Goal: Entertainment & Leisure: Browse casually

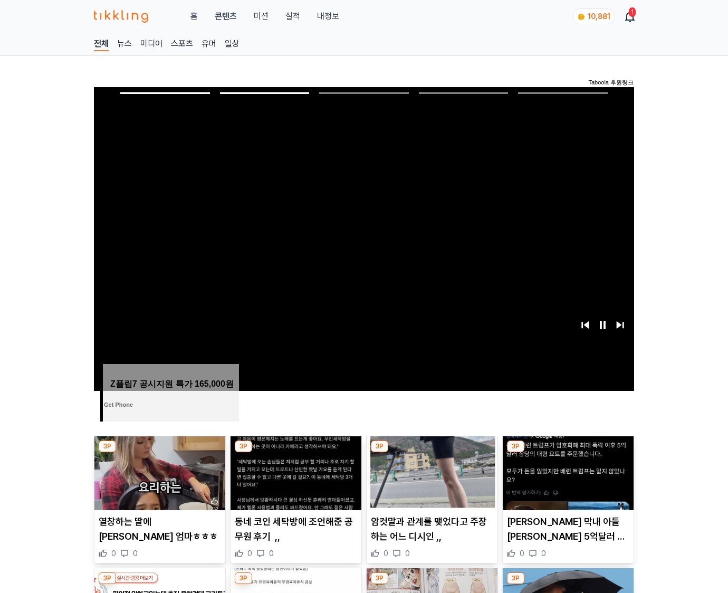
click at [566, 471] on img at bounding box center [567, 473] width 131 height 74
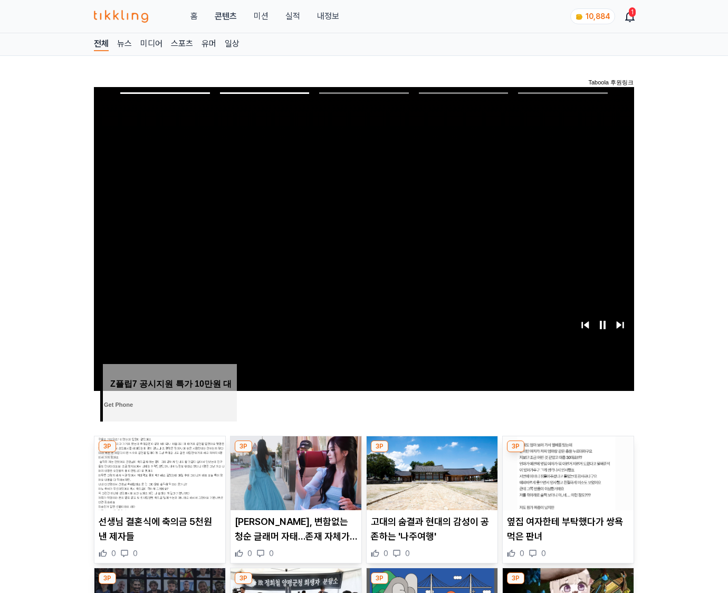
click at [566, 471] on img at bounding box center [567, 473] width 131 height 74
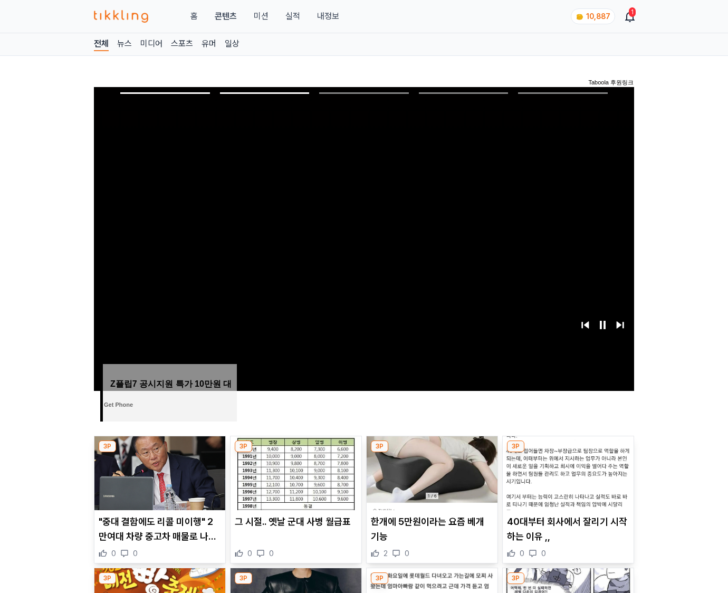
click at [566, 471] on img at bounding box center [567, 473] width 131 height 74
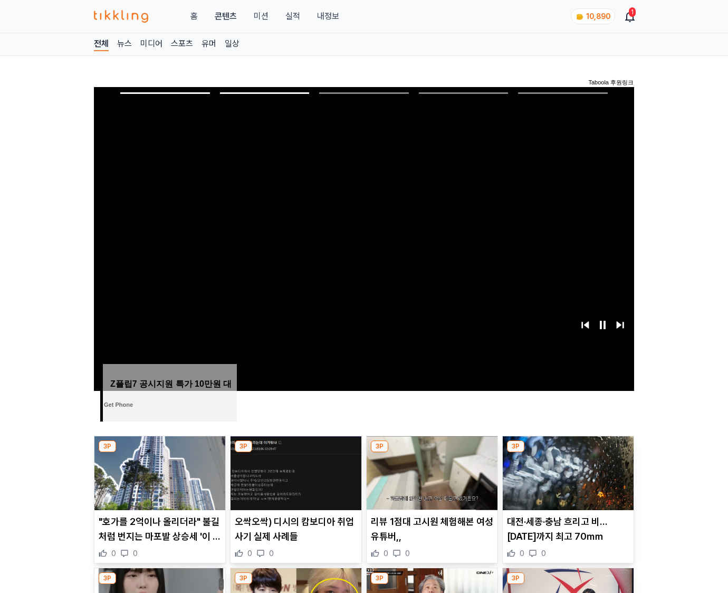
click at [566, 471] on img at bounding box center [567, 473] width 131 height 74
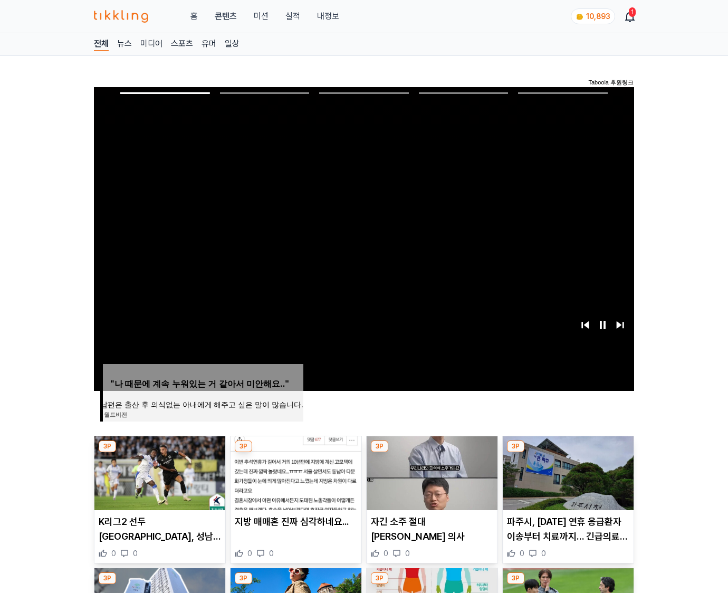
click at [566, 471] on img at bounding box center [567, 473] width 131 height 74
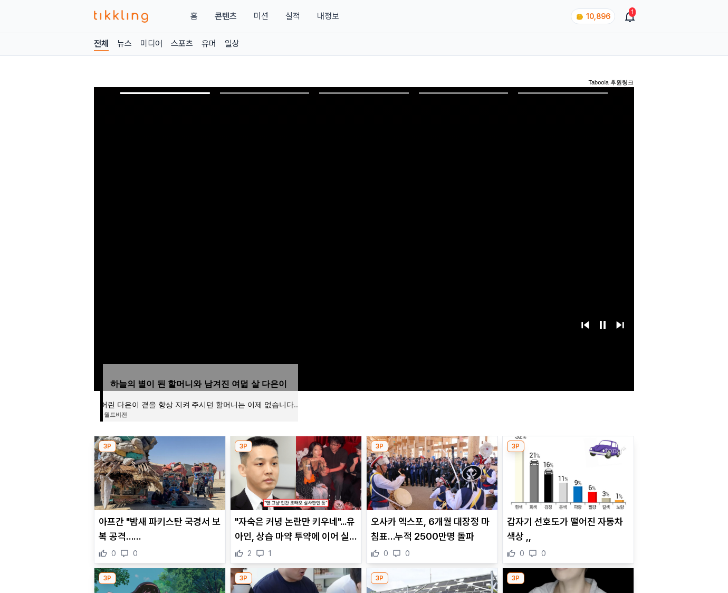
click at [566, 471] on img at bounding box center [567, 473] width 131 height 74
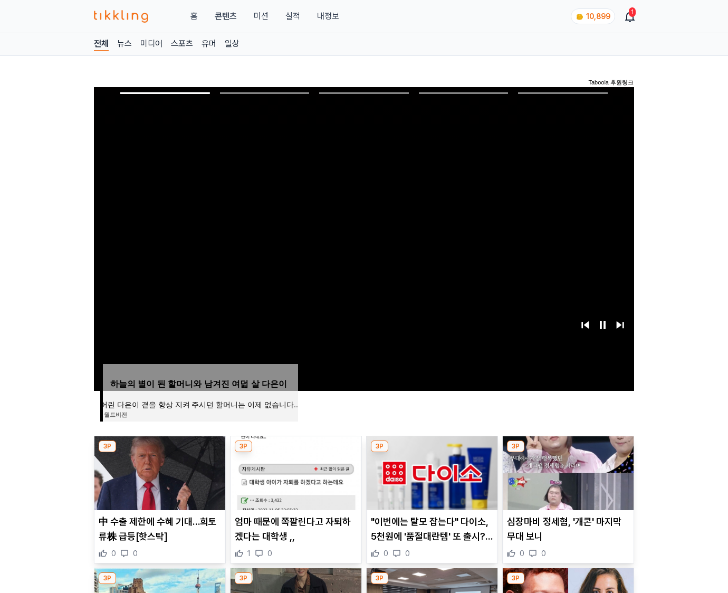
click at [566, 471] on img at bounding box center [567, 473] width 131 height 74
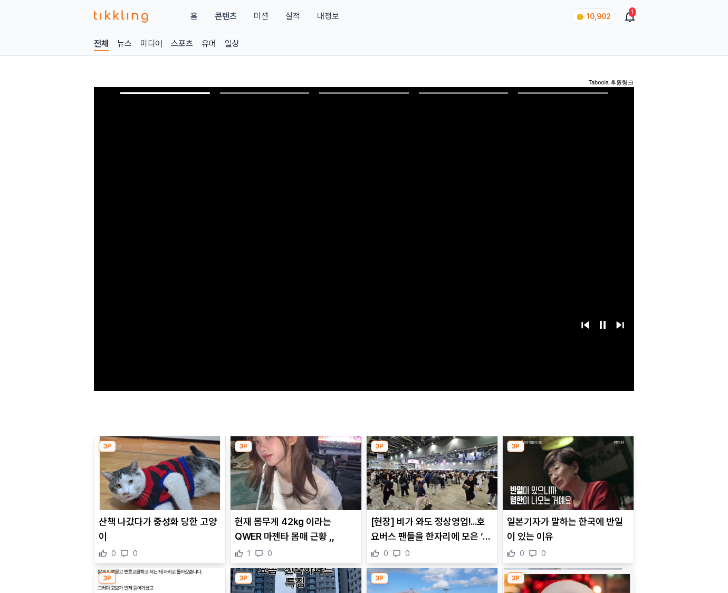
click at [566, 471] on img at bounding box center [567, 473] width 131 height 74
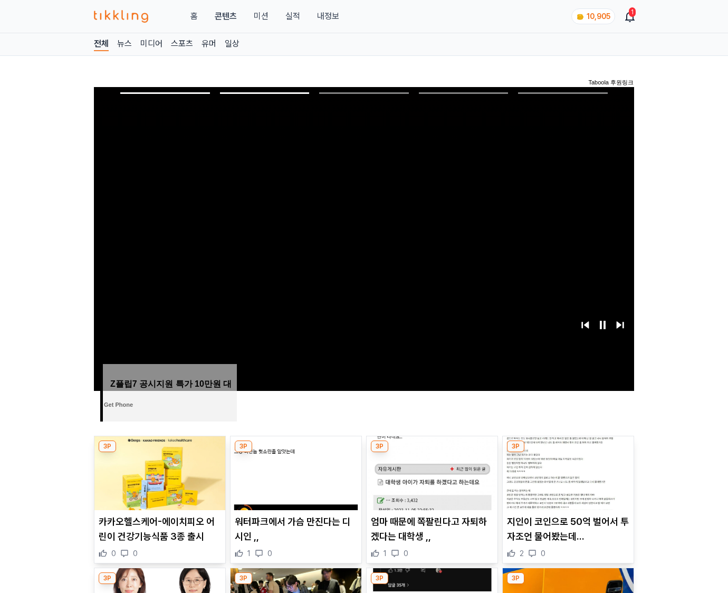
click at [566, 471] on img at bounding box center [567, 473] width 131 height 74
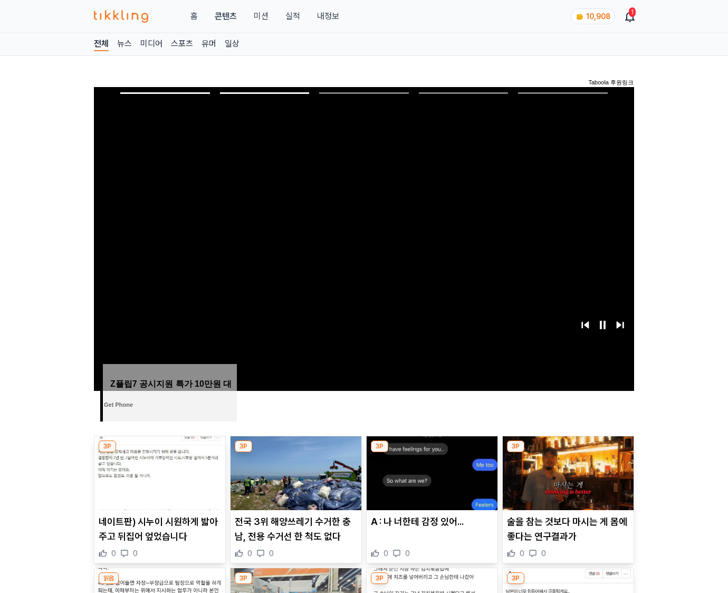
click at [566, 471] on img at bounding box center [567, 473] width 131 height 74
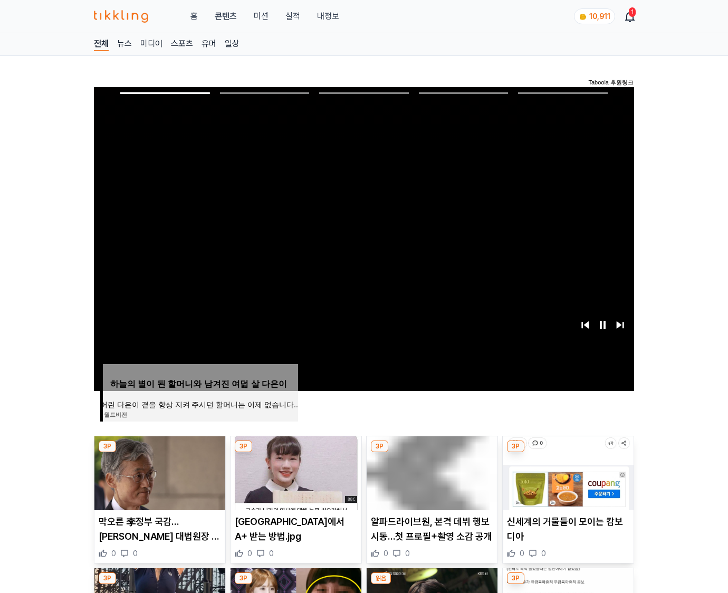
click at [566, 471] on img at bounding box center [567, 473] width 131 height 74
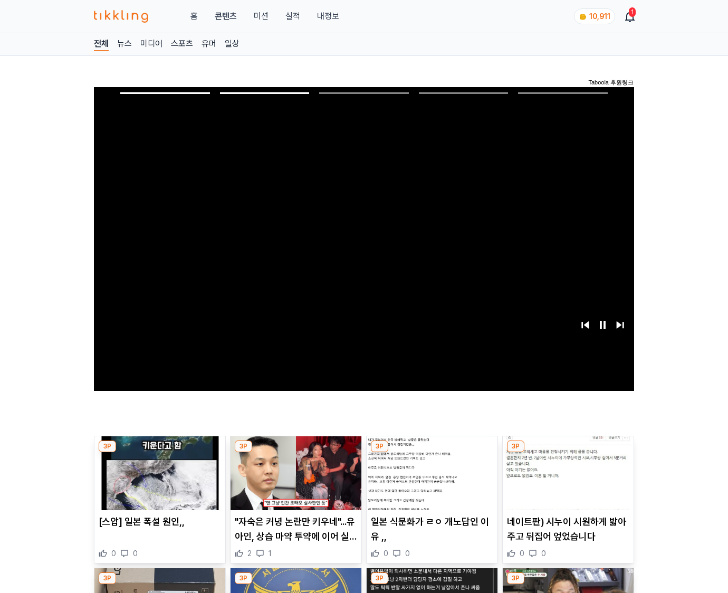
click at [566, 471] on img at bounding box center [567, 473] width 131 height 74
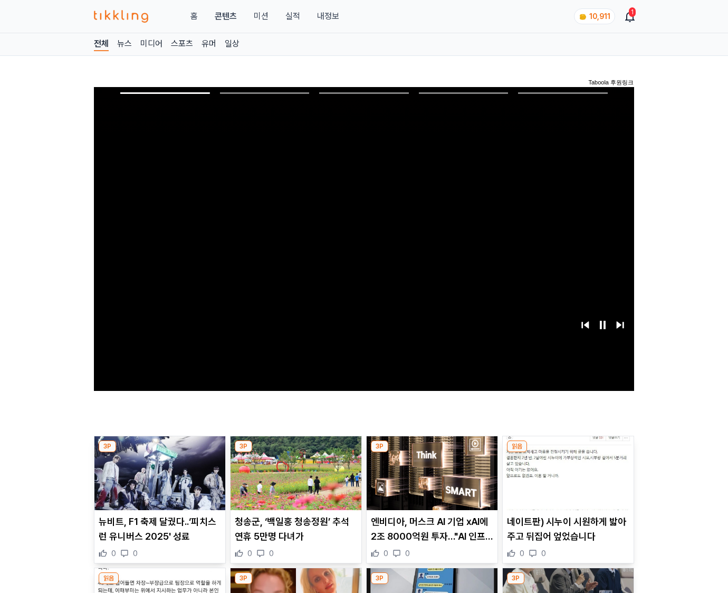
click at [566, 471] on img at bounding box center [567, 473] width 131 height 74
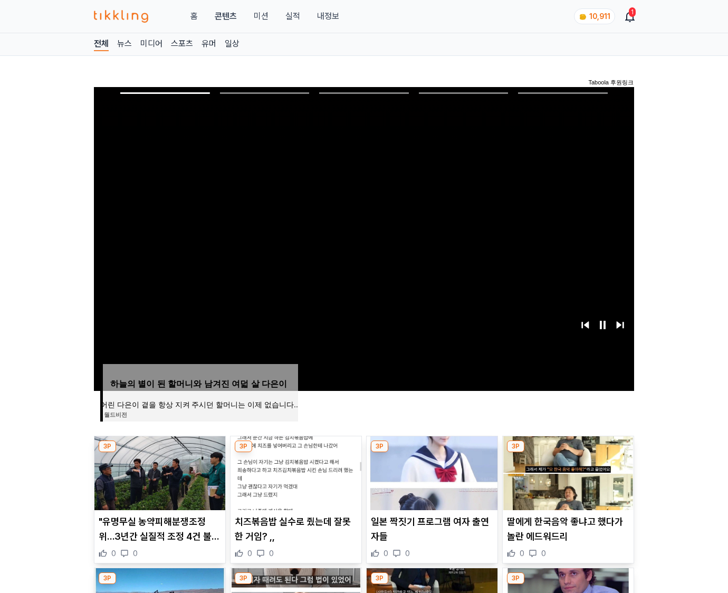
click at [566, 471] on img at bounding box center [567, 473] width 131 height 74
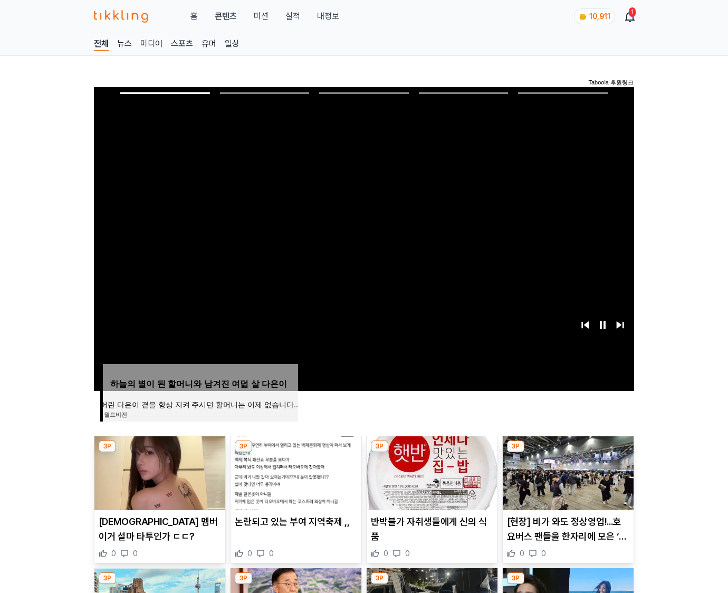
click at [566, 471] on img at bounding box center [567, 473] width 131 height 74
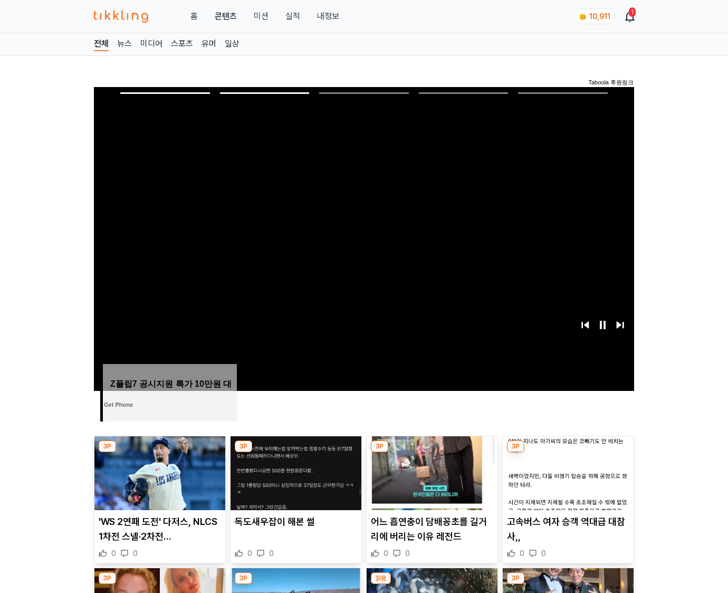
click at [566, 471] on img at bounding box center [567, 473] width 131 height 74
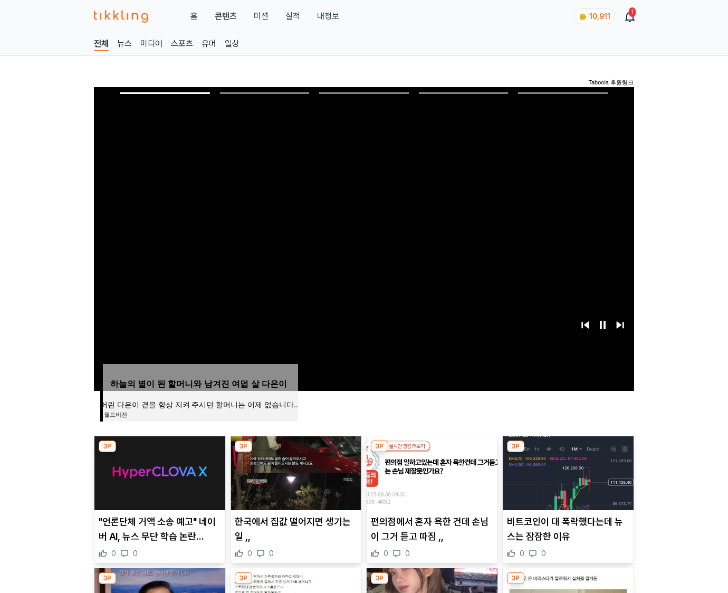
click at [566, 471] on img at bounding box center [567, 473] width 131 height 74
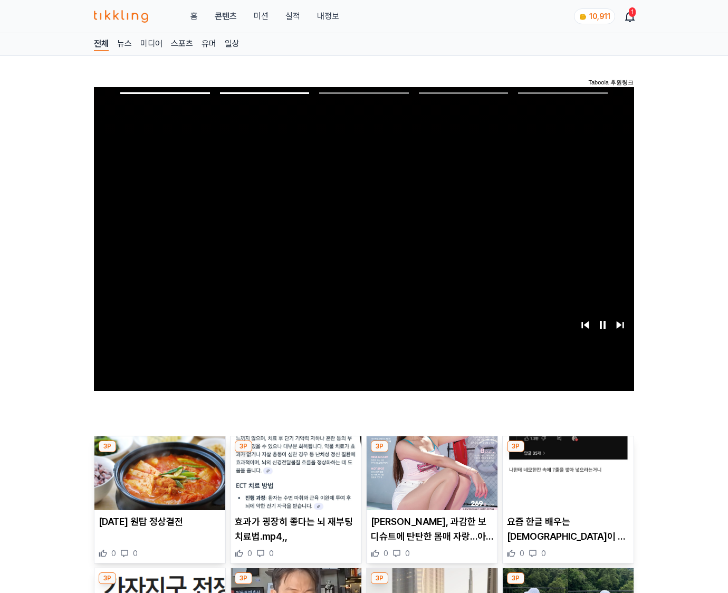
click at [566, 471] on img at bounding box center [567, 473] width 131 height 74
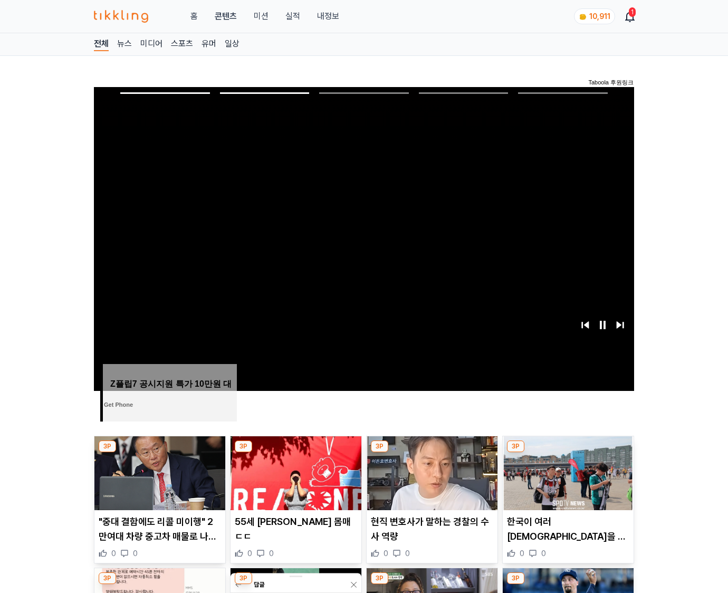
click at [566, 471] on img at bounding box center [567, 473] width 131 height 74
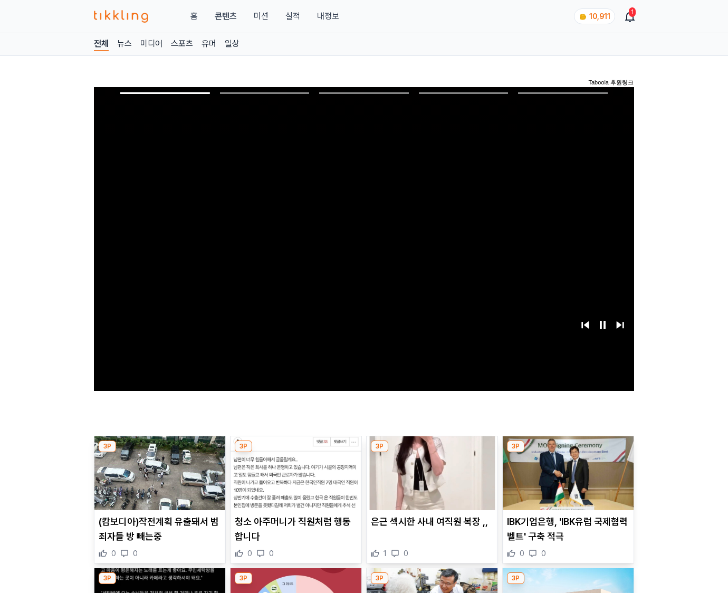
click at [566, 471] on img at bounding box center [567, 473] width 131 height 74
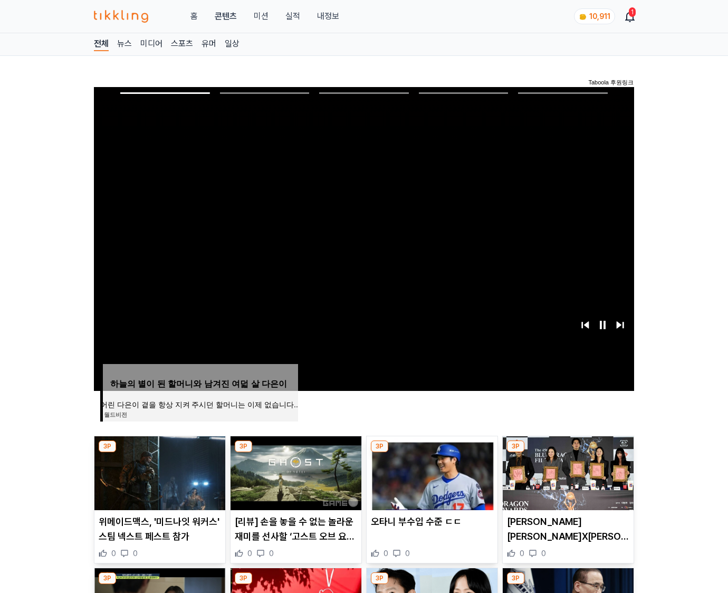
click at [566, 471] on img at bounding box center [567, 473] width 131 height 74
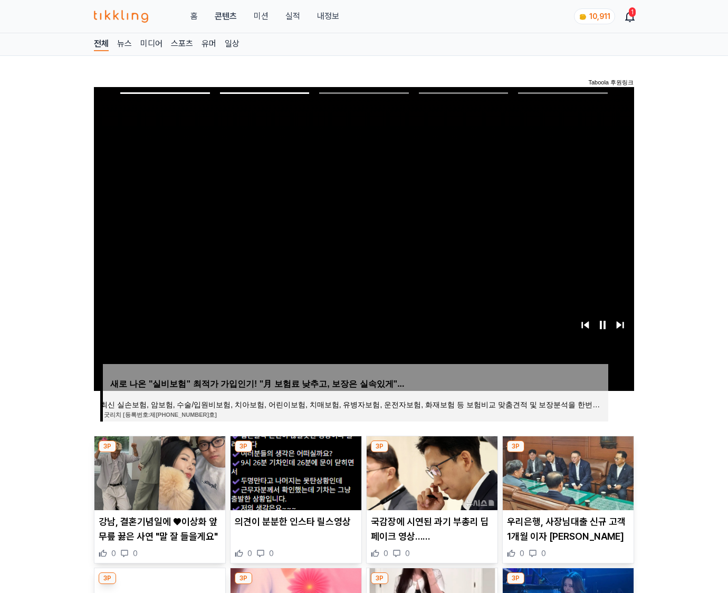
click at [566, 471] on img at bounding box center [567, 473] width 131 height 74
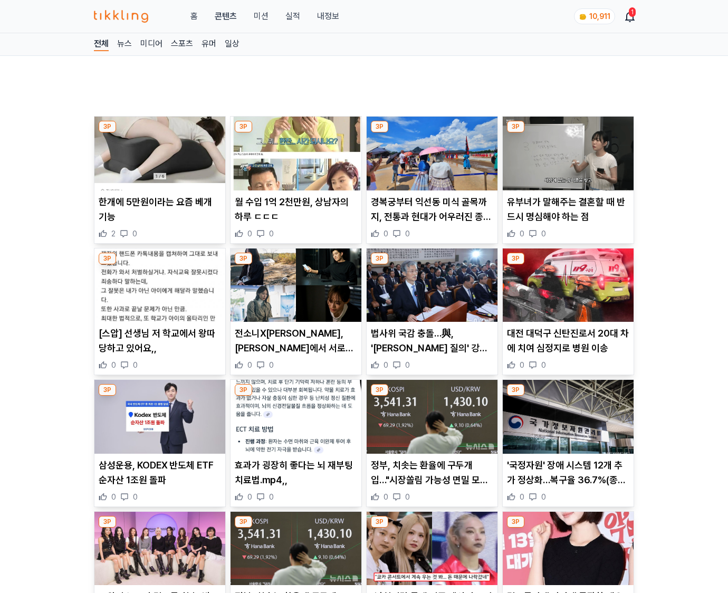
click at [566, 471] on p "'국정자원' 장애 시스템 12개 추가 정상화…복구율 36.7%(종합2보)" at bounding box center [568, 473] width 122 height 30
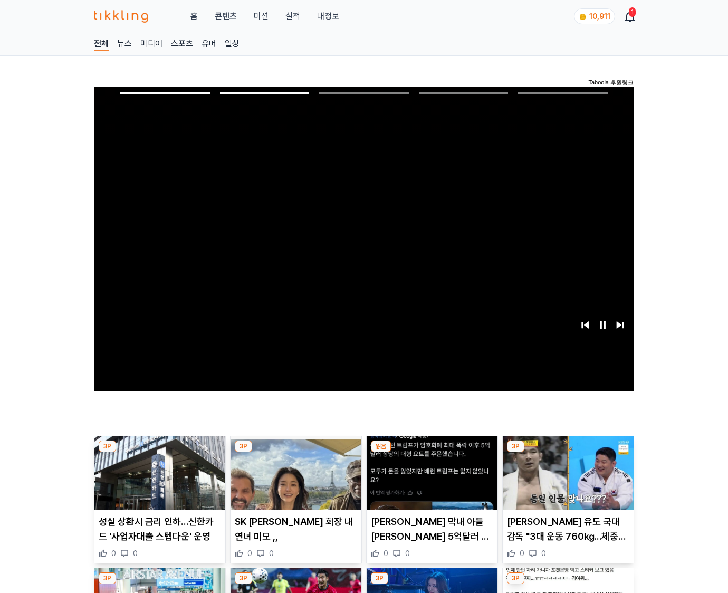
click at [566, 471] on img at bounding box center [567, 473] width 131 height 74
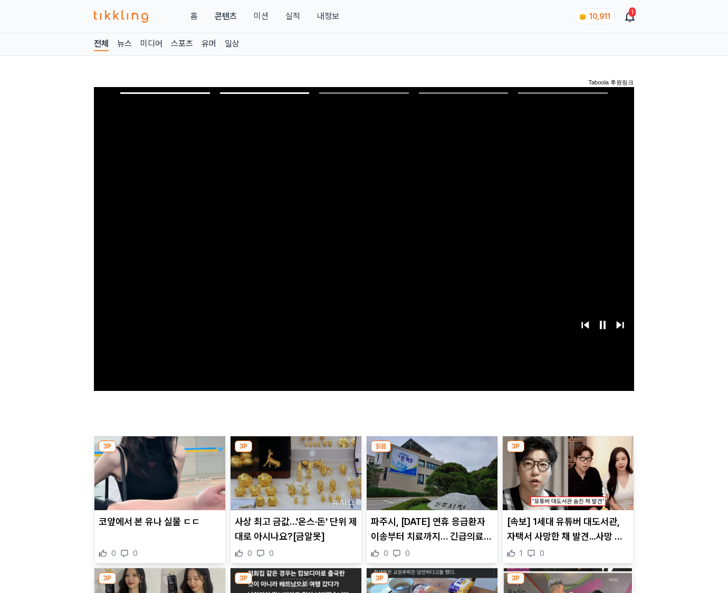
click at [566, 471] on img at bounding box center [567, 473] width 131 height 74
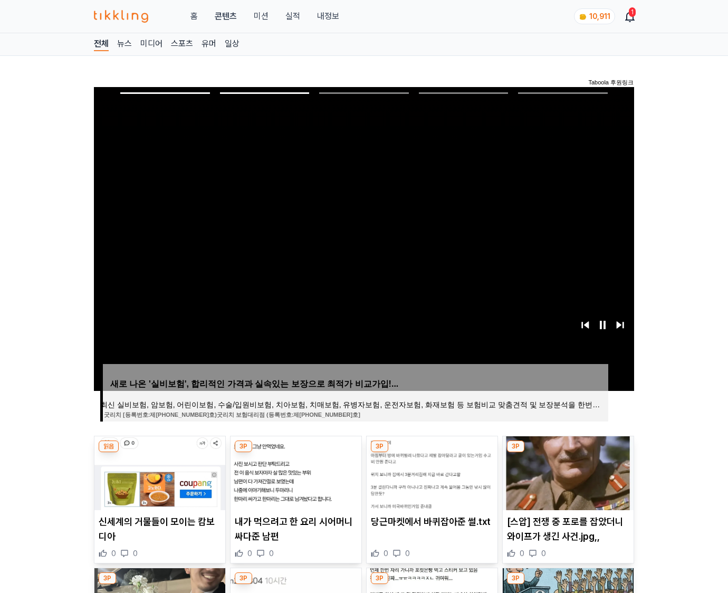
click at [566, 471] on img at bounding box center [567, 473] width 131 height 74
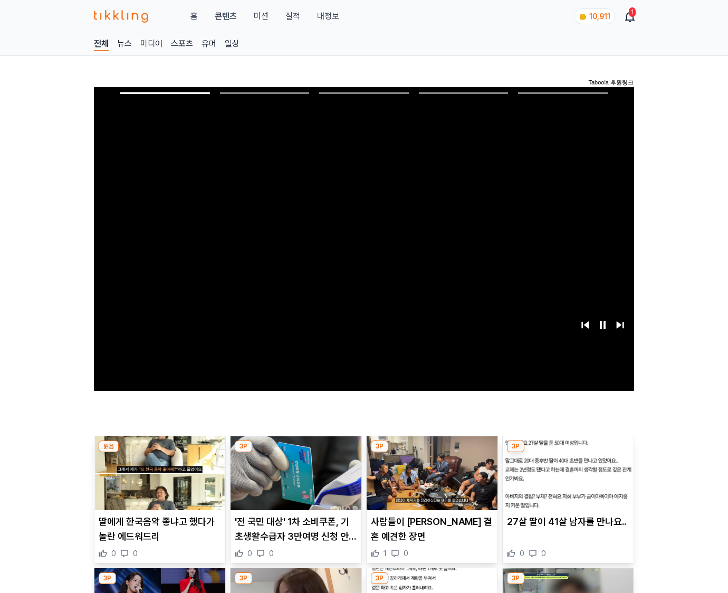
click at [566, 471] on img at bounding box center [567, 473] width 131 height 74
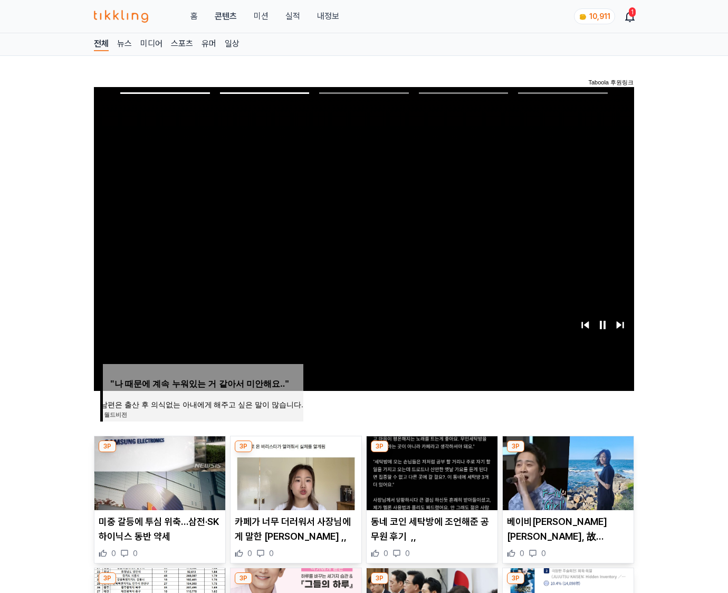
click at [566, 471] on img at bounding box center [567, 473] width 131 height 74
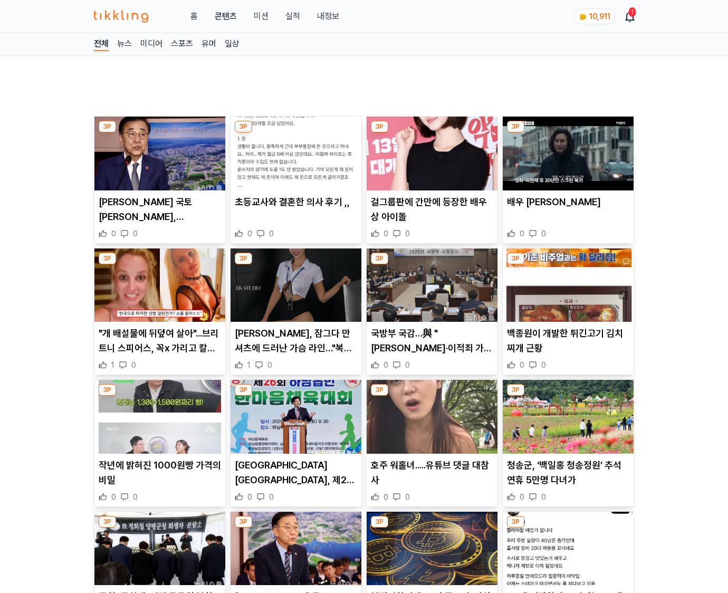
click at [566, 471] on p "청송군, ‘백일홍 청송정원’ 추석연휴 5만명 다녀가" at bounding box center [568, 473] width 122 height 30
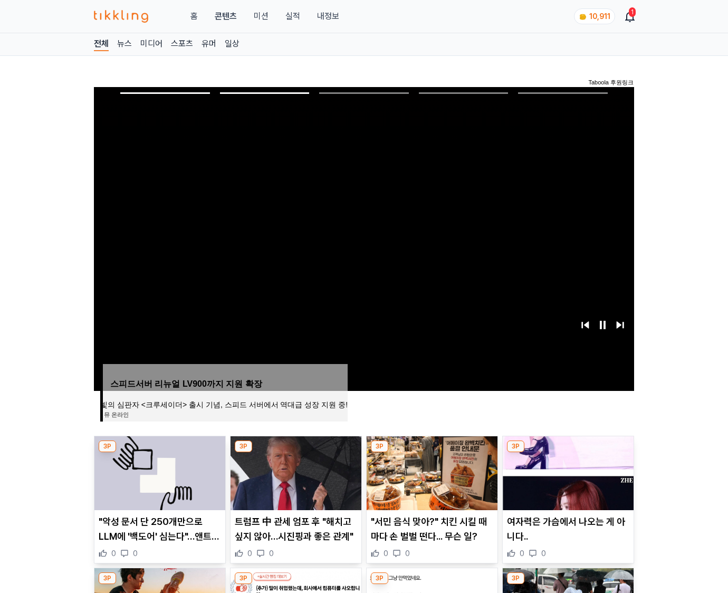
click at [566, 471] on img at bounding box center [567, 473] width 131 height 74
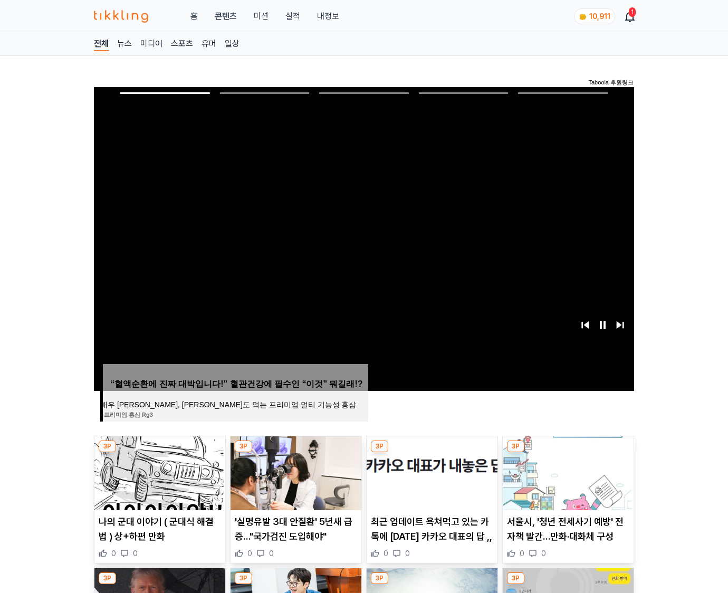
click at [566, 471] on img at bounding box center [567, 473] width 131 height 74
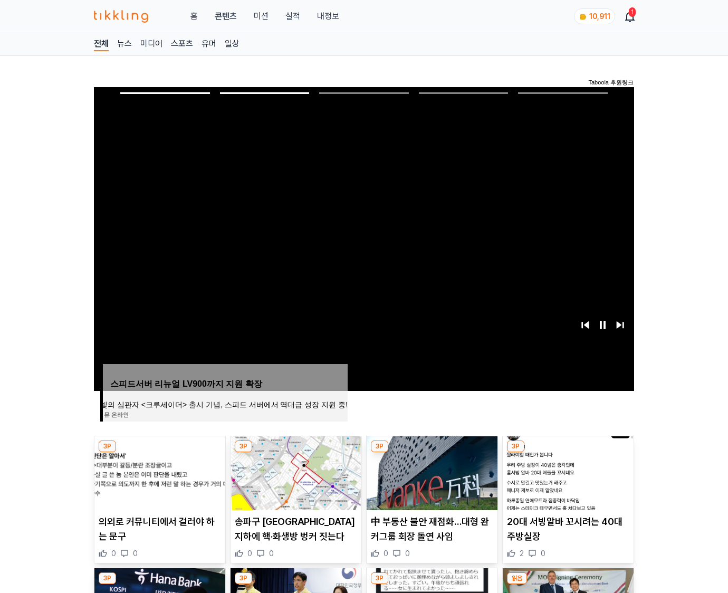
click at [566, 471] on img at bounding box center [567, 473] width 131 height 74
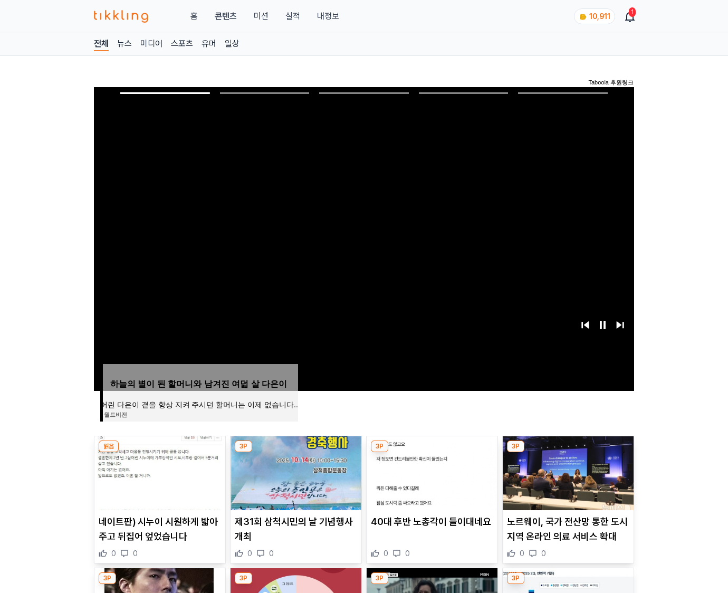
click at [566, 471] on img at bounding box center [567, 473] width 131 height 74
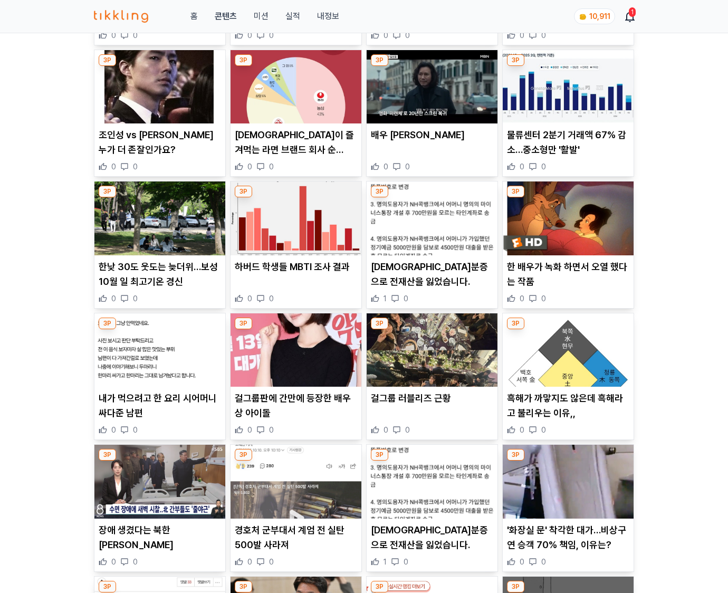
scroll to position [1552, 0]
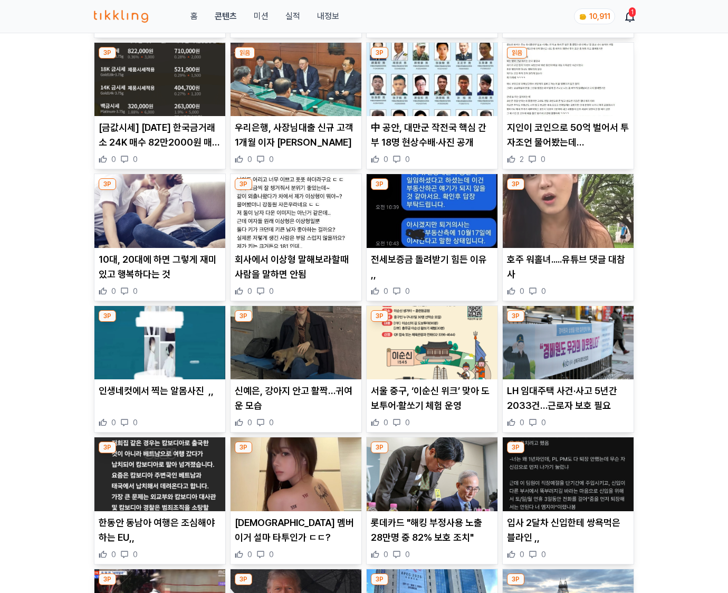
scroll to position [2837, 0]
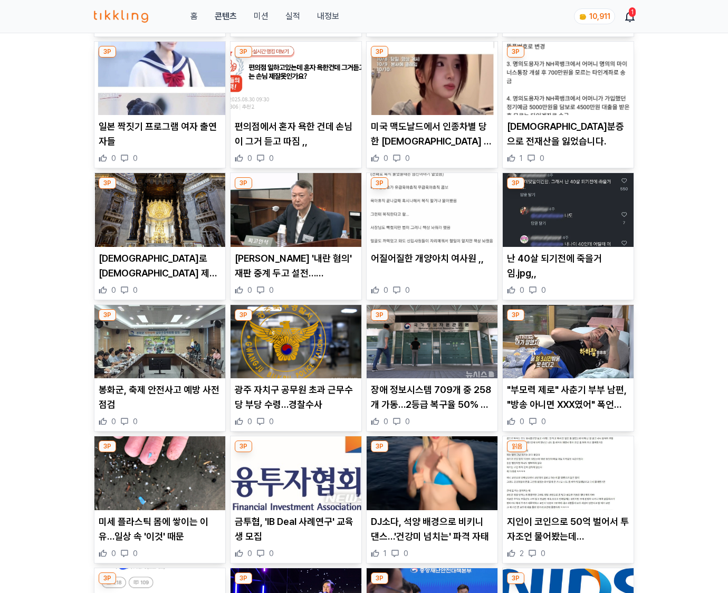
scroll to position [760, 0]
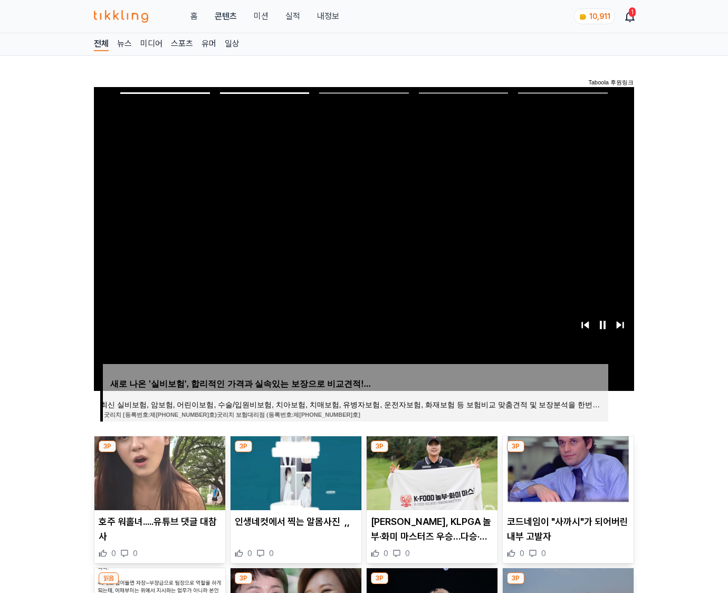
click at [566, 471] on img at bounding box center [567, 473] width 131 height 74
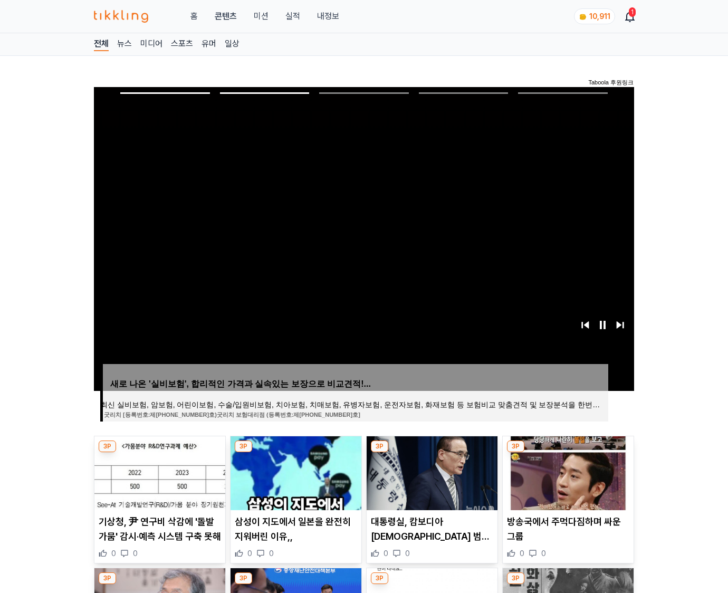
click at [566, 471] on img at bounding box center [567, 473] width 131 height 74
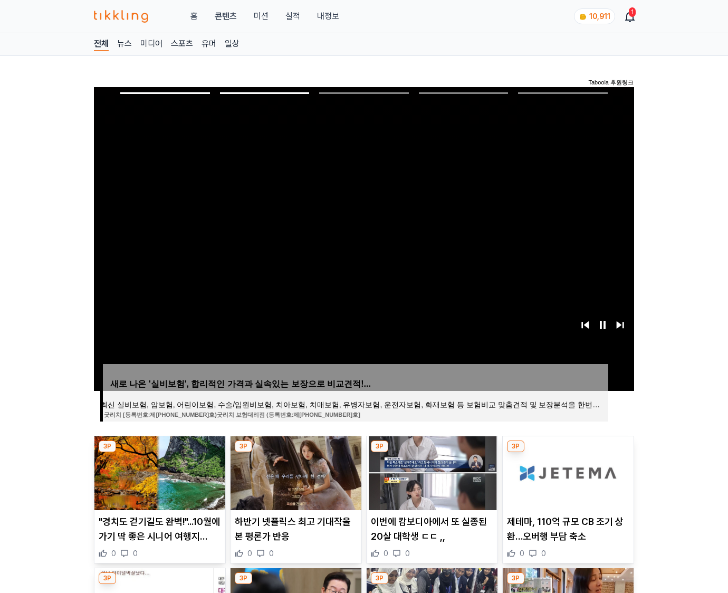
click at [566, 471] on img at bounding box center [567, 473] width 131 height 74
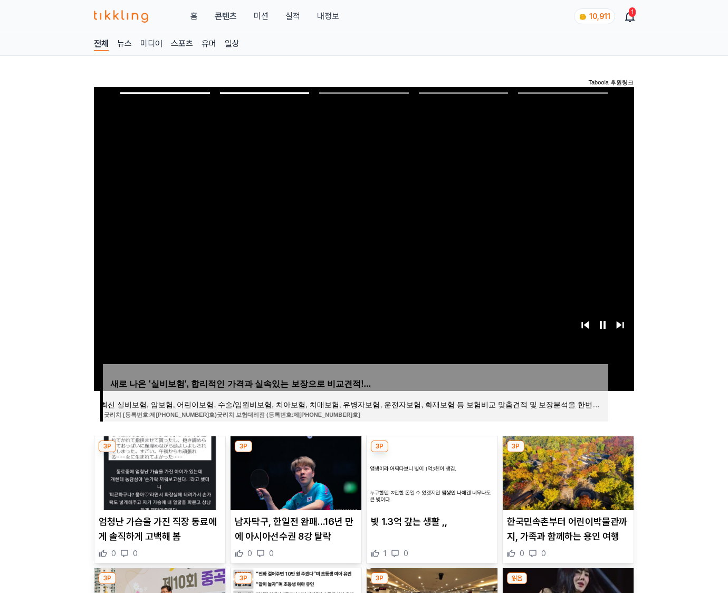
click at [566, 471] on img at bounding box center [567, 473] width 131 height 74
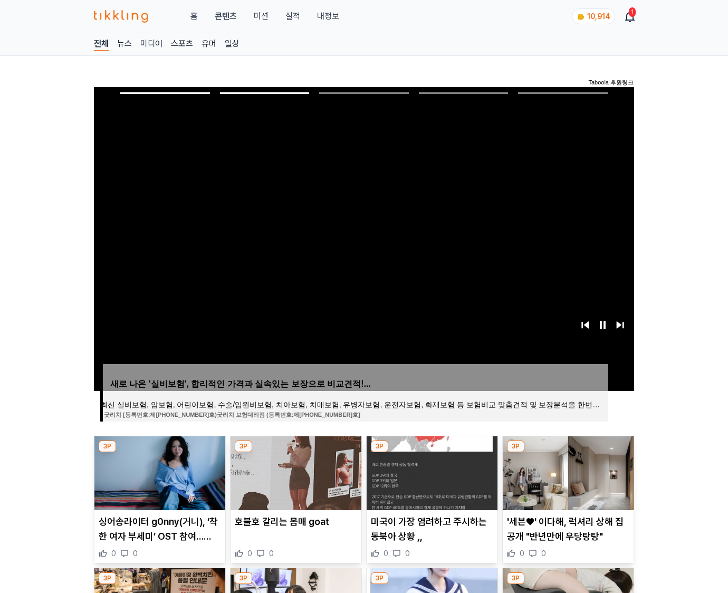
click at [566, 471] on img at bounding box center [567, 473] width 131 height 74
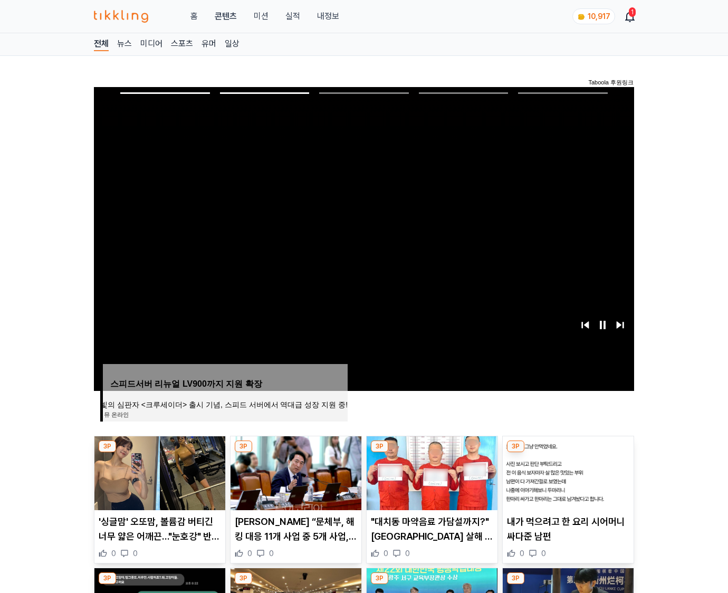
click at [566, 471] on img at bounding box center [567, 473] width 131 height 74
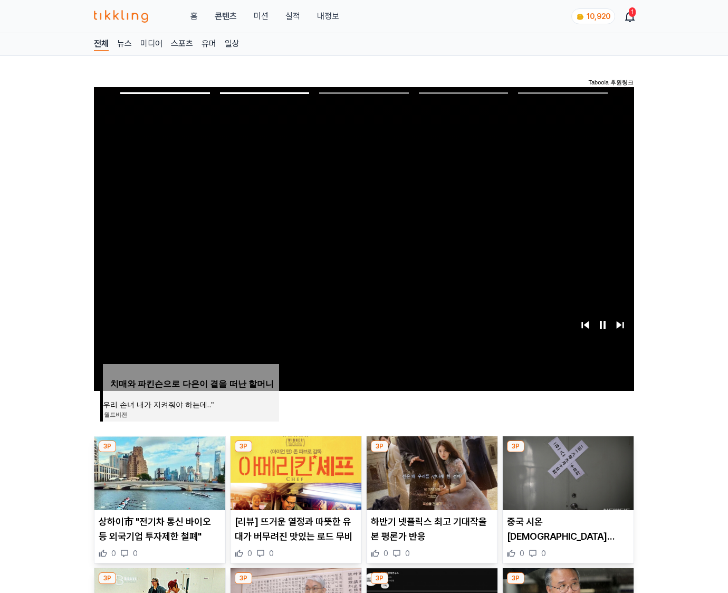
click at [566, 471] on img at bounding box center [567, 473] width 131 height 74
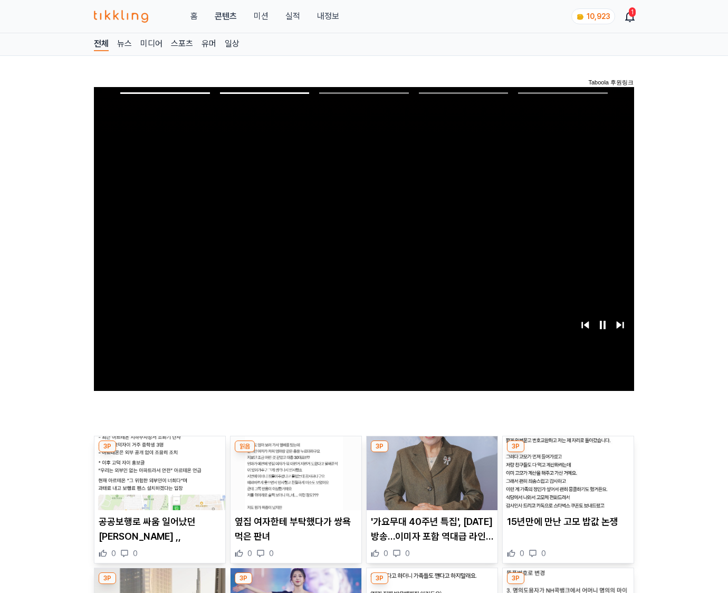
click at [566, 471] on img at bounding box center [567, 473] width 131 height 74
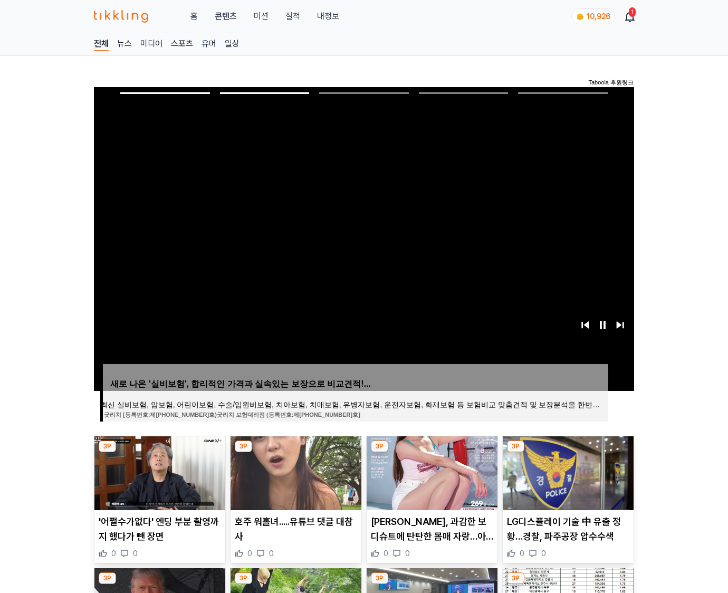
click at [566, 471] on img at bounding box center [567, 473] width 131 height 74
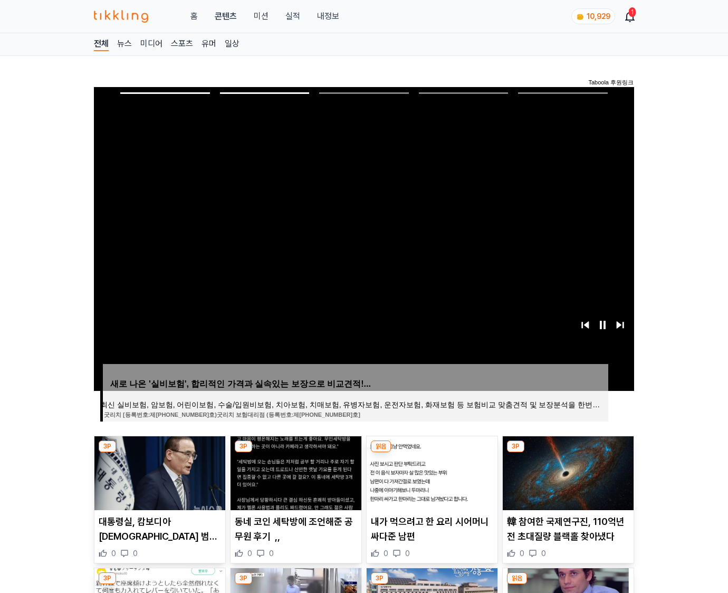
click at [566, 471] on img at bounding box center [567, 473] width 131 height 74
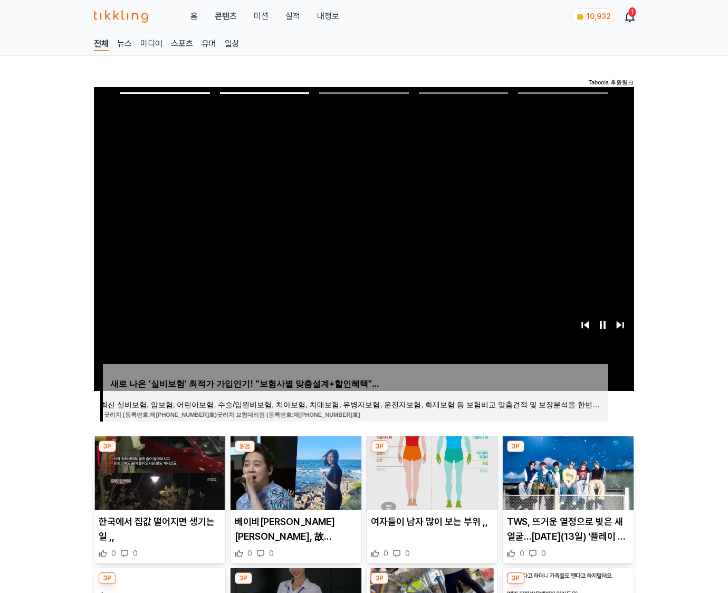
click at [566, 471] on img at bounding box center [567, 473] width 131 height 74
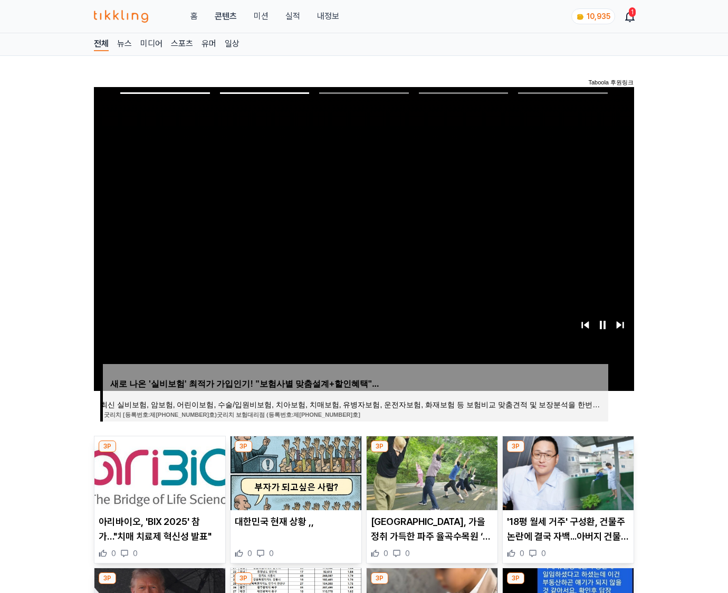
click at [566, 471] on img at bounding box center [567, 473] width 131 height 74
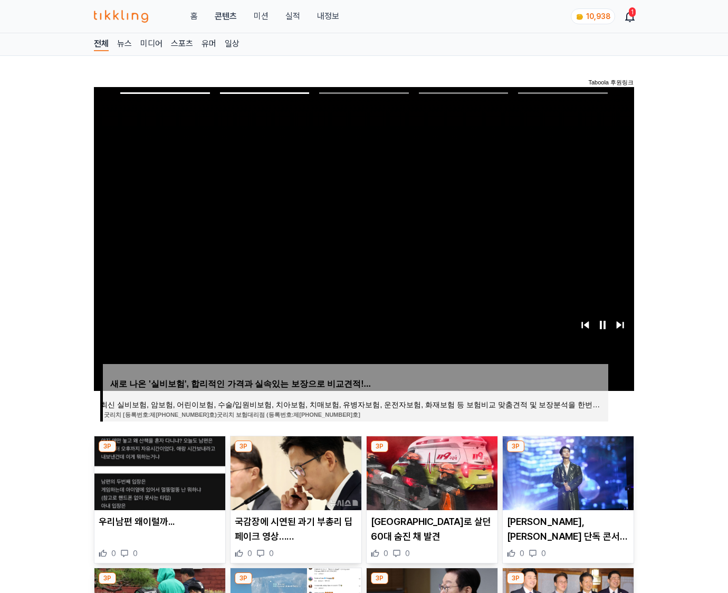
click at [566, 471] on img at bounding box center [567, 473] width 131 height 74
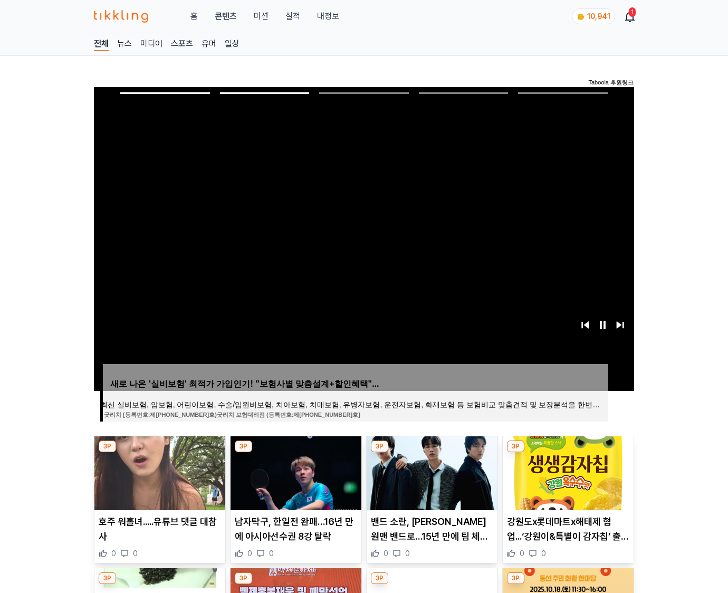
click at [566, 471] on img at bounding box center [567, 473] width 131 height 74
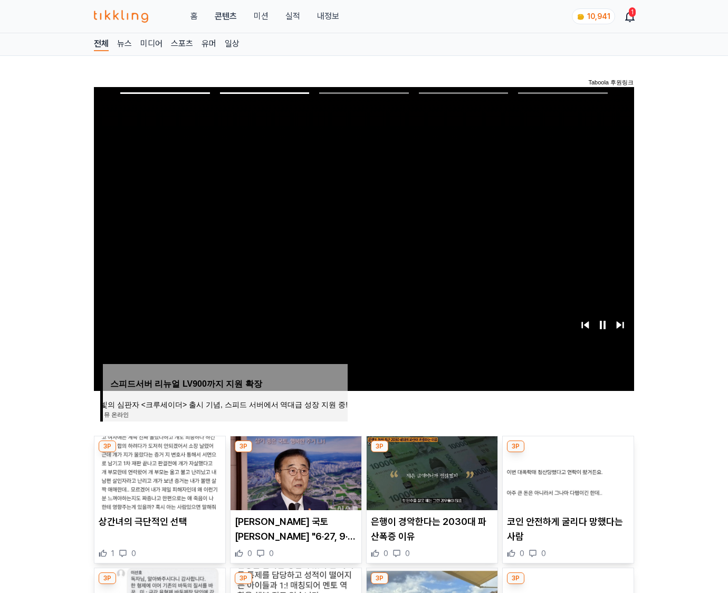
click at [566, 471] on img at bounding box center [567, 473] width 131 height 74
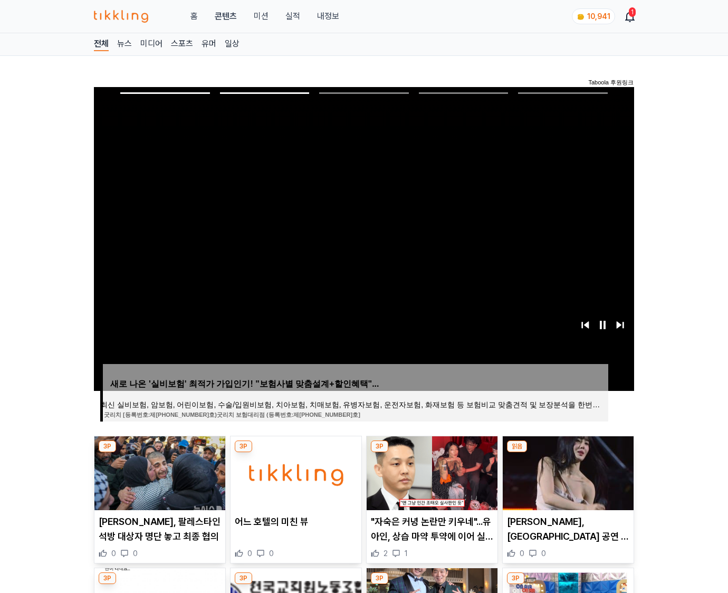
click at [566, 471] on img at bounding box center [567, 473] width 131 height 74
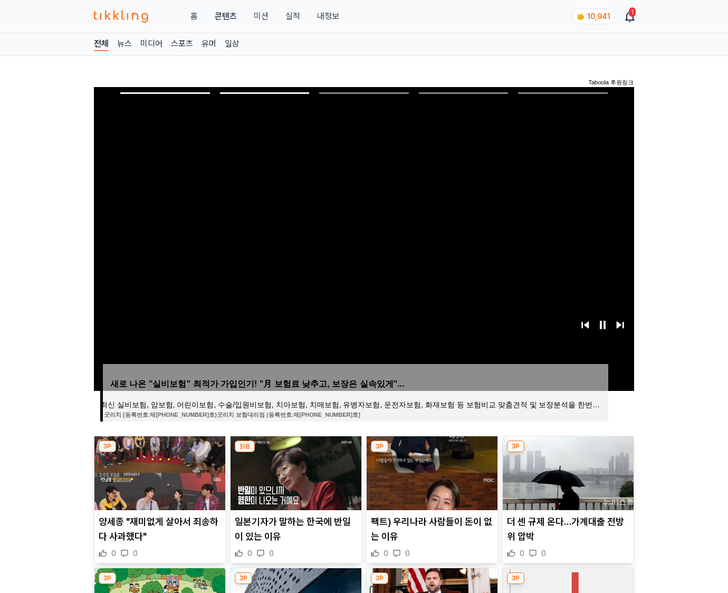
click at [566, 471] on img at bounding box center [567, 473] width 131 height 74
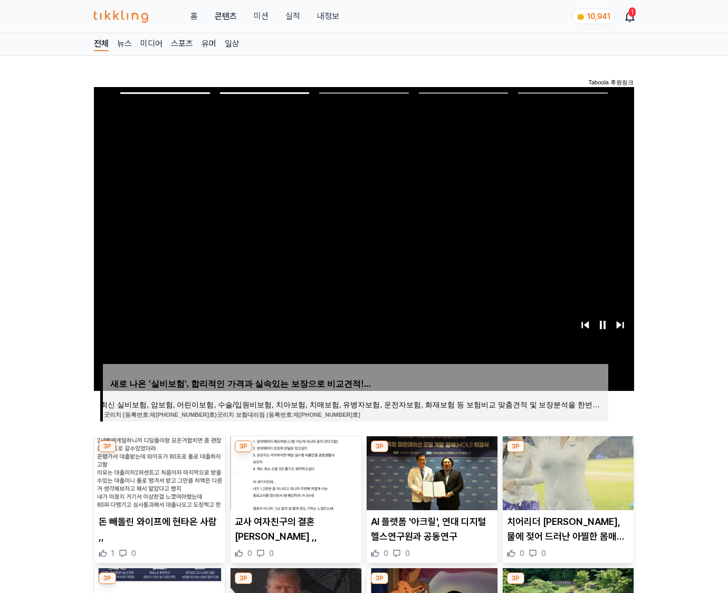
click at [566, 471] on img at bounding box center [567, 473] width 131 height 74
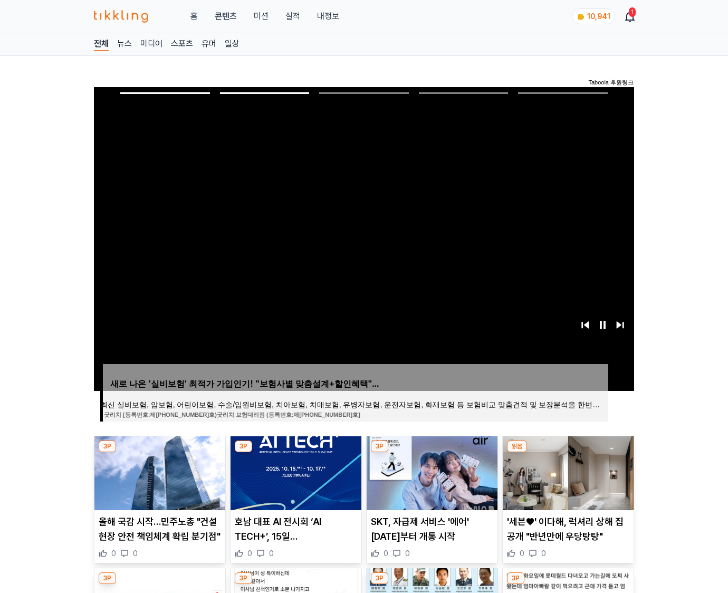
click at [566, 471] on img at bounding box center [567, 473] width 131 height 74
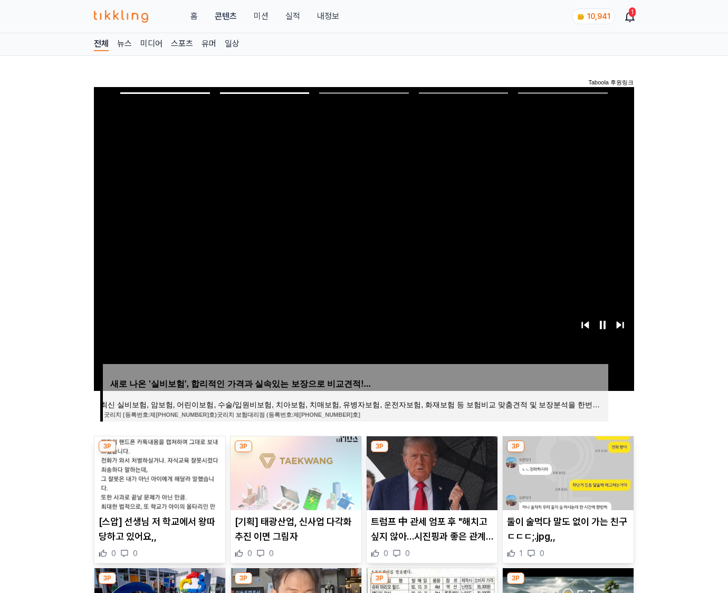
click at [566, 471] on img at bounding box center [567, 473] width 131 height 74
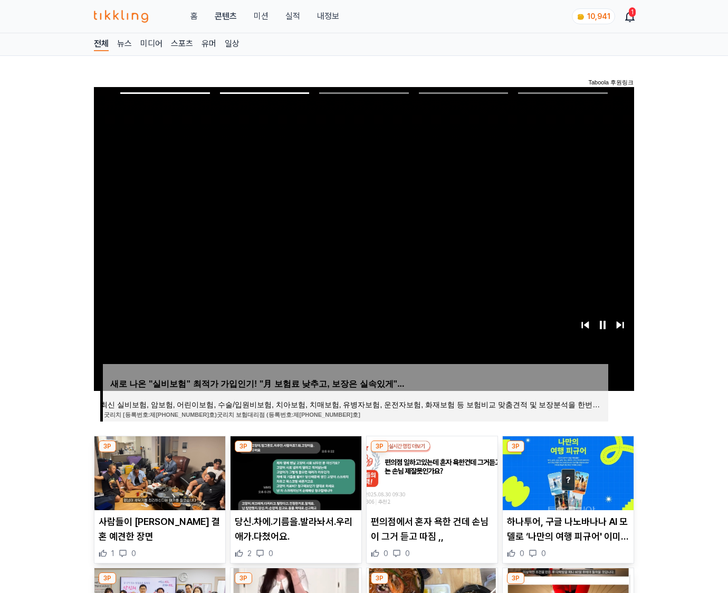
click at [566, 471] on img at bounding box center [567, 473] width 131 height 74
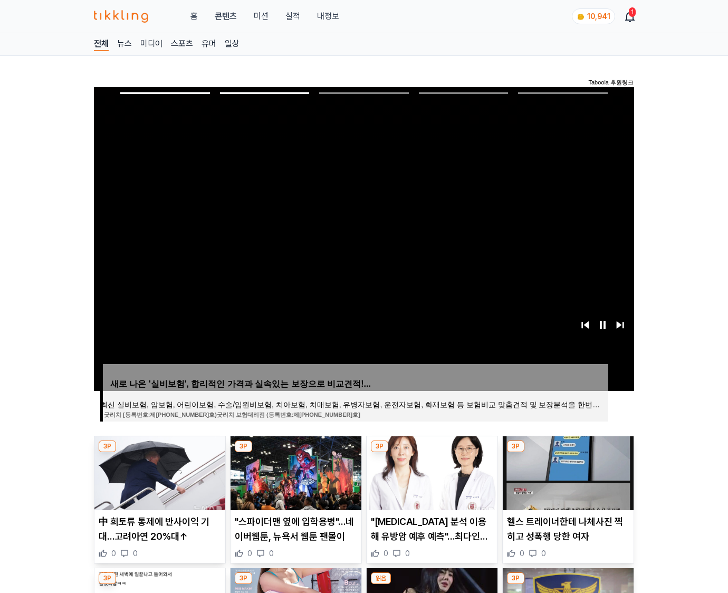
click at [566, 471] on img at bounding box center [567, 473] width 131 height 74
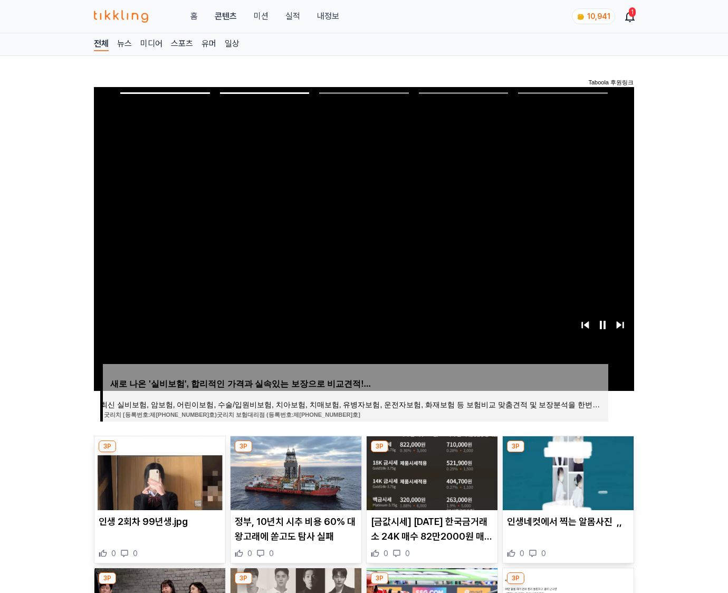
click at [566, 471] on img at bounding box center [567, 473] width 131 height 74
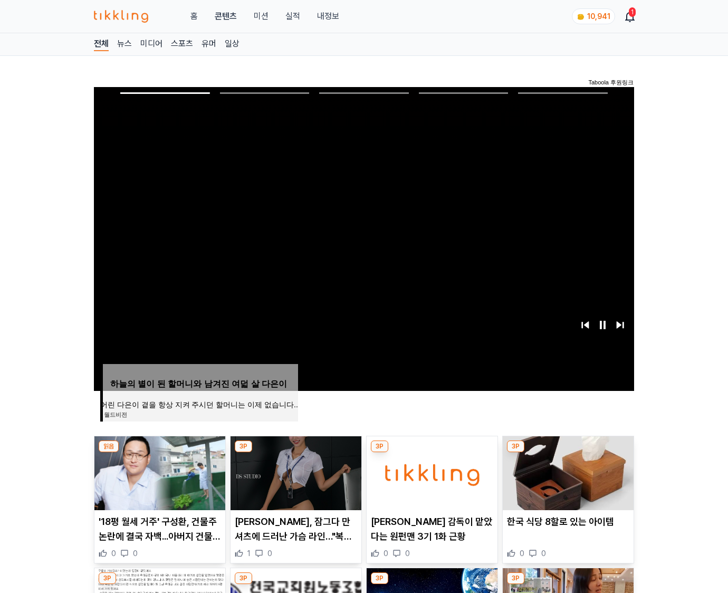
click at [566, 471] on img at bounding box center [567, 473] width 131 height 74
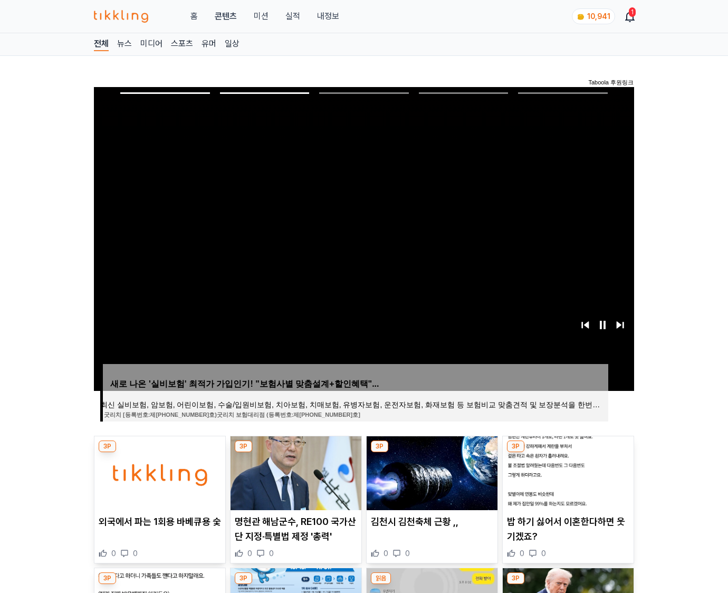
click at [566, 471] on img at bounding box center [567, 473] width 131 height 74
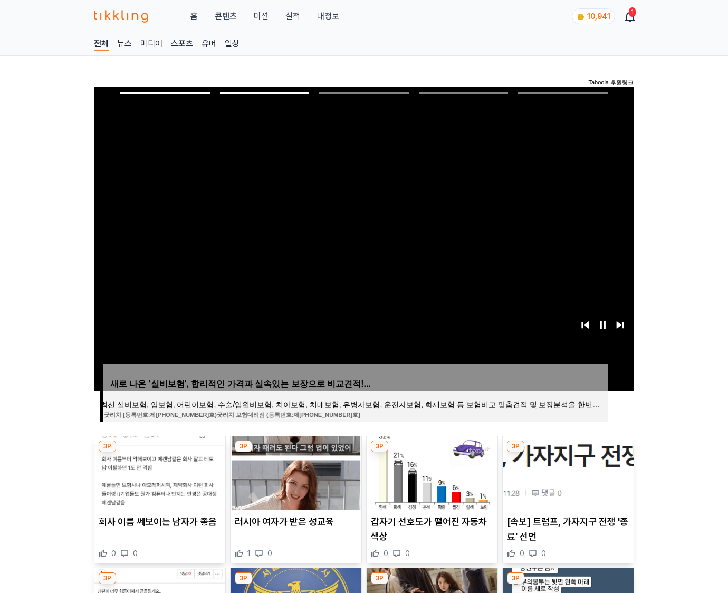
click at [566, 471] on img at bounding box center [567, 473] width 131 height 74
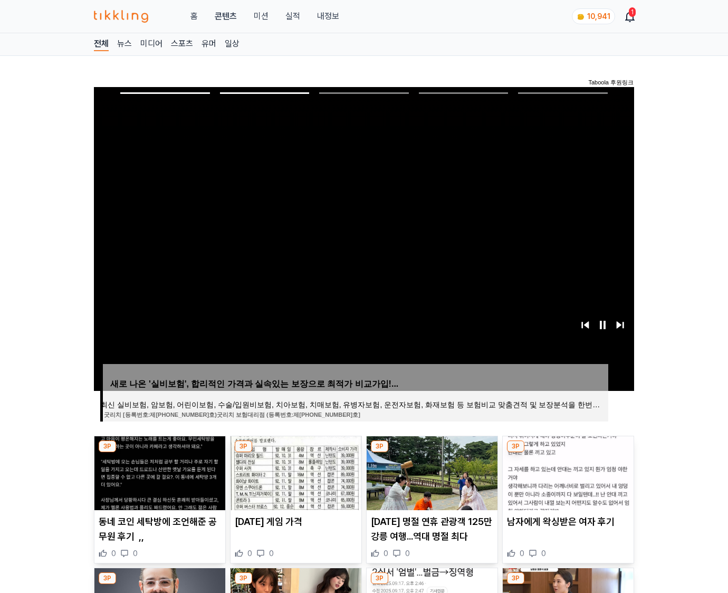
click at [566, 471] on img at bounding box center [567, 473] width 131 height 74
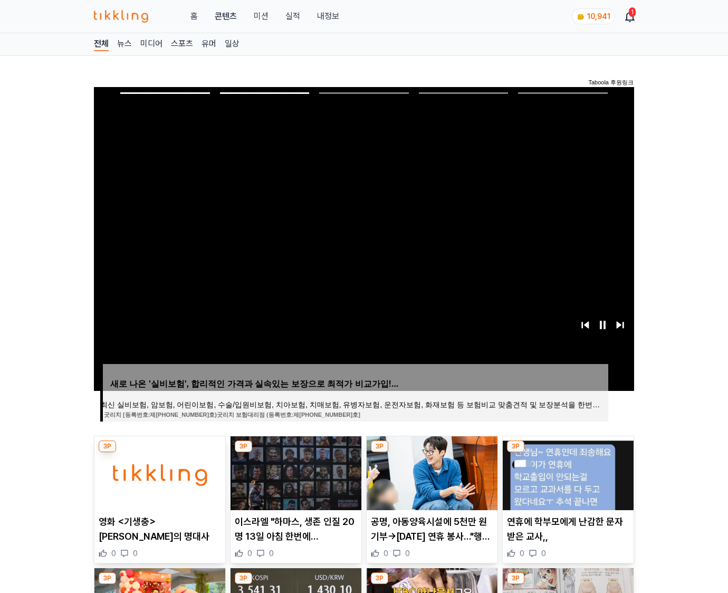
click at [566, 471] on img at bounding box center [567, 473] width 131 height 74
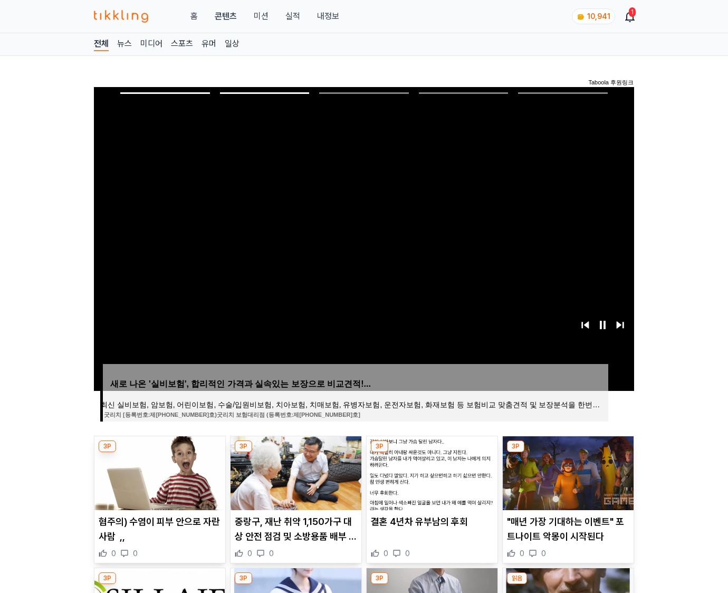
click at [566, 471] on img at bounding box center [567, 473] width 131 height 74
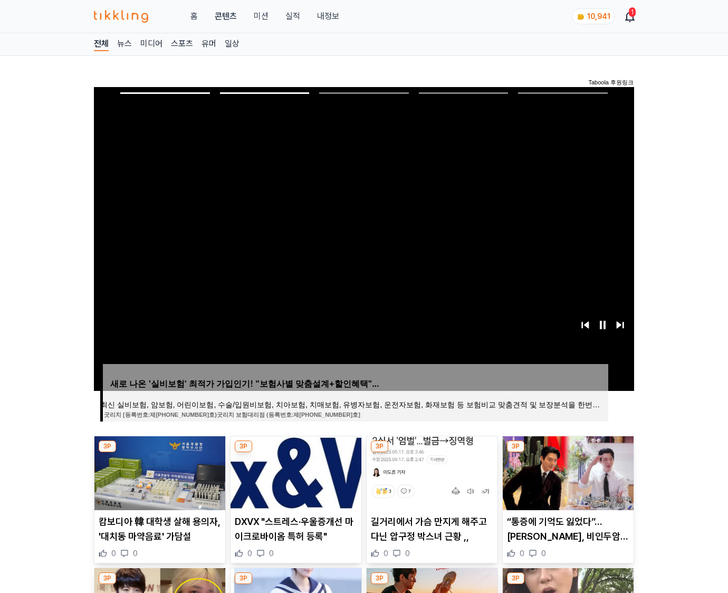
click at [566, 471] on img at bounding box center [567, 473] width 131 height 74
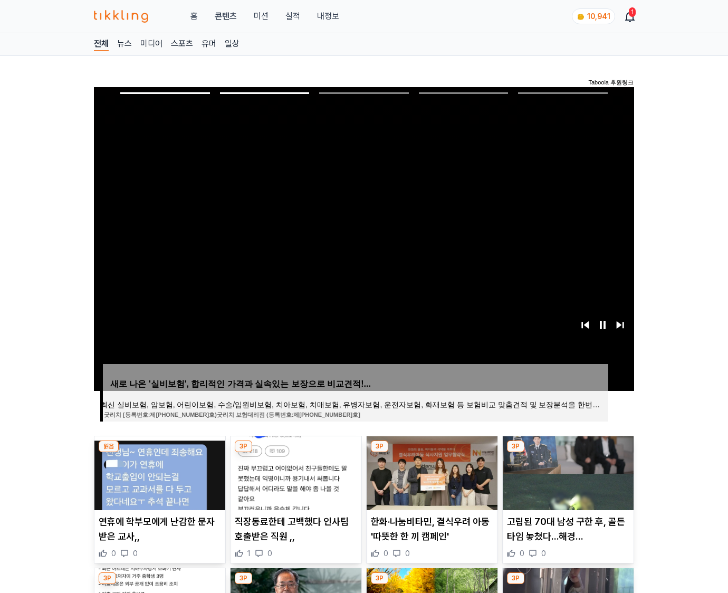
click at [566, 471] on img at bounding box center [567, 473] width 131 height 74
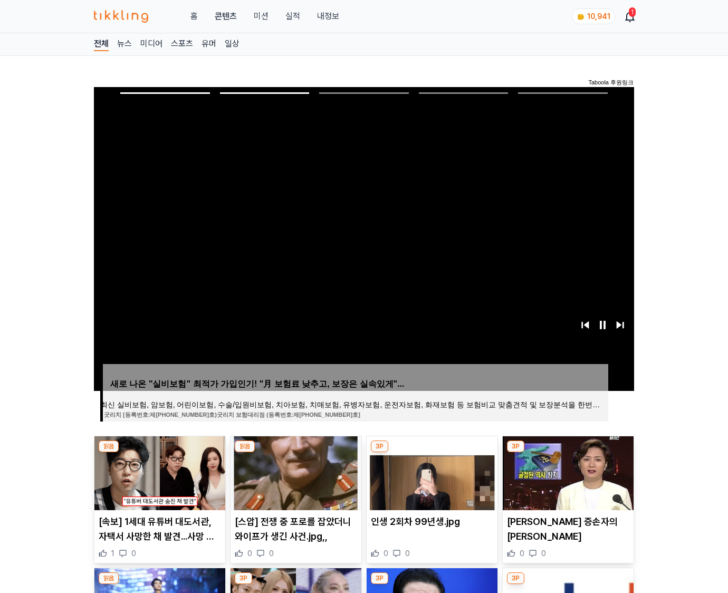
click at [566, 471] on img at bounding box center [567, 473] width 131 height 74
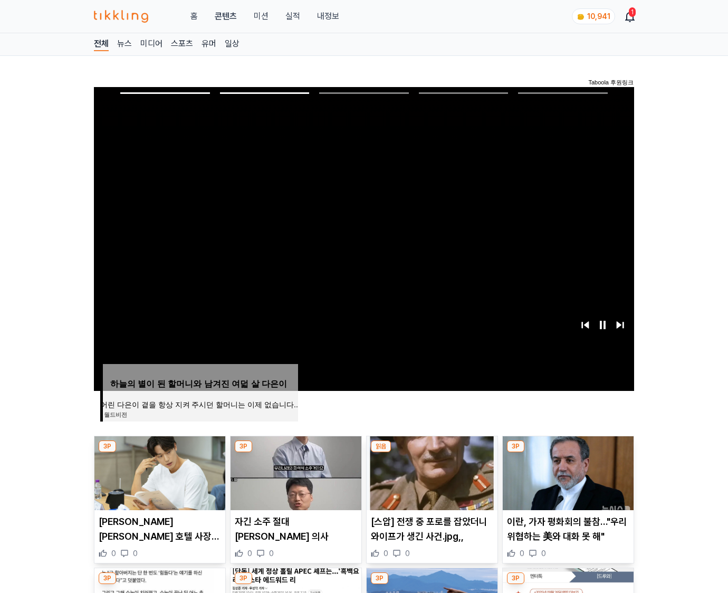
click at [566, 471] on img at bounding box center [567, 473] width 131 height 74
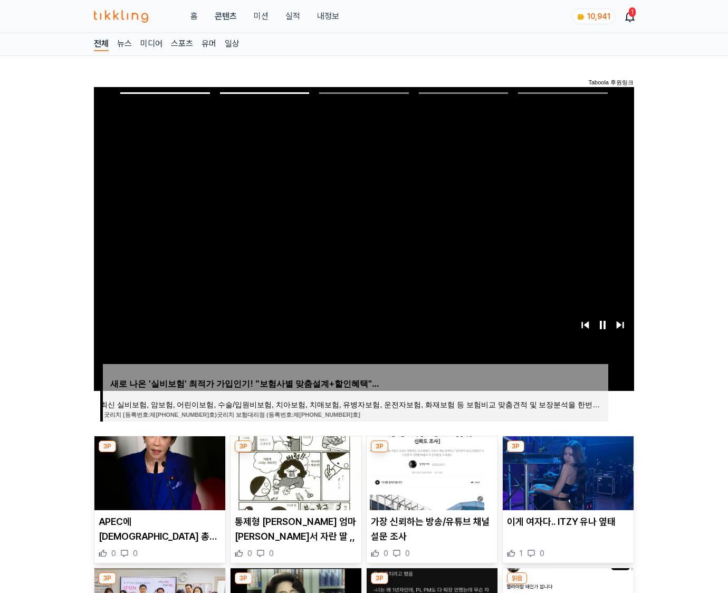
click at [566, 471] on img at bounding box center [567, 473] width 131 height 74
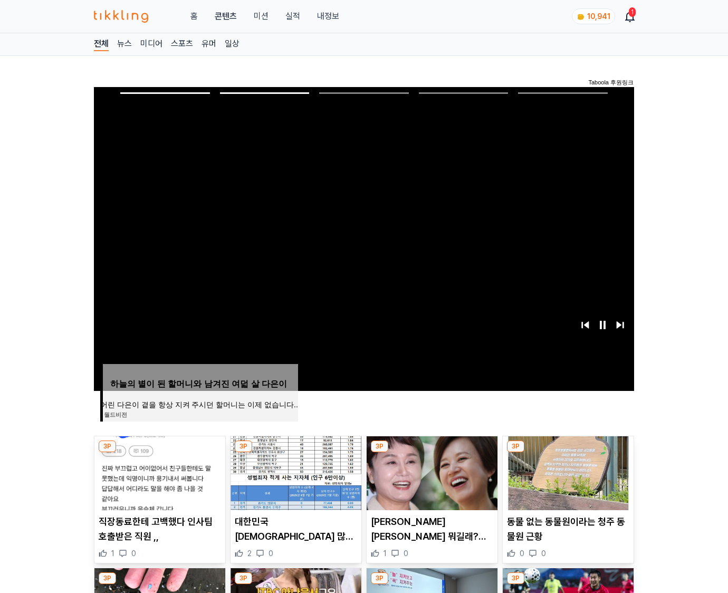
click at [566, 471] on img at bounding box center [567, 473] width 131 height 74
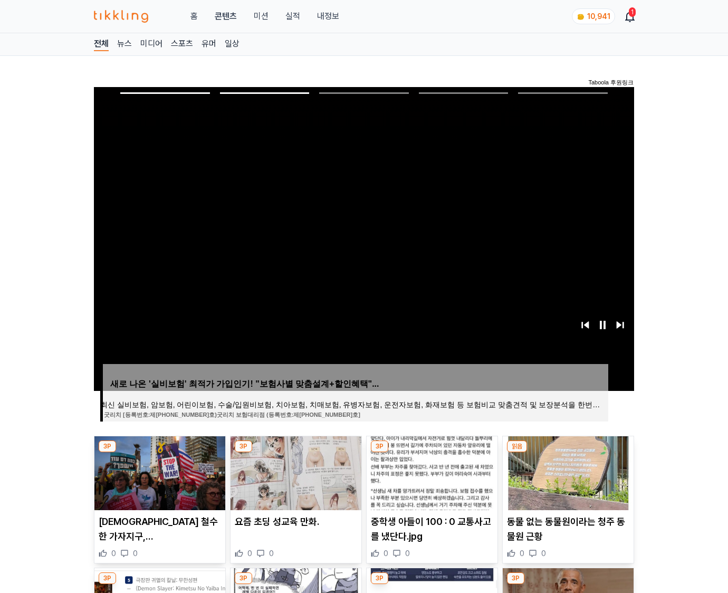
click at [566, 471] on img at bounding box center [567, 473] width 131 height 74
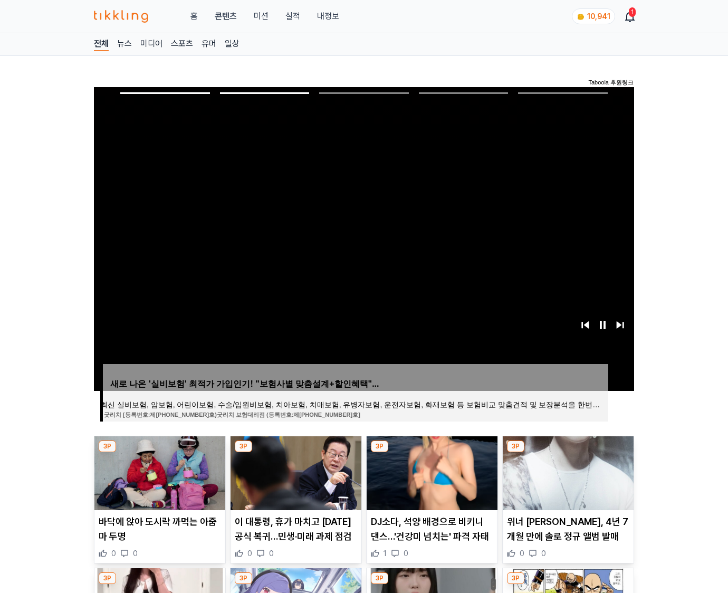
click at [566, 471] on img at bounding box center [567, 473] width 131 height 74
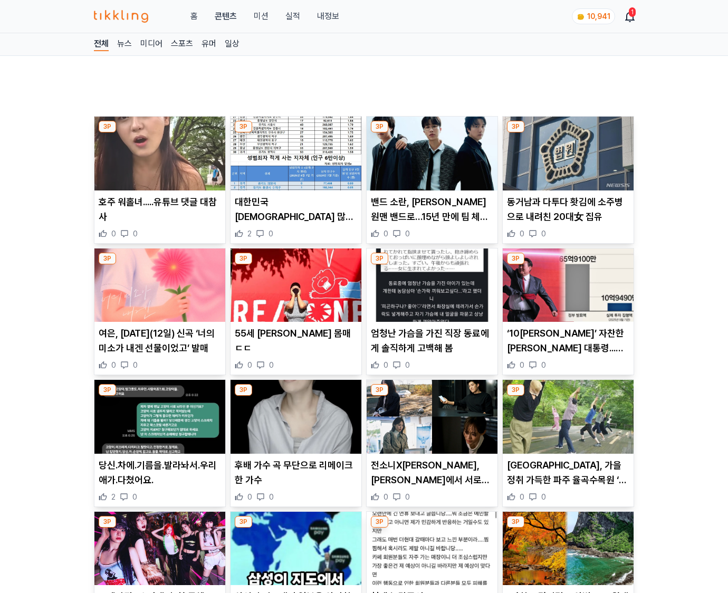
click at [566, 471] on p "파주시, 가을 정취 가득한 파주 율곡수목원 ‘율곡큐어캠프’개최" at bounding box center [568, 473] width 122 height 30
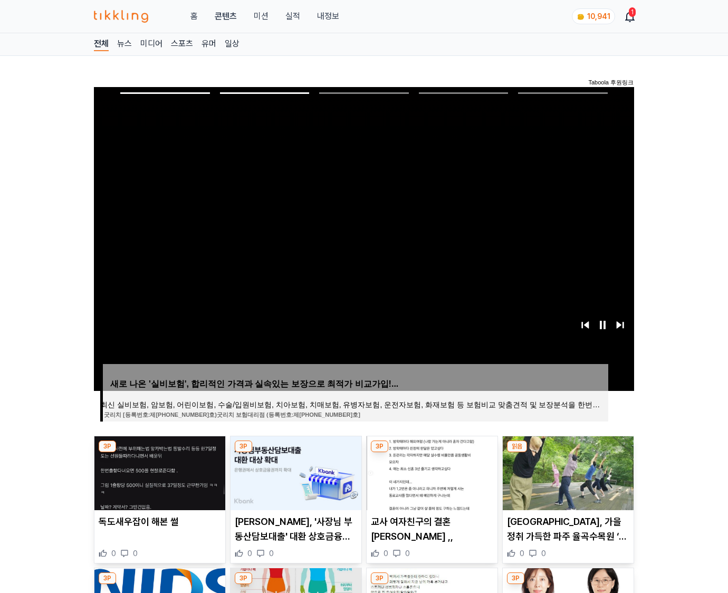
click at [566, 471] on img at bounding box center [567, 473] width 131 height 74
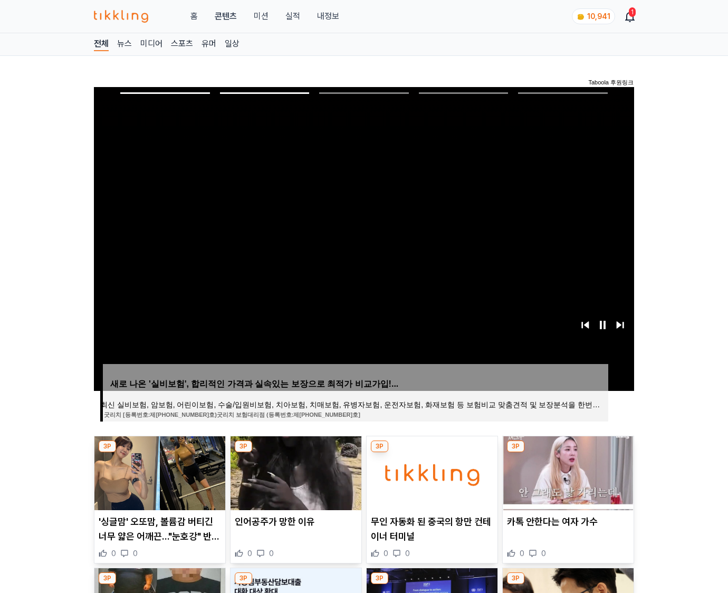
click at [566, 471] on img at bounding box center [567, 473] width 131 height 74
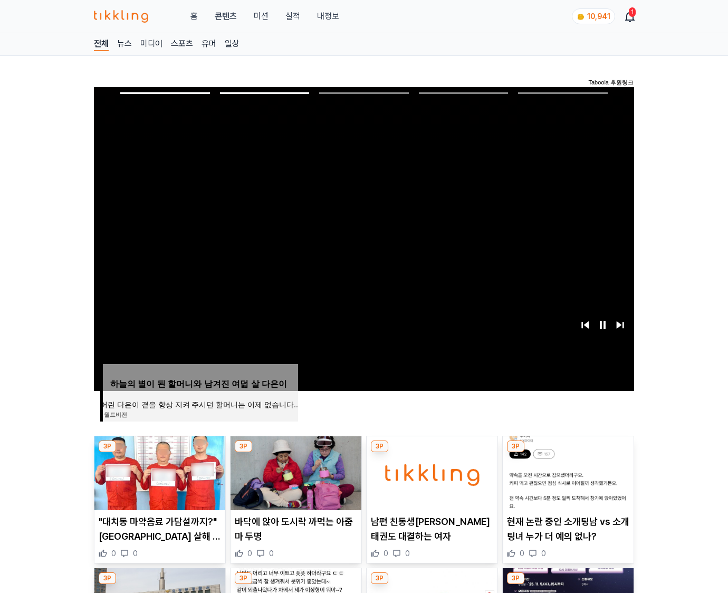
click at [566, 471] on img at bounding box center [567, 473] width 131 height 74
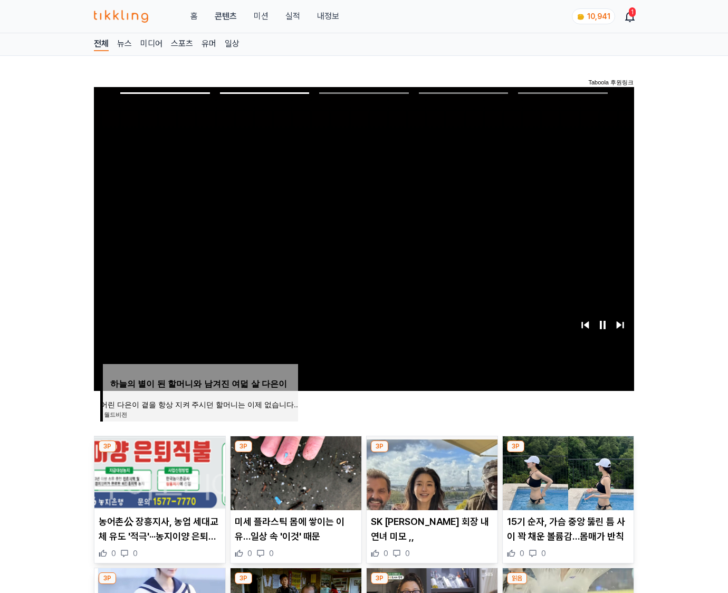
click at [566, 471] on img at bounding box center [567, 473] width 131 height 74
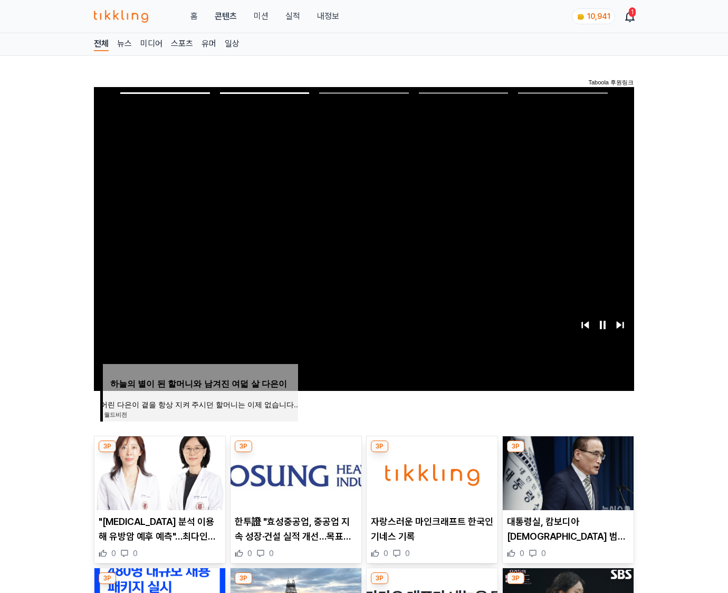
click at [566, 471] on img at bounding box center [567, 473] width 131 height 74
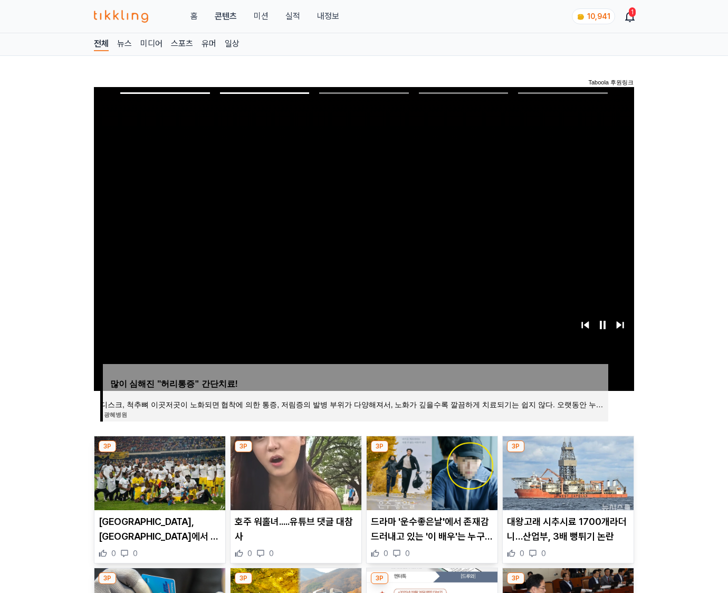
click at [566, 471] on img at bounding box center [567, 473] width 131 height 74
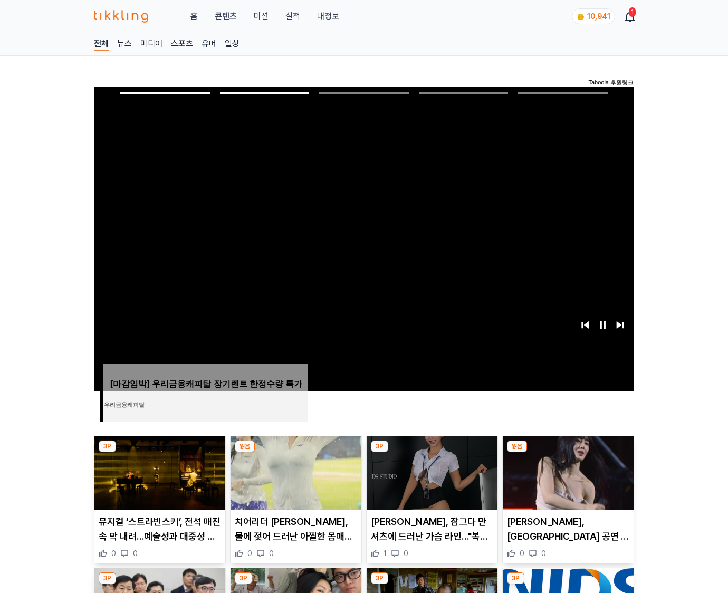
click at [566, 471] on img at bounding box center [567, 473] width 131 height 74
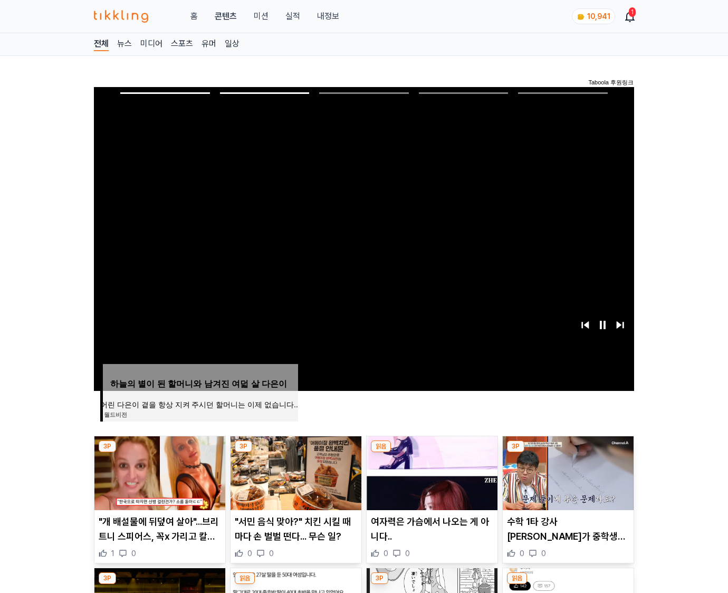
click at [566, 471] on img at bounding box center [567, 473] width 131 height 74
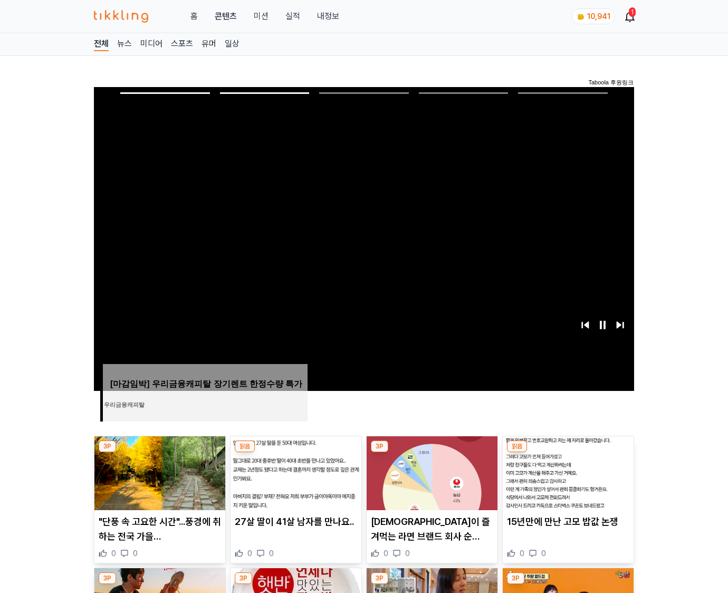
click at [566, 471] on img at bounding box center [567, 473] width 131 height 74
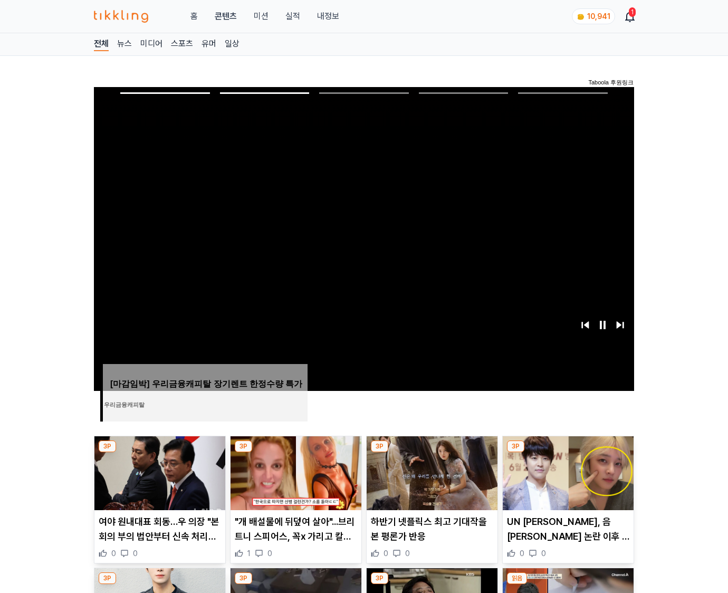
click at [566, 471] on img at bounding box center [567, 473] width 131 height 74
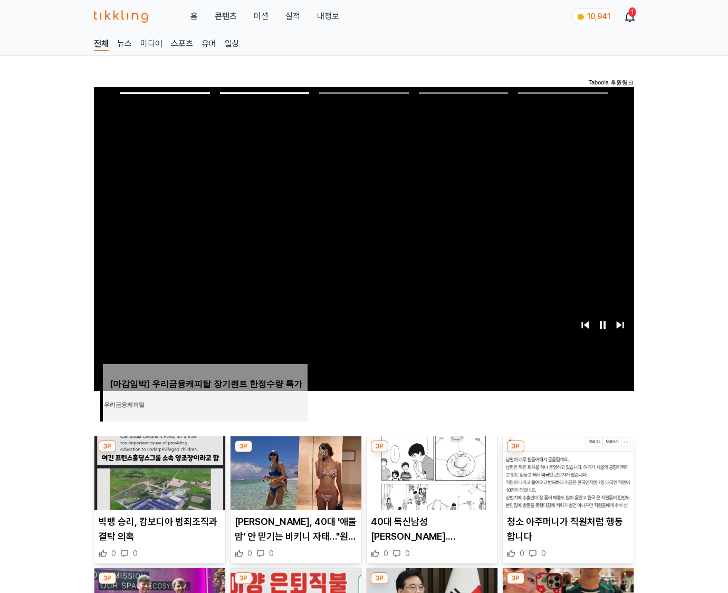
click at [566, 471] on img at bounding box center [567, 473] width 131 height 74
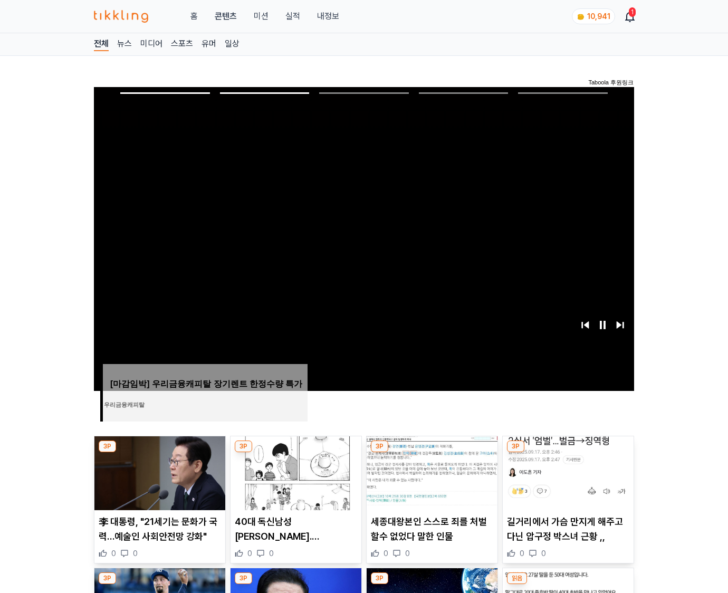
click at [566, 471] on img at bounding box center [567, 473] width 131 height 74
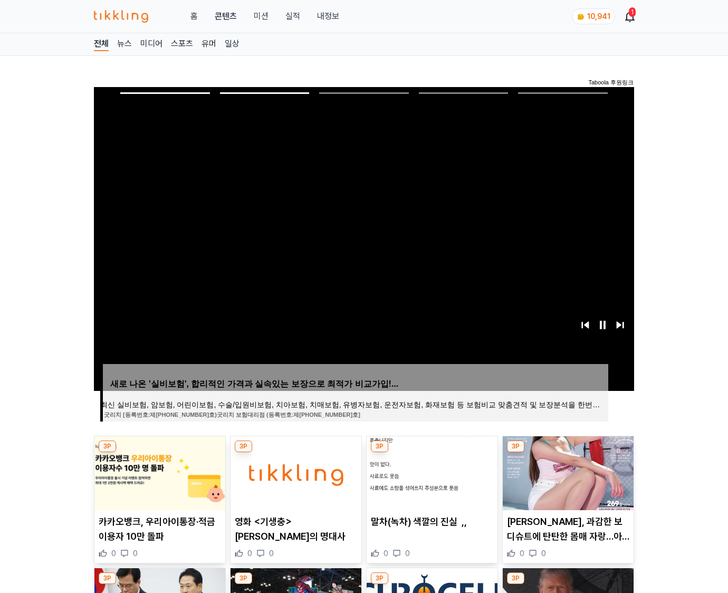
click at [566, 471] on img at bounding box center [567, 473] width 131 height 74
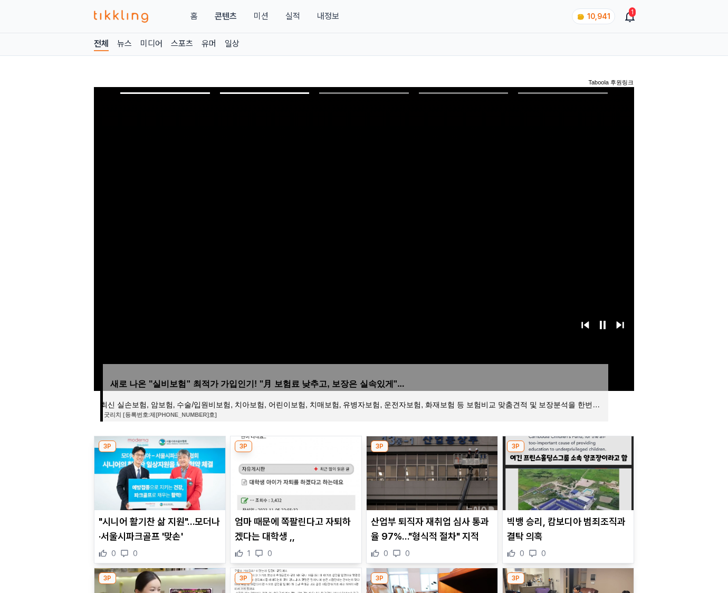
click at [566, 471] on img at bounding box center [567, 473] width 131 height 74
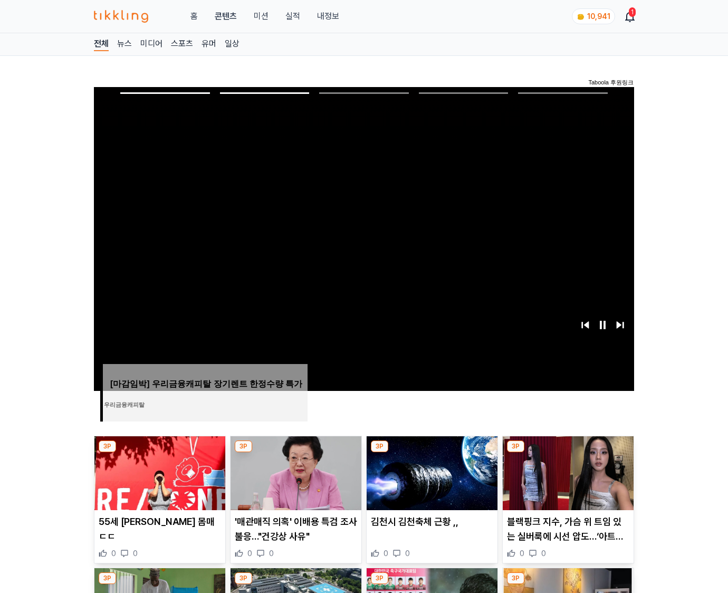
click at [566, 471] on img at bounding box center [567, 473] width 131 height 74
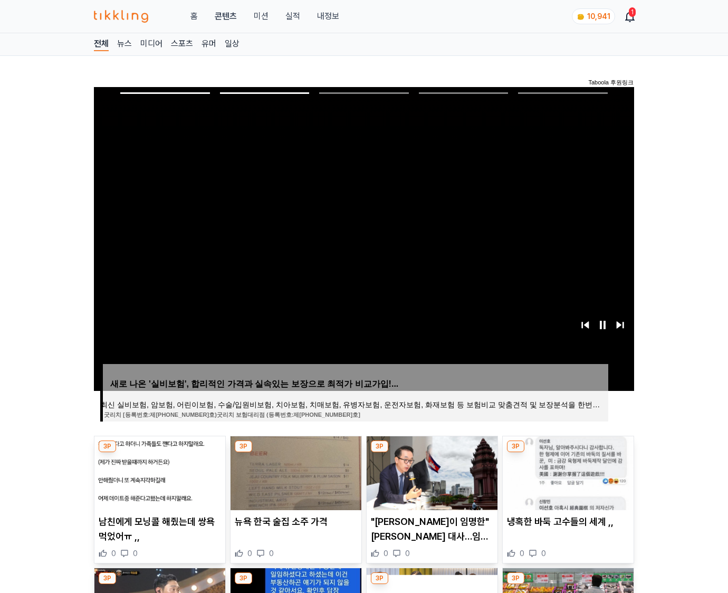
click at [566, 471] on img at bounding box center [567, 473] width 131 height 74
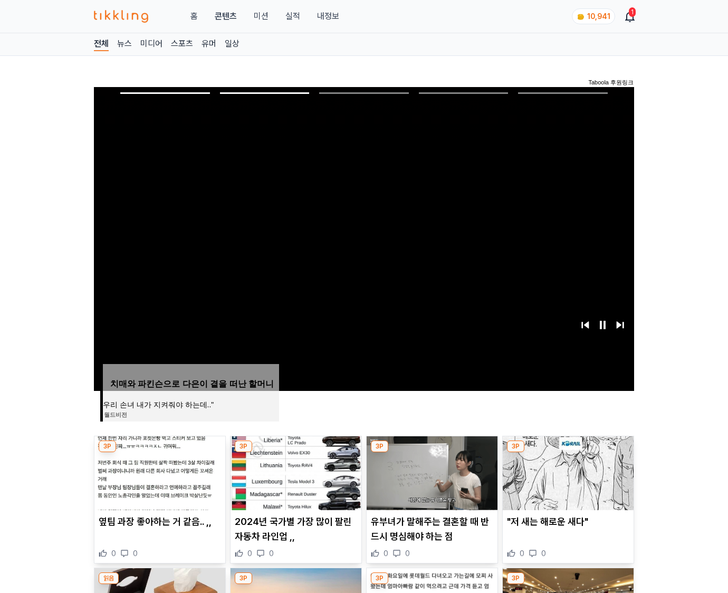
click at [566, 471] on img at bounding box center [567, 473] width 131 height 74
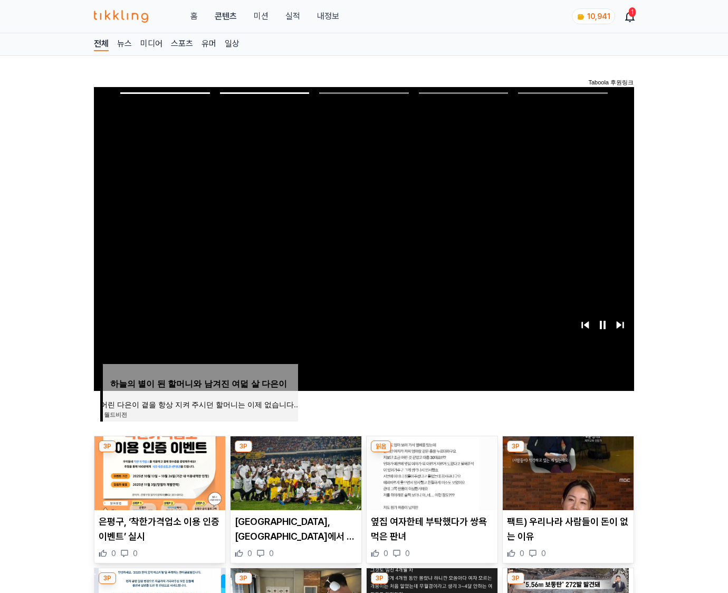
click at [566, 471] on img at bounding box center [567, 473] width 131 height 74
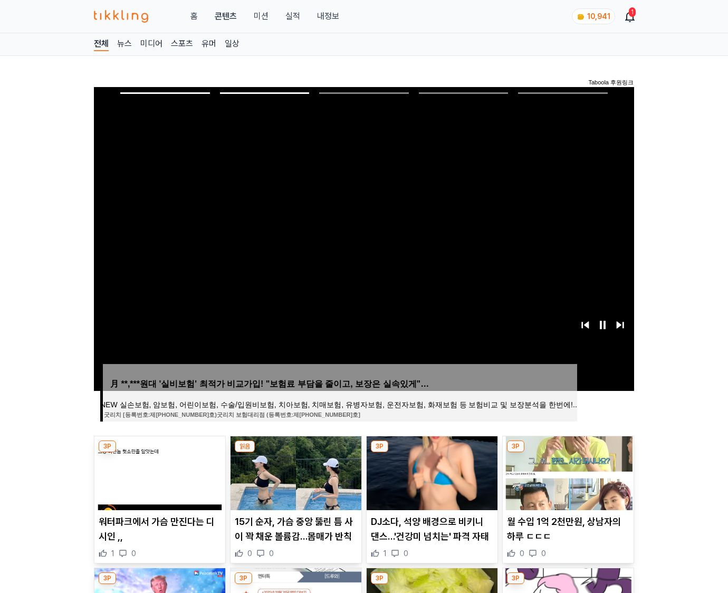
click at [566, 471] on img at bounding box center [567, 473] width 131 height 74
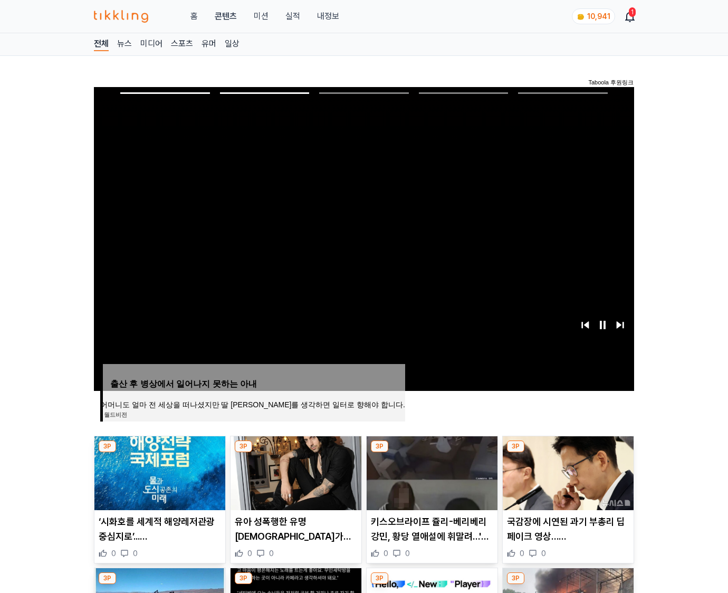
click at [566, 471] on img at bounding box center [567, 473] width 131 height 74
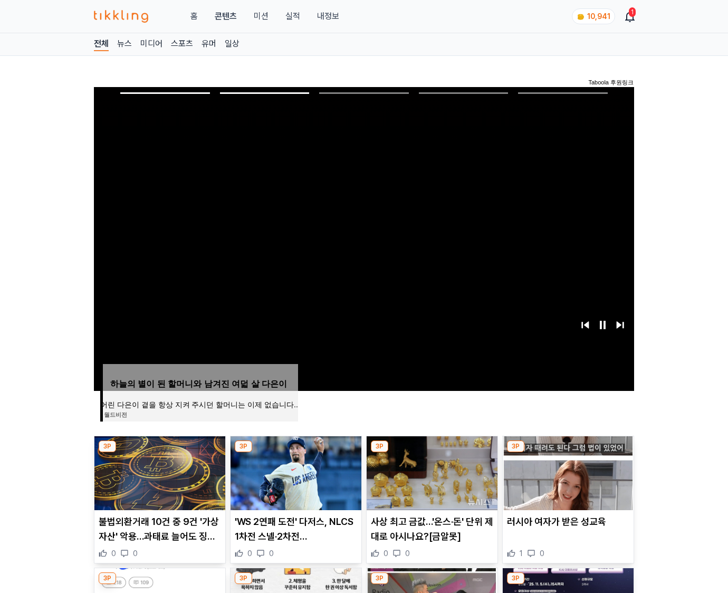
click at [566, 471] on img at bounding box center [567, 473] width 131 height 74
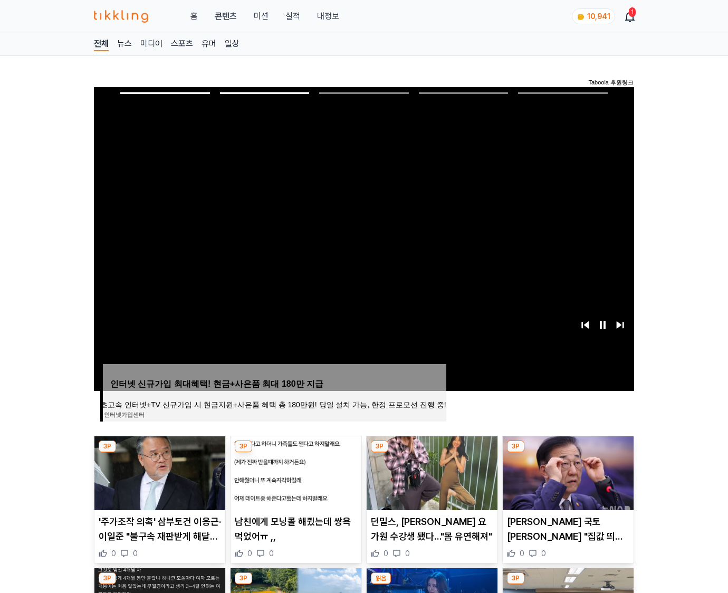
click at [566, 471] on img at bounding box center [567, 473] width 131 height 74
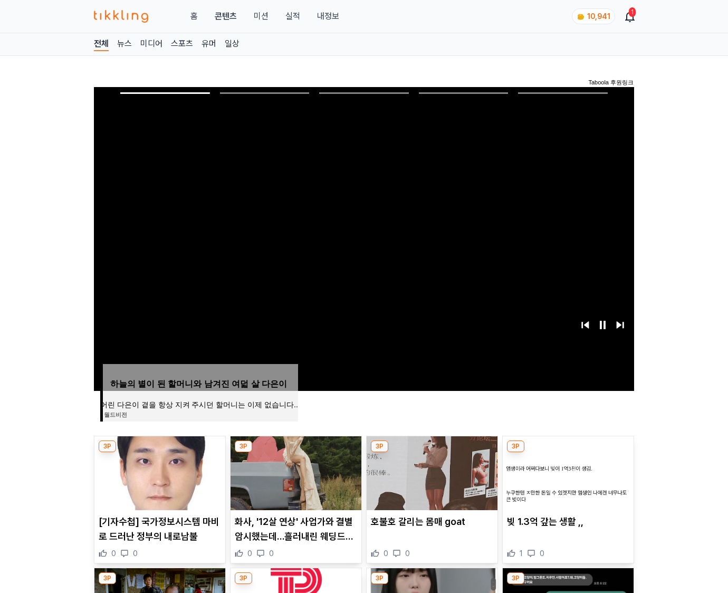
click at [566, 471] on img at bounding box center [567, 473] width 131 height 74
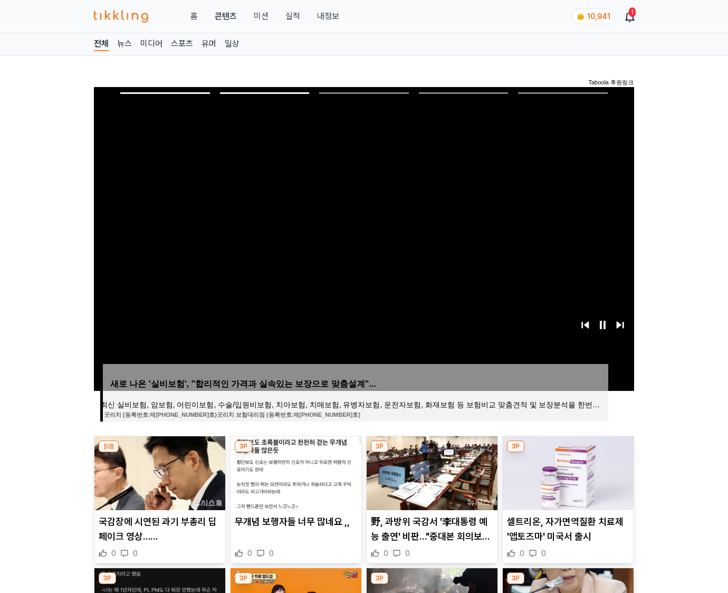
click at [566, 471] on img at bounding box center [567, 473] width 131 height 74
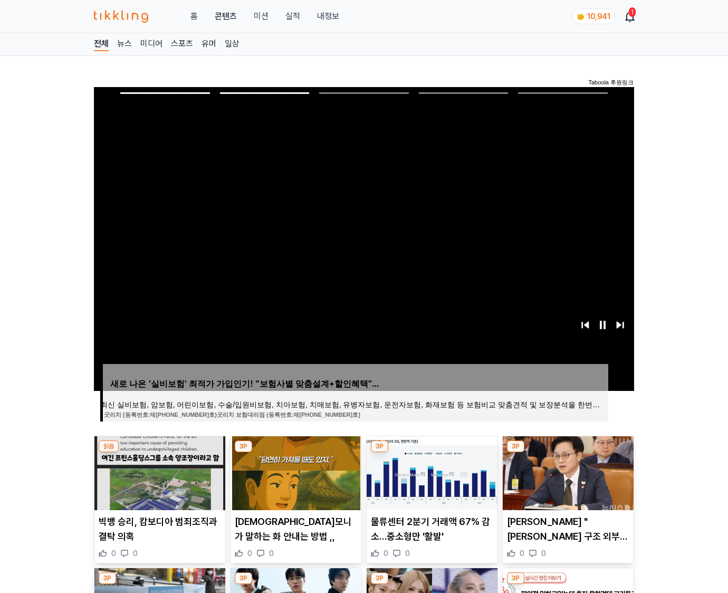
click at [566, 471] on img at bounding box center [567, 473] width 131 height 74
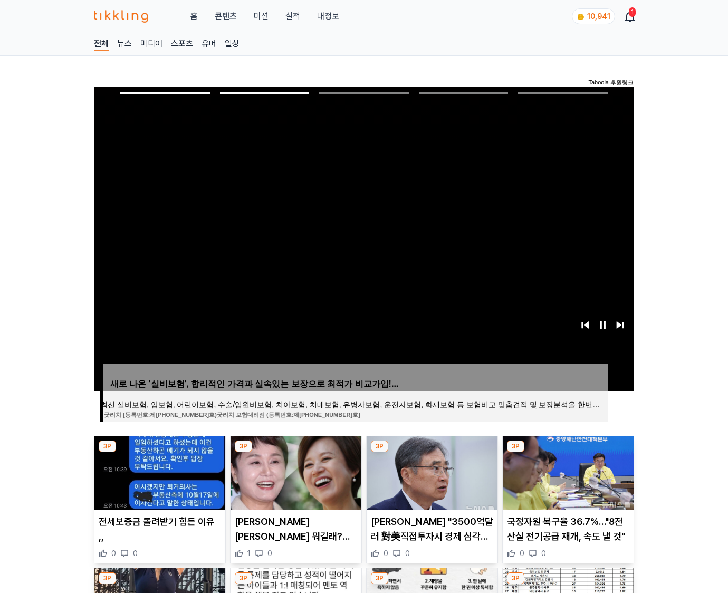
click at [566, 471] on img at bounding box center [567, 473] width 131 height 74
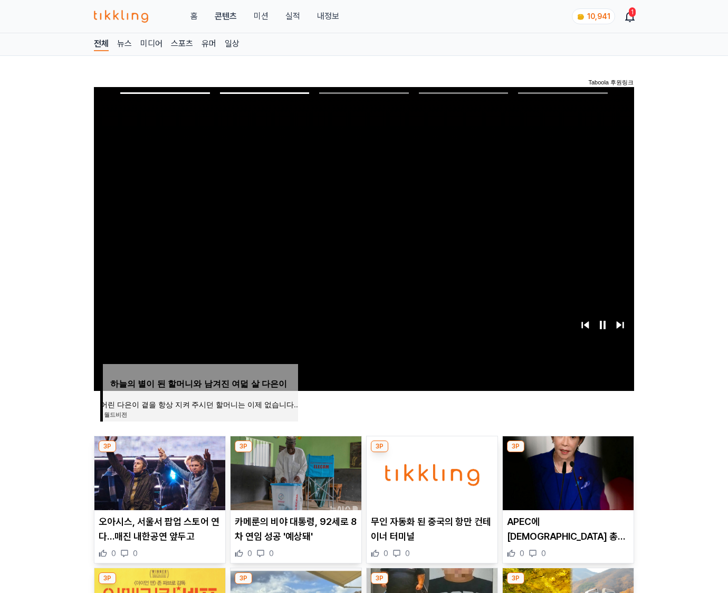
click at [566, 471] on img at bounding box center [567, 473] width 131 height 74
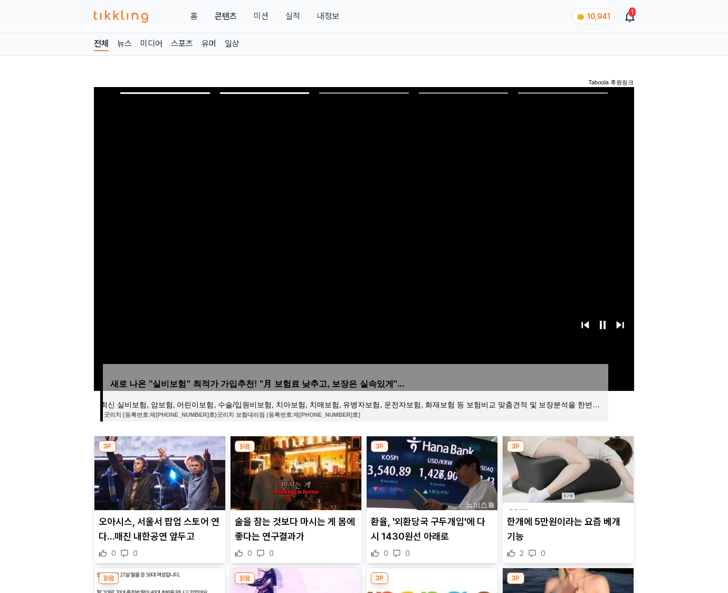
click at [566, 471] on img at bounding box center [567, 473] width 131 height 74
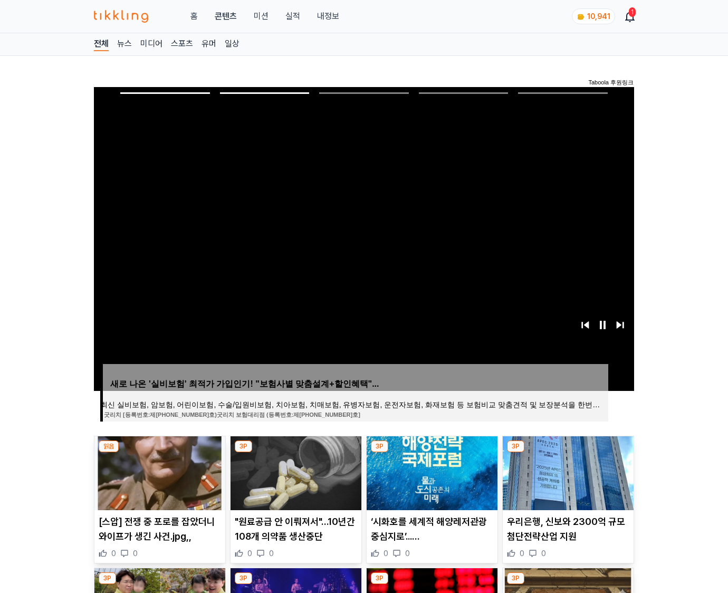
click at [566, 471] on img at bounding box center [567, 473] width 131 height 74
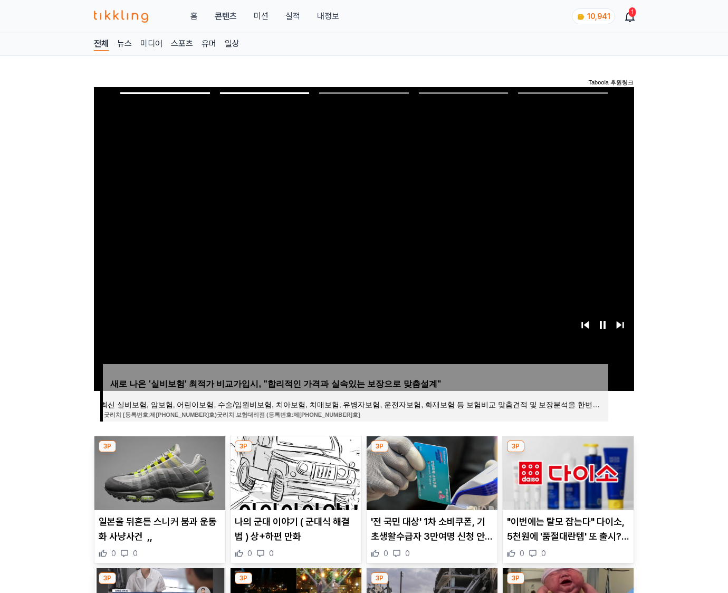
click at [566, 471] on img at bounding box center [567, 473] width 131 height 74
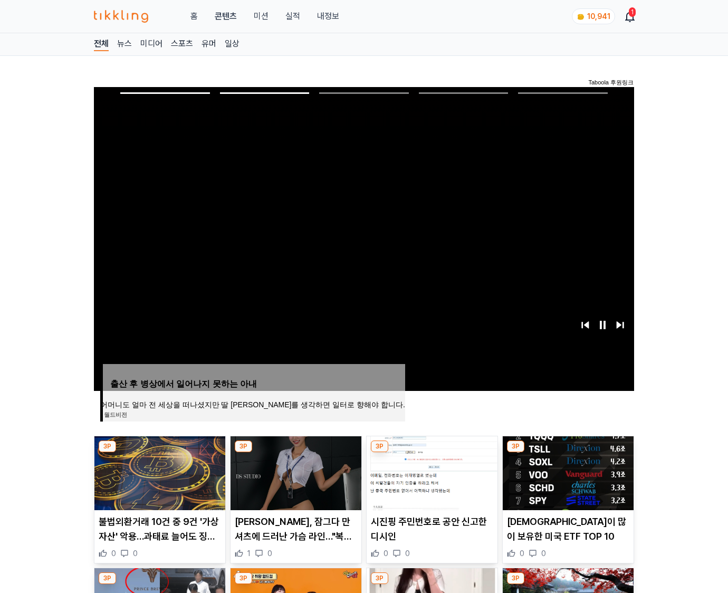
click at [566, 471] on img at bounding box center [567, 473] width 131 height 74
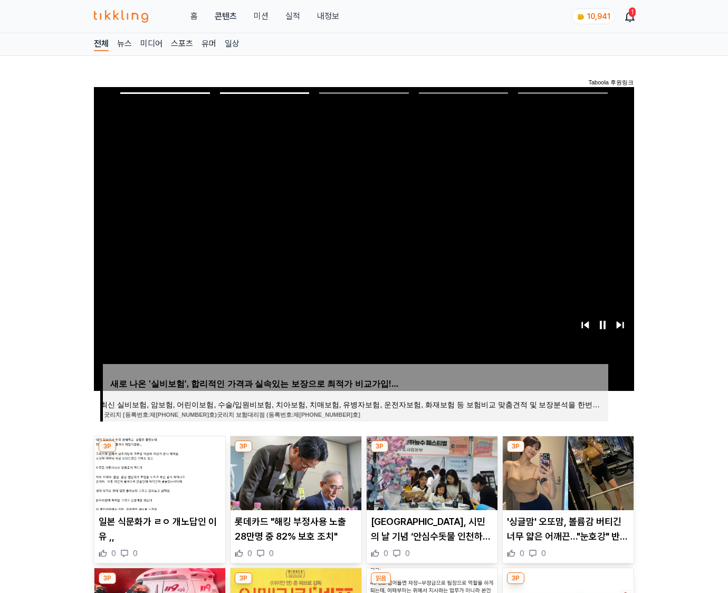
click at [566, 471] on img at bounding box center [567, 473] width 131 height 74
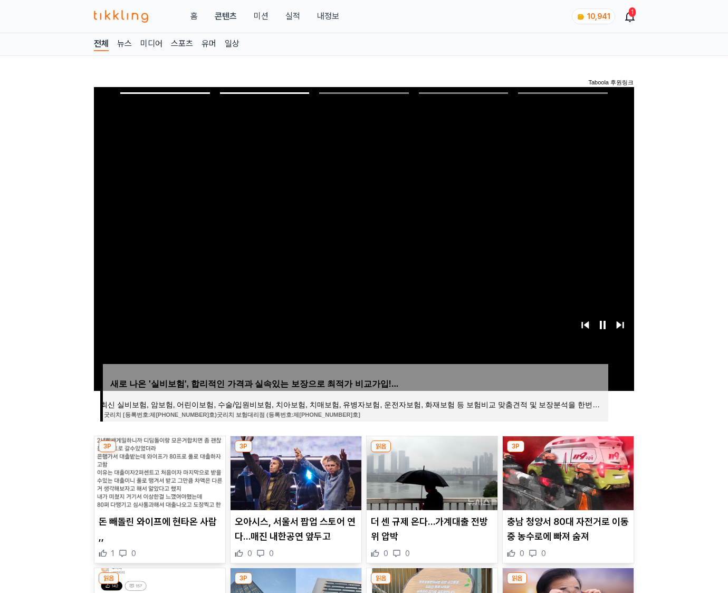
click at [566, 471] on img at bounding box center [567, 473] width 131 height 74
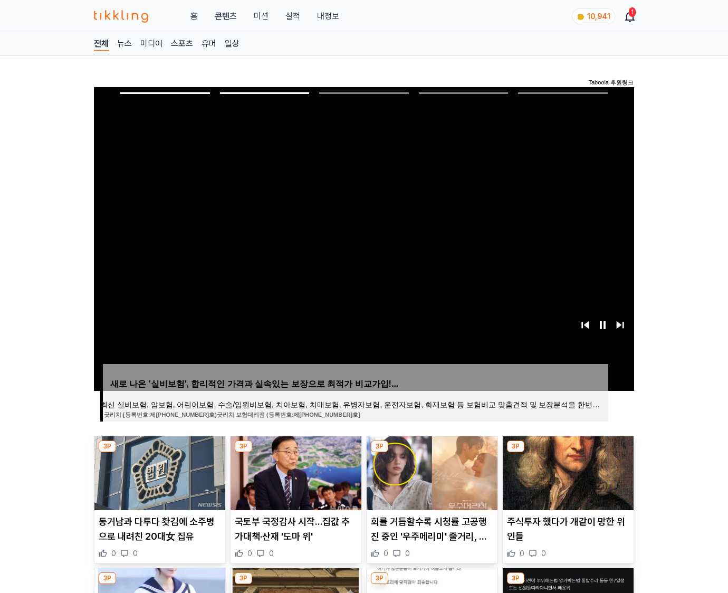
click at [566, 471] on img at bounding box center [567, 473] width 131 height 74
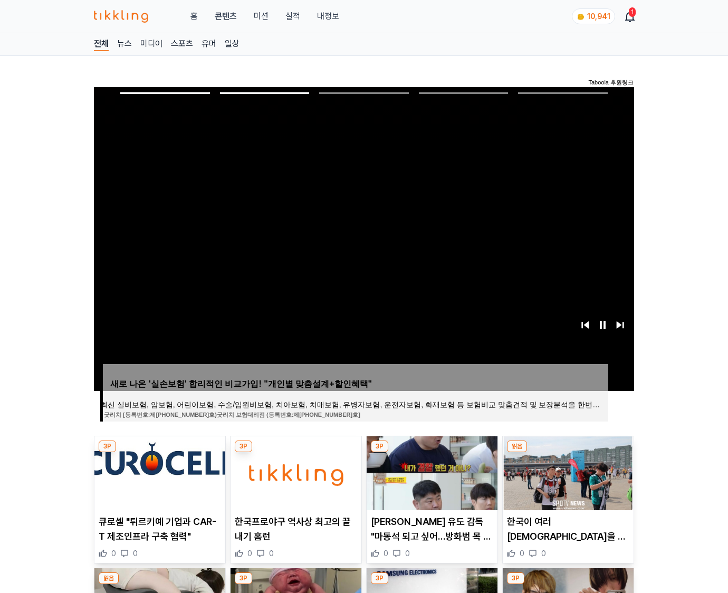
click at [566, 471] on img at bounding box center [567, 473] width 131 height 74
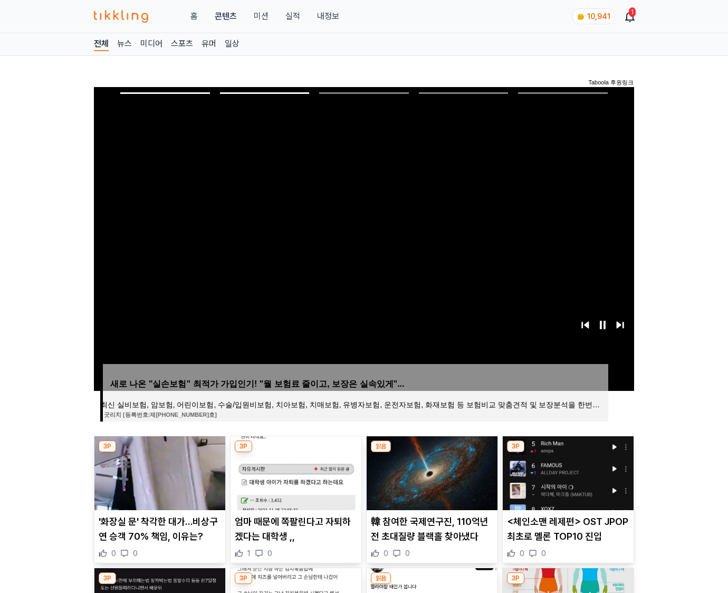
click at [566, 471] on img at bounding box center [567, 473] width 131 height 74
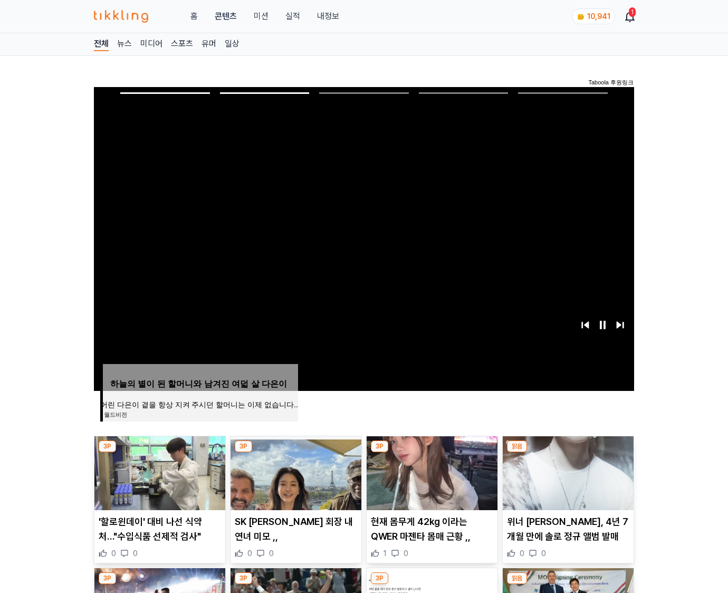
click at [566, 471] on img at bounding box center [567, 473] width 131 height 74
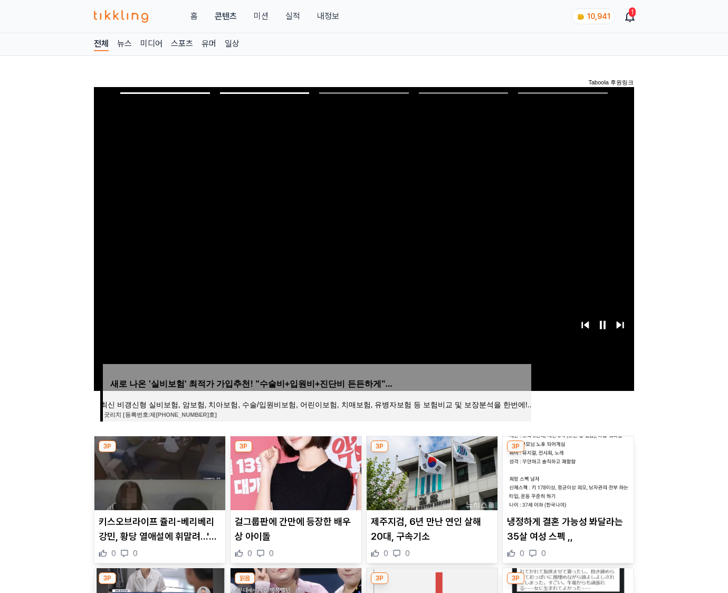
click at [566, 471] on img at bounding box center [567, 473] width 131 height 74
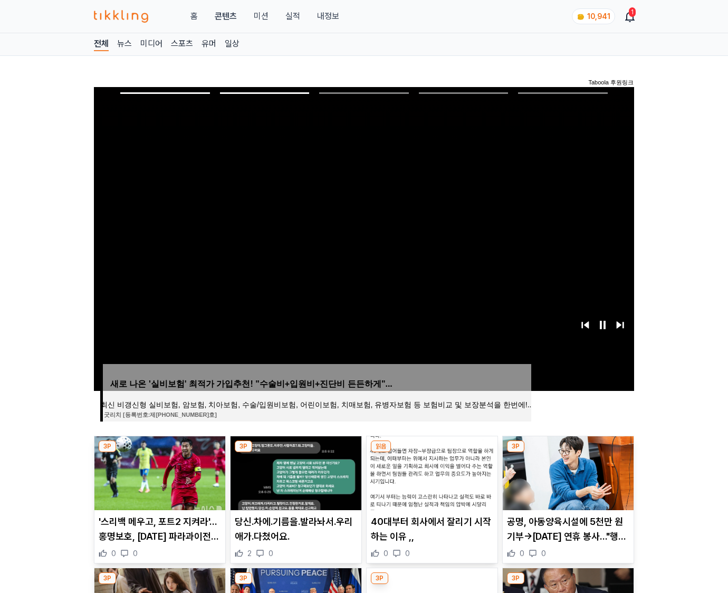
click at [566, 471] on img at bounding box center [567, 473] width 131 height 74
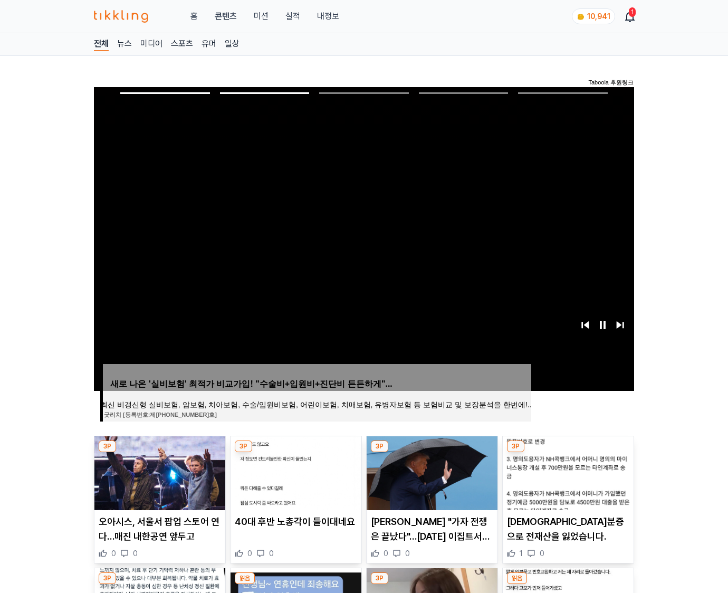
click at [566, 471] on img at bounding box center [567, 473] width 131 height 74
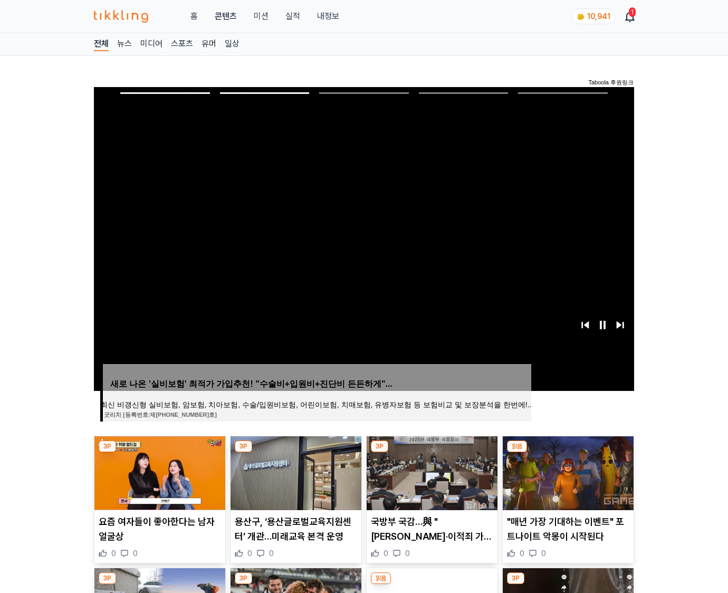
click at [566, 471] on img at bounding box center [567, 473] width 131 height 74
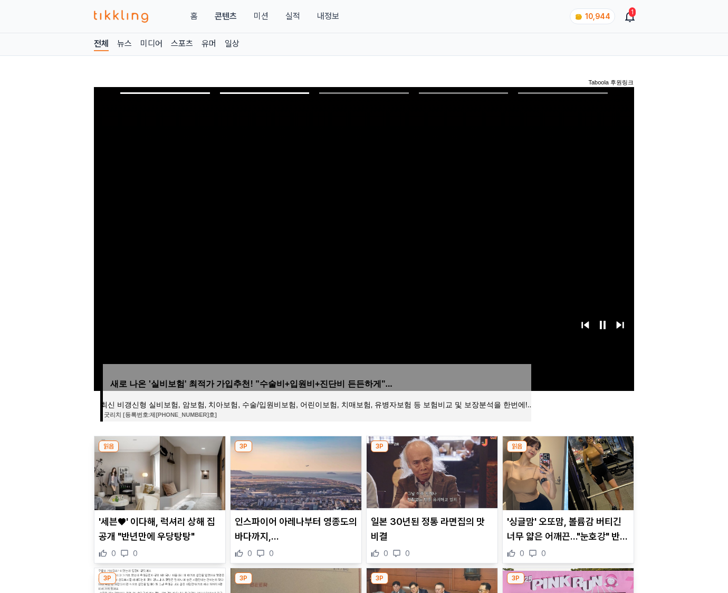
click at [566, 471] on img at bounding box center [567, 473] width 131 height 74
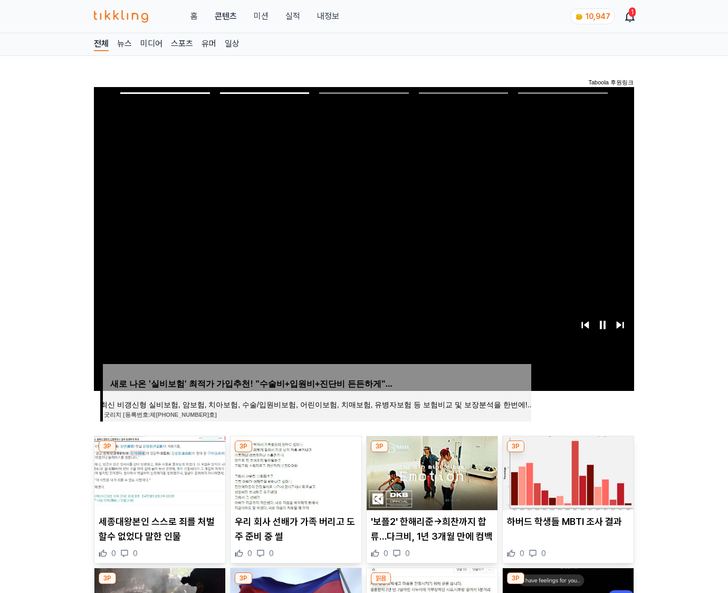
click at [566, 471] on img at bounding box center [567, 473] width 131 height 74
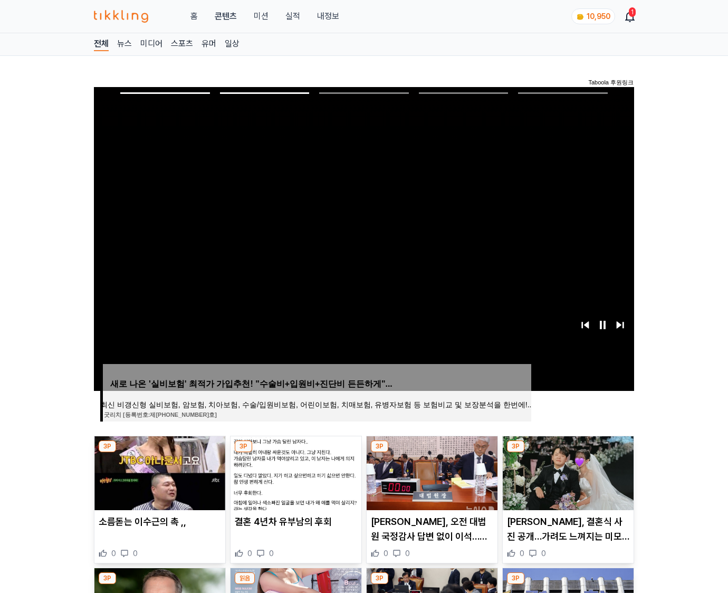
click at [566, 471] on img at bounding box center [567, 473] width 131 height 74
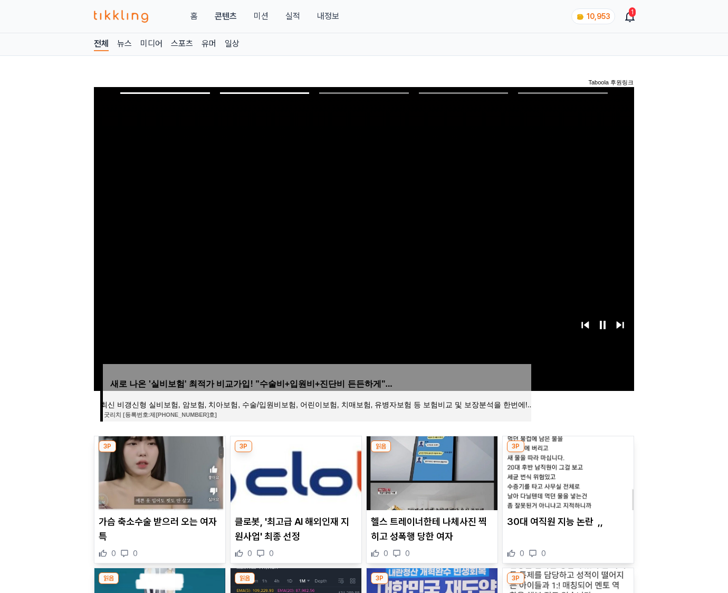
click at [566, 471] on img at bounding box center [567, 473] width 131 height 74
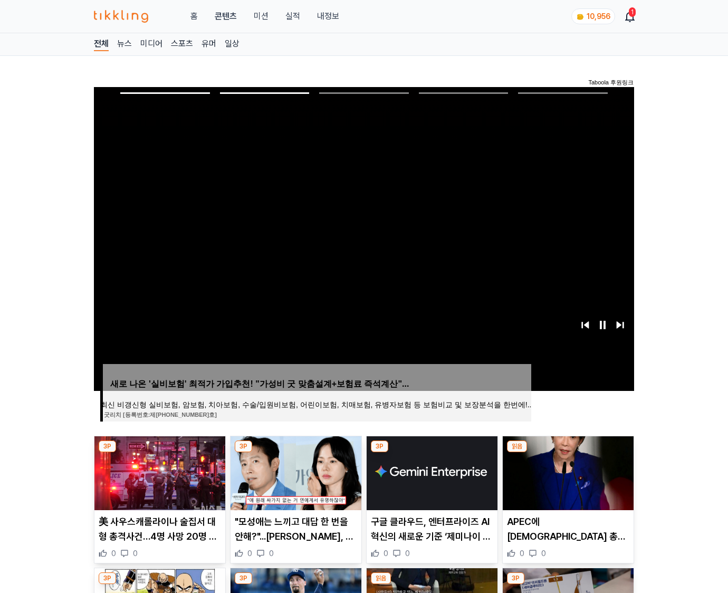
click at [566, 471] on img at bounding box center [567, 473] width 131 height 74
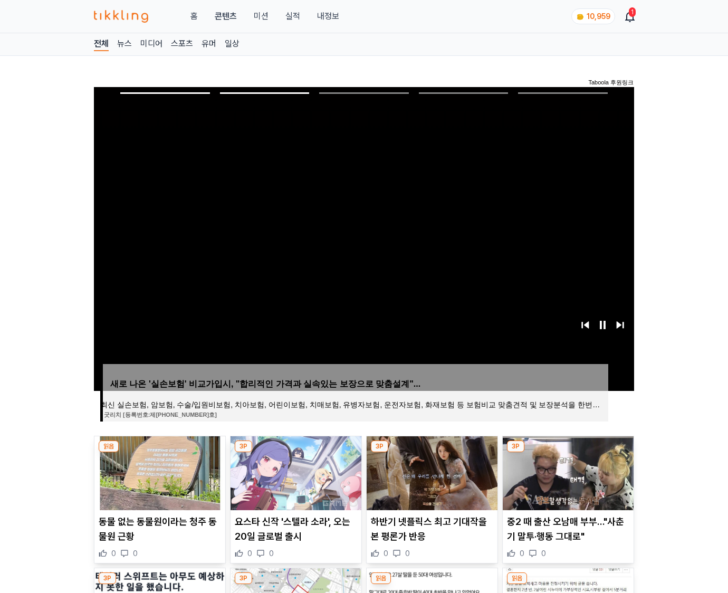
click at [566, 471] on img at bounding box center [567, 473] width 131 height 74
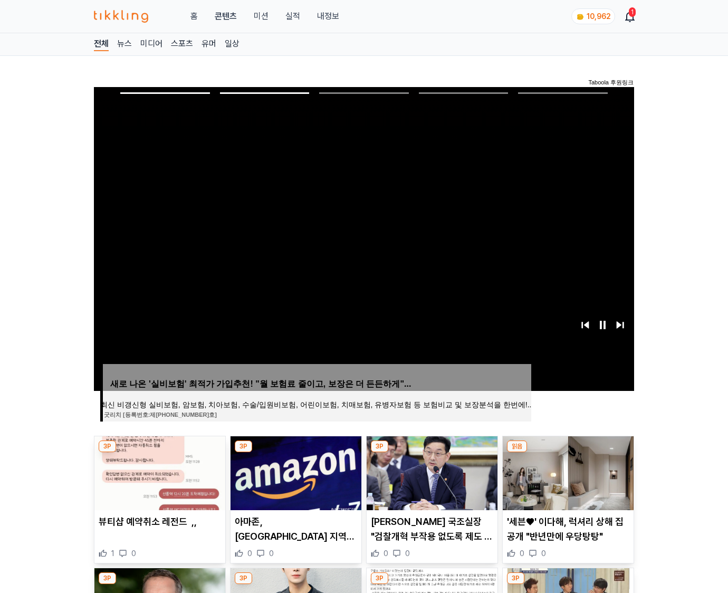
click at [566, 471] on img at bounding box center [567, 473] width 131 height 74
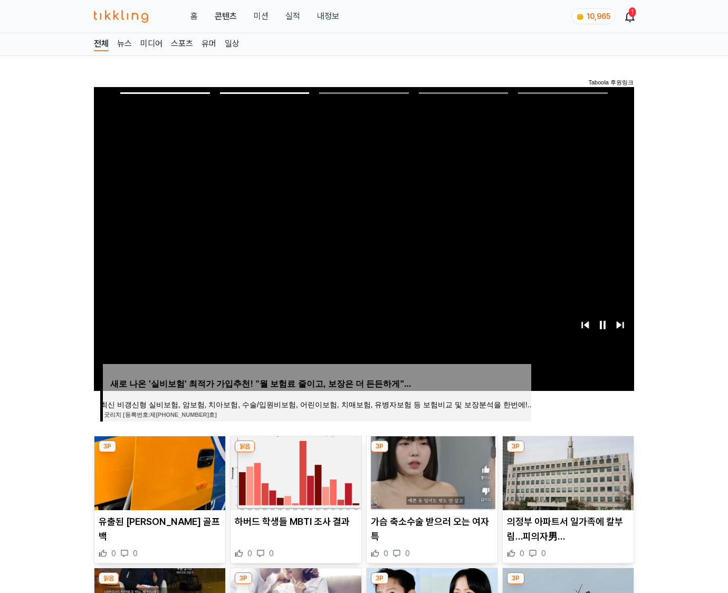
click at [566, 471] on img at bounding box center [567, 473] width 131 height 74
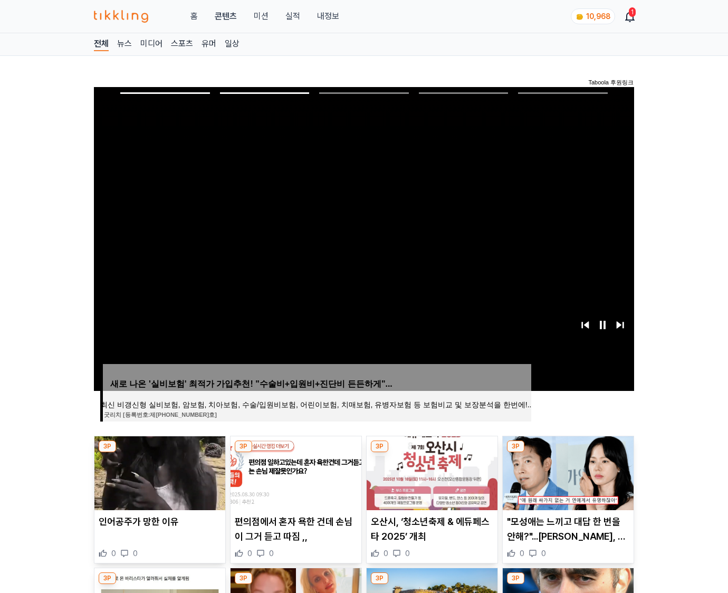
click at [566, 471] on img at bounding box center [567, 473] width 131 height 74
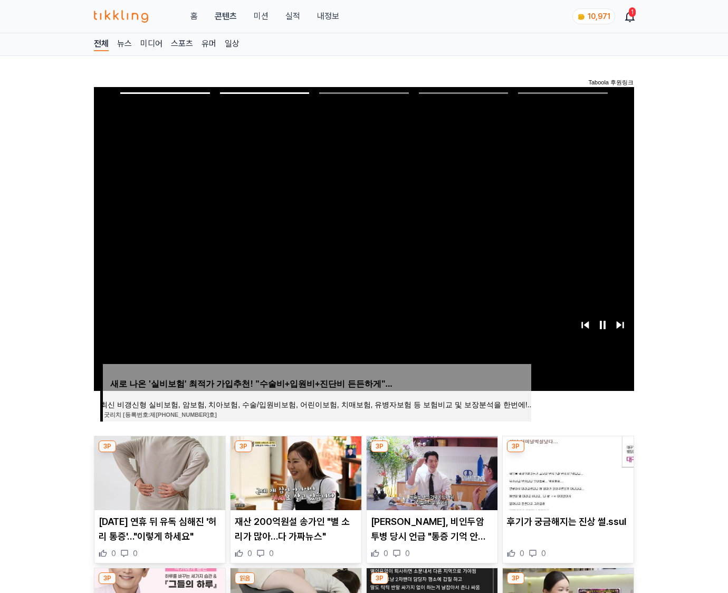
click at [566, 471] on img at bounding box center [567, 473] width 131 height 74
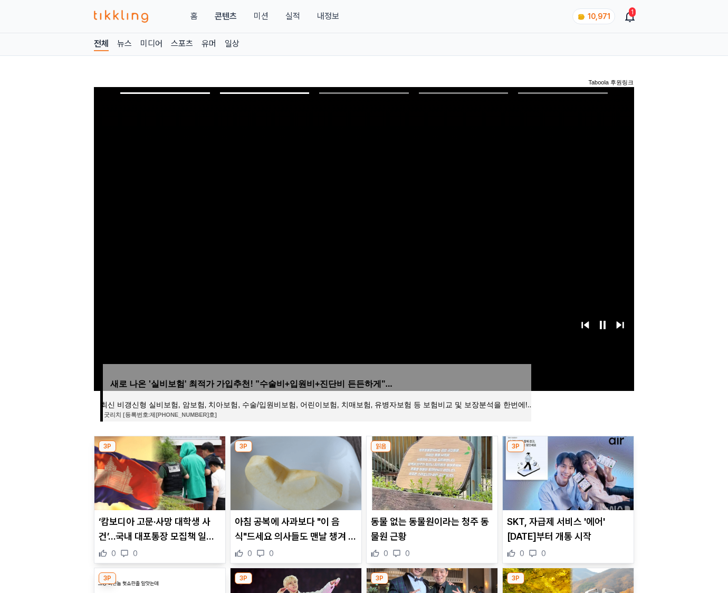
click at [566, 471] on img at bounding box center [567, 473] width 131 height 74
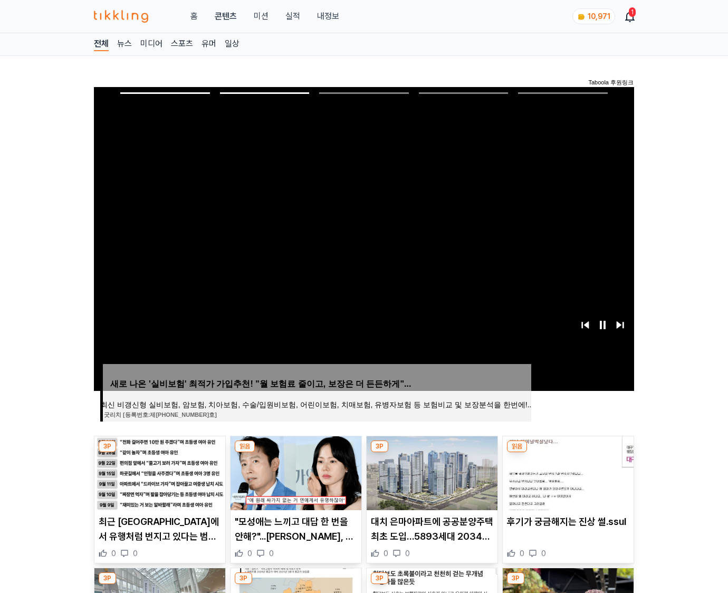
click at [566, 471] on img at bounding box center [567, 473] width 131 height 74
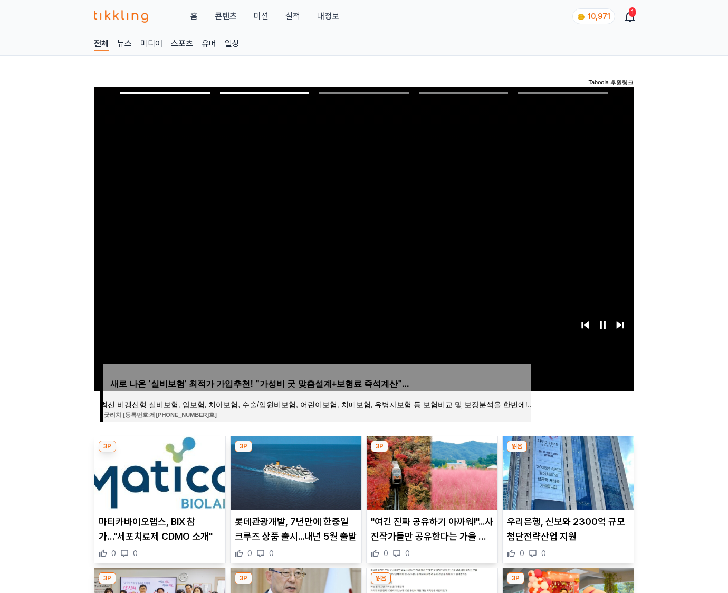
click at [566, 471] on img at bounding box center [567, 473] width 131 height 74
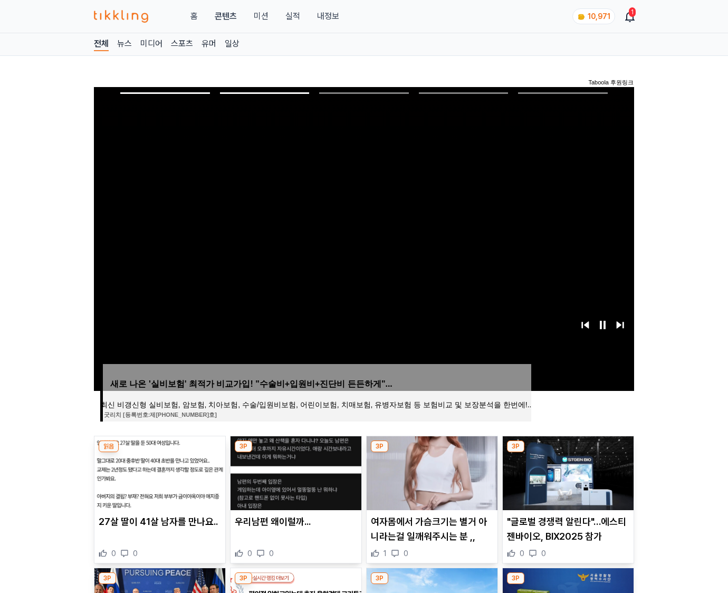
click at [566, 471] on img at bounding box center [567, 473] width 131 height 74
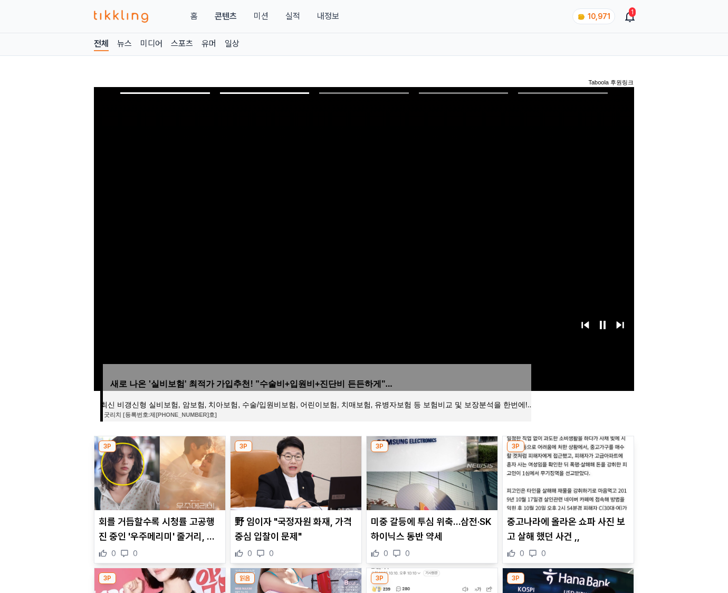
click at [566, 471] on img at bounding box center [567, 473] width 131 height 74
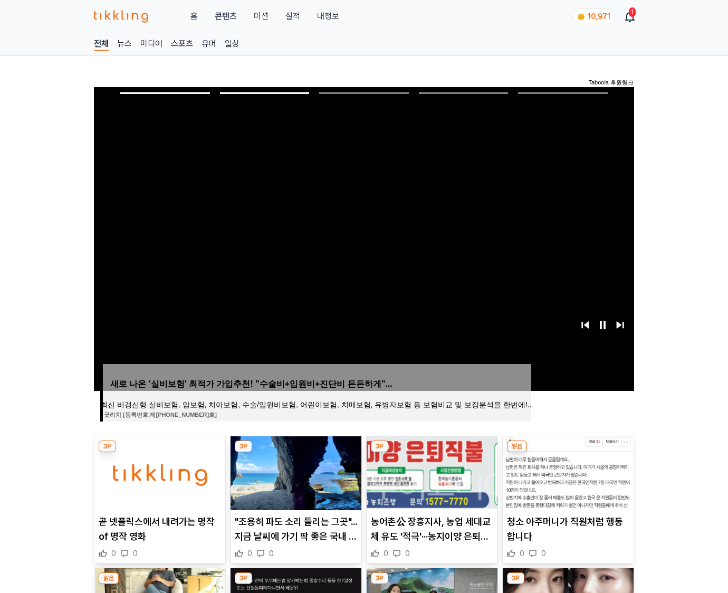
click at [566, 471] on img at bounding box center [567, 473] width 131 height 74
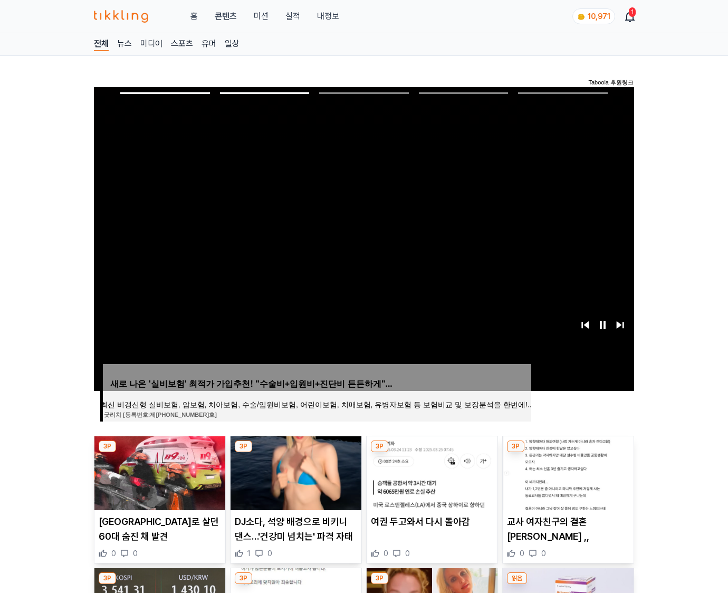
click at [566, 471] on img at bounding box center [567, 473] width 131 height 74
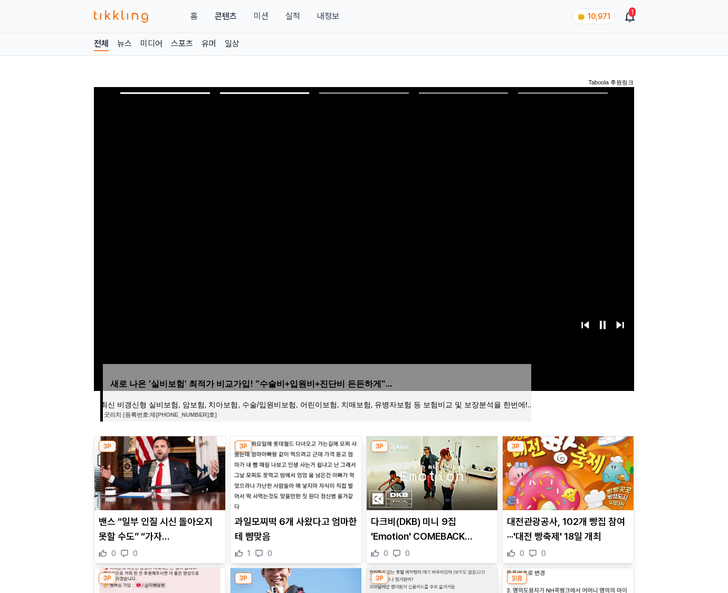
click at [566, 471] on img at bounding box center [567, 473] width 131 height 74
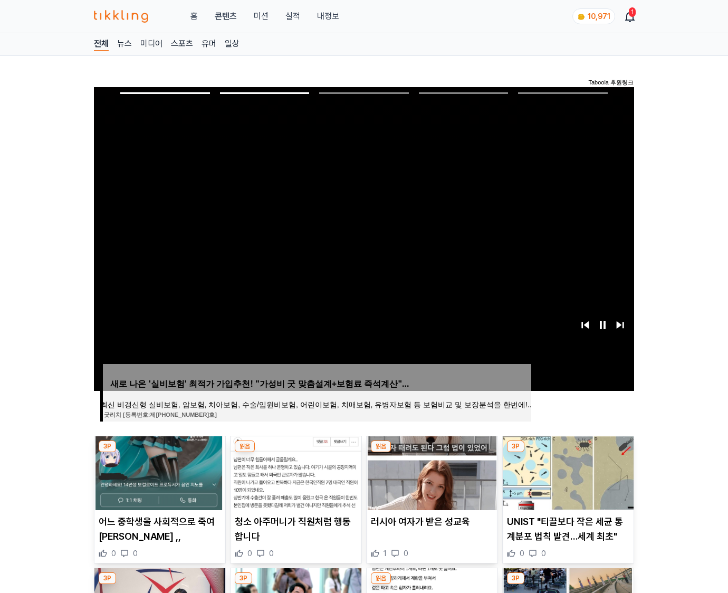
click at [566, 471] on img at bounding box center [567, 473] width 131 height 74
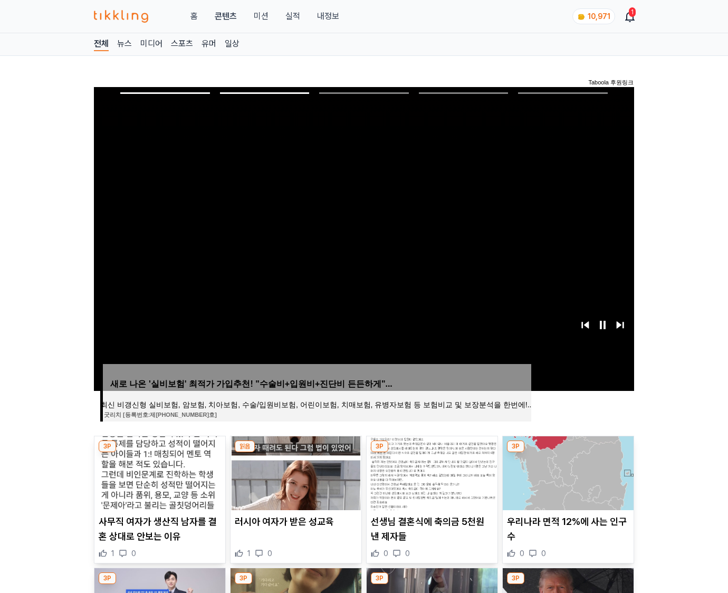
click at [566, 471] on img at bounding box center [567, 473] width 131 height 74
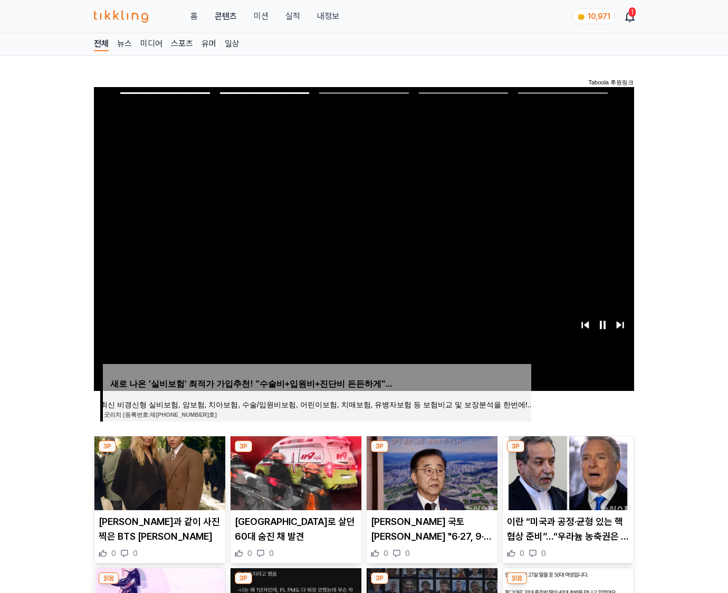
click at [566, 471] on img at bounding box center [567, 473] width 131 height 74
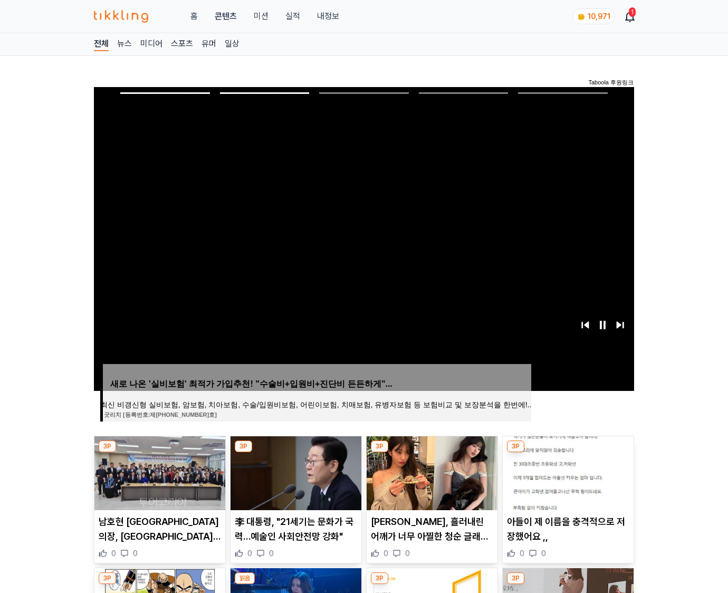
click at [566, 471] on img at bounding box center [567, 473] width 131 height 74
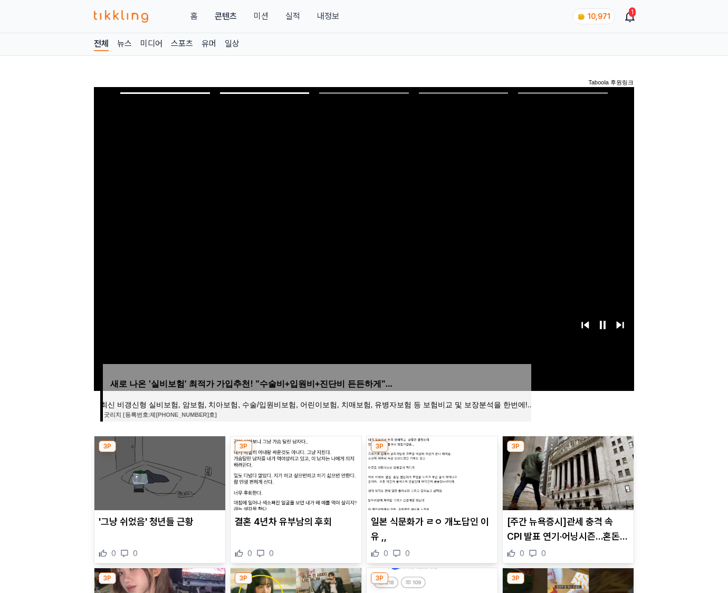
click at [566, 471] on img at bounding box center [567, 473] width 131 height 74
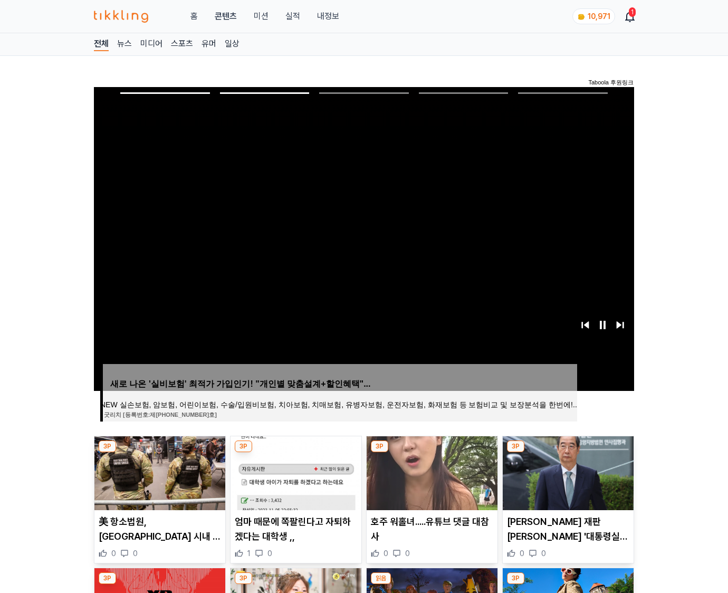
click at [566, 471] on img at bounding box center [567, 473] width 131 height 74
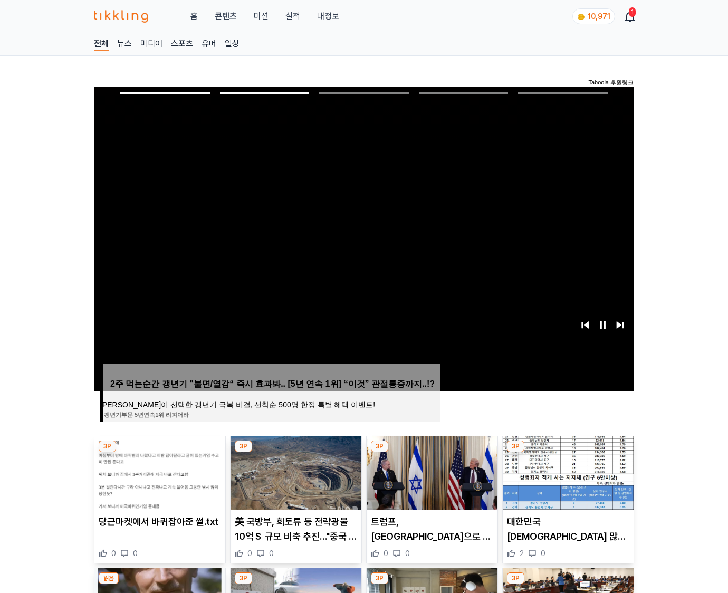
click at [566, 471] on img at bounding box center [567, 473] width 131 height 74
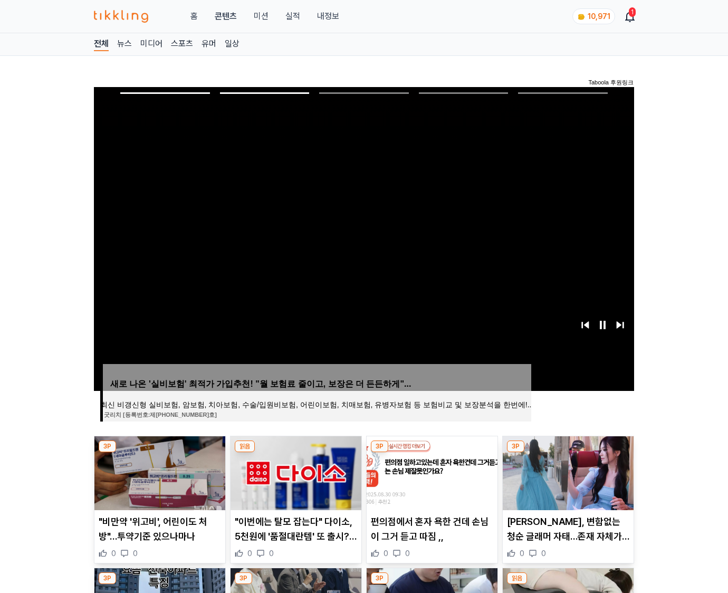
click at [566, 471] on img at bounding box center [567, 473] width 131 height 74
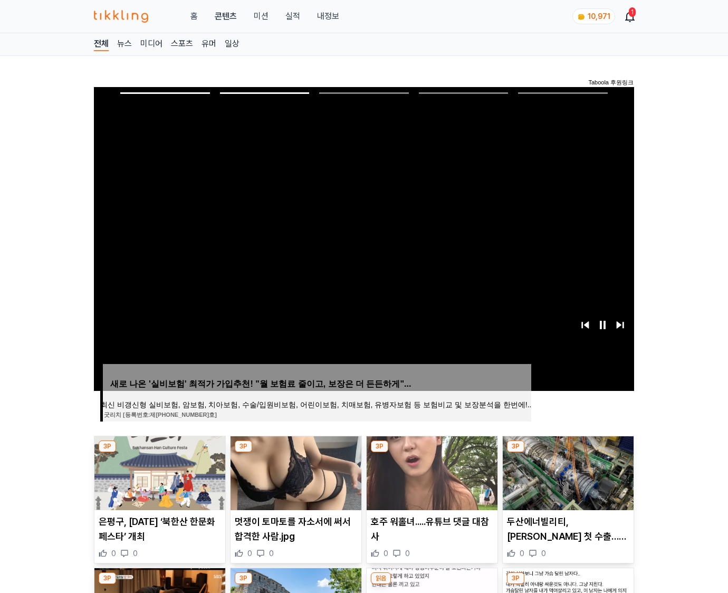
click at [566, 471] on img at bounding box center [567, 473] width 131 height 74
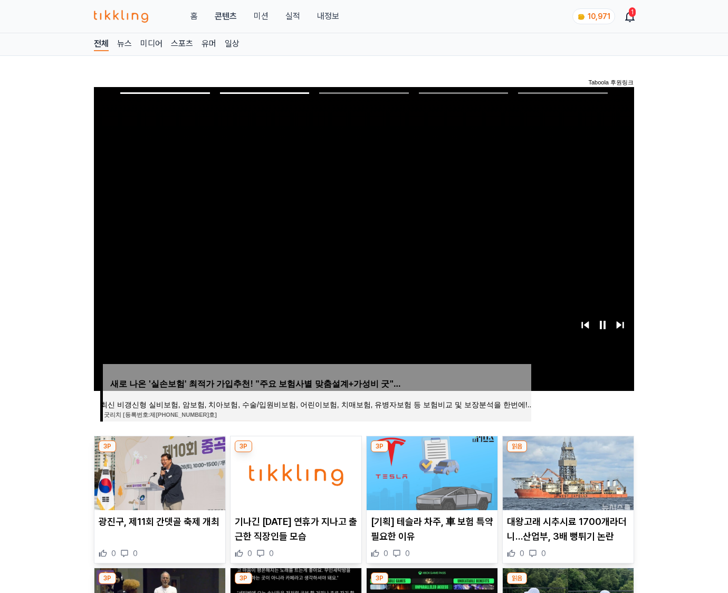
click at [566, 471] on img at bounding box center [567, 473] width 131 height 74
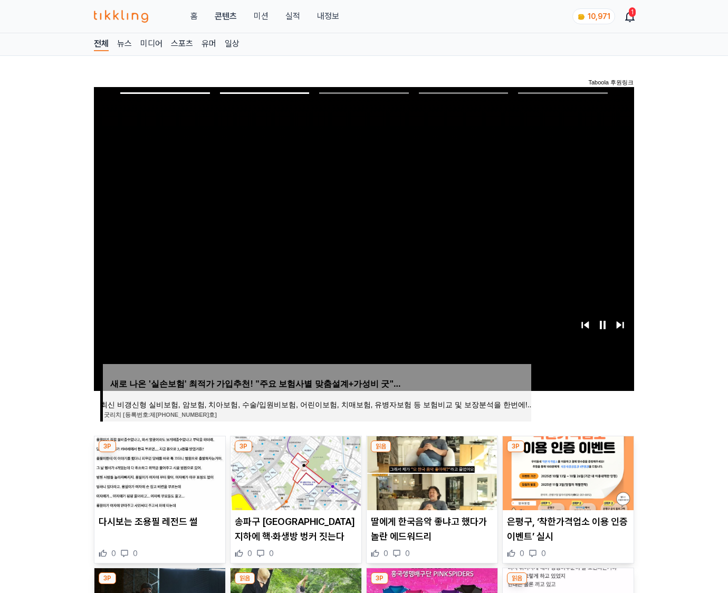
click at [566, 471] on img at bounding box center [567, 473] width 131 height 74
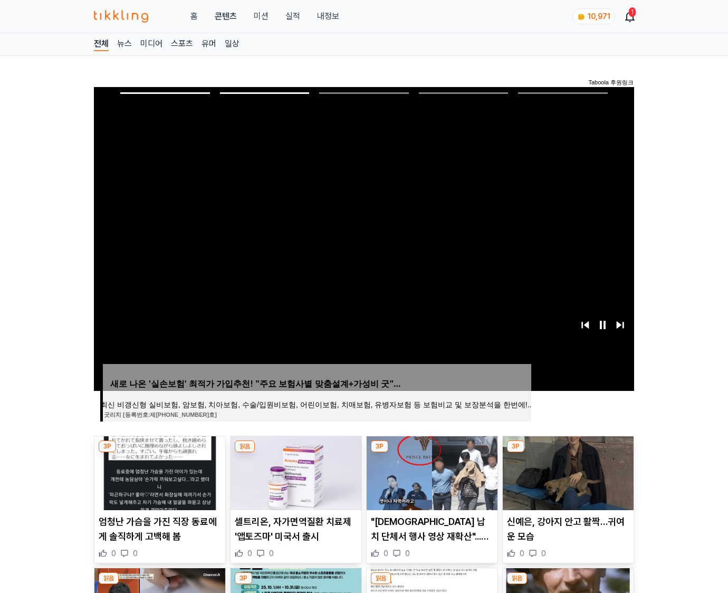
click at [566, 471] on img at bounding box center [567, 473] width 131 height 74
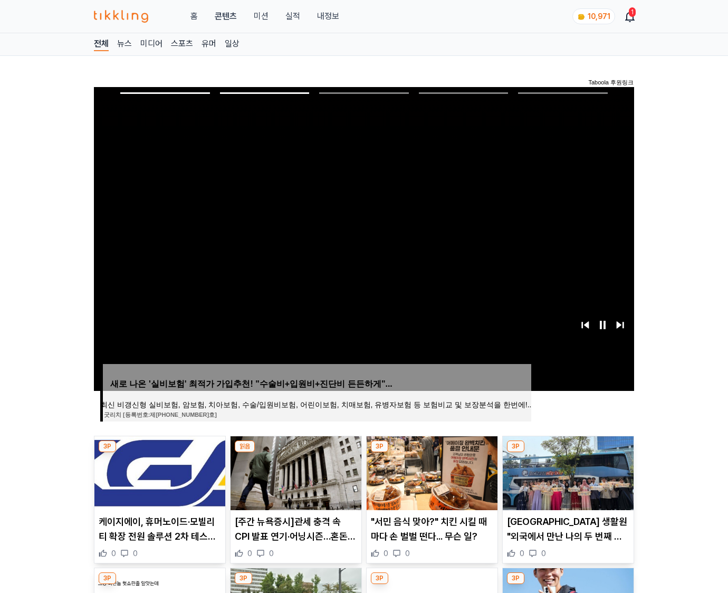
click at [566, 471] on img at bounding box center [567, 473] width 131 height 74
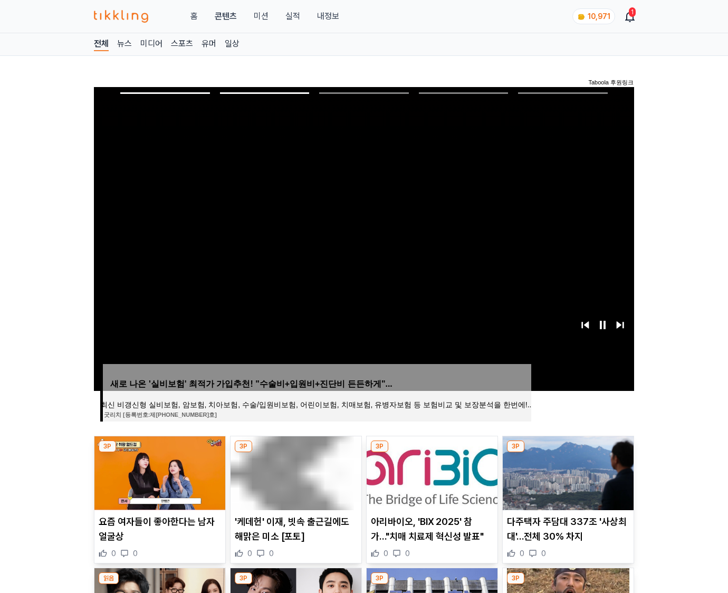
click at [566, 471] on img at bounding box center [567, 473] width 131 height 74
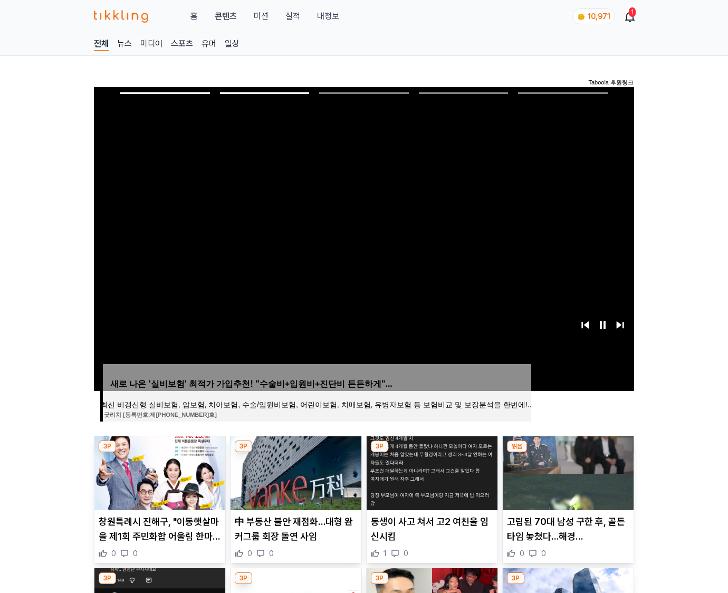
click at [566, 471] on img at bounding box center [567, 473] width 131 height 74
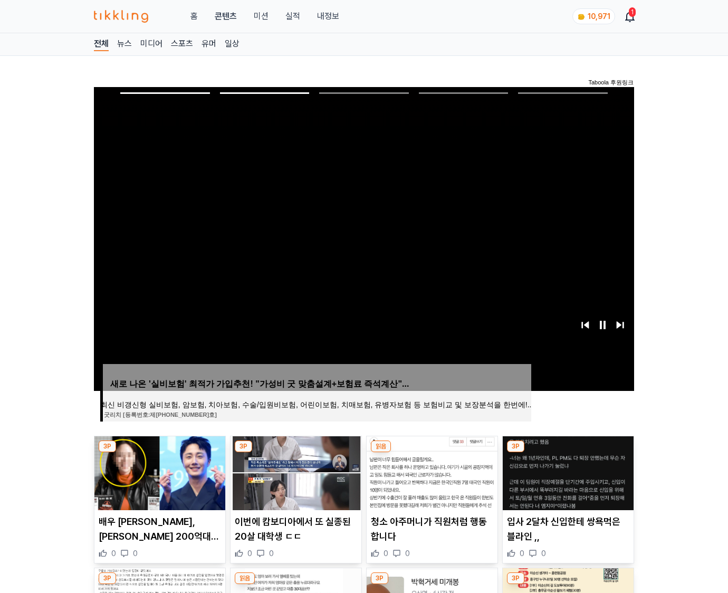
click at [566, 471] on img at bounding box center [567, 473] width 131 height 74
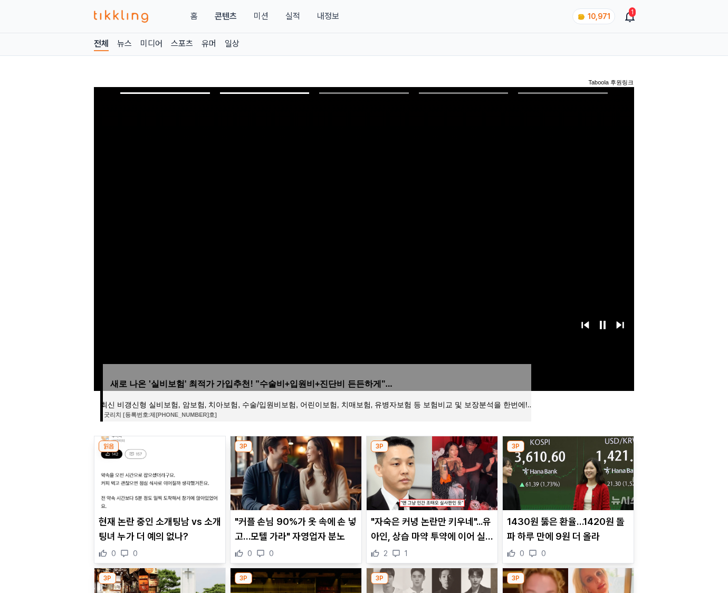
click at [566, 471] on img at bounding box center [567, 473] width 131 height 74
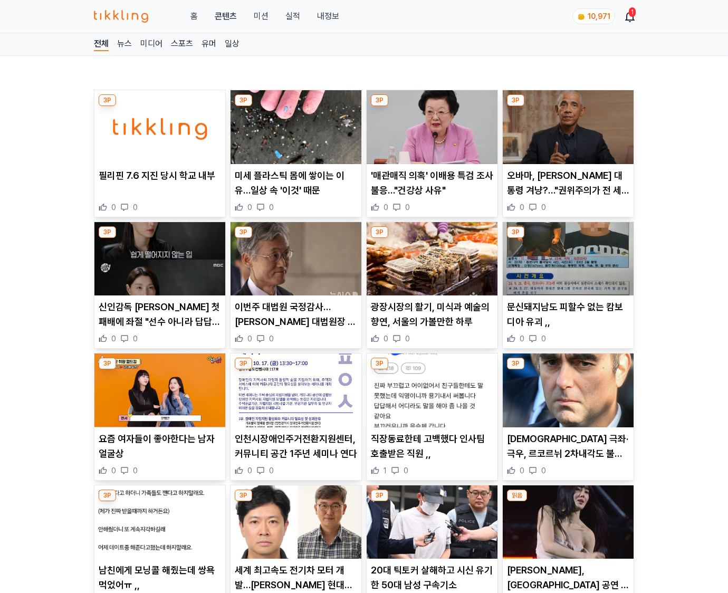
drag, startPoint x: 0, startPoint y: 0, endPoint x: 566, endPoint y: 471, distance: 736.8
click at [566, 471] on div "0 0" at bounding box center [568, 470] width 122 height 11
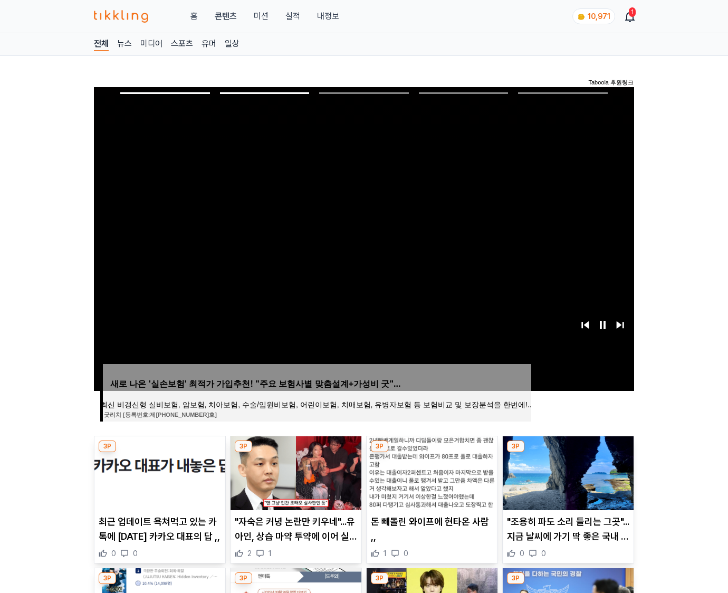
click at [566, 471] on img at bounding box center [567, 473] width 131 height 74
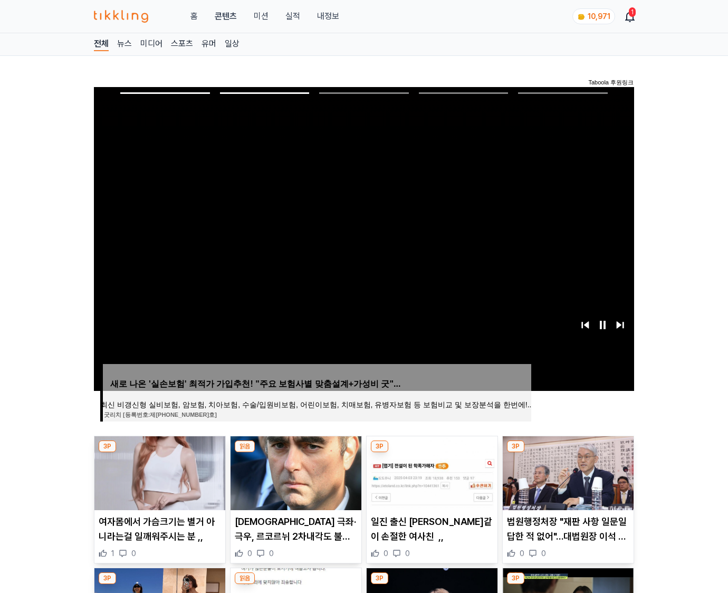
click at [566, 471] on img at bounding box center [567, 473] width 131 height 74
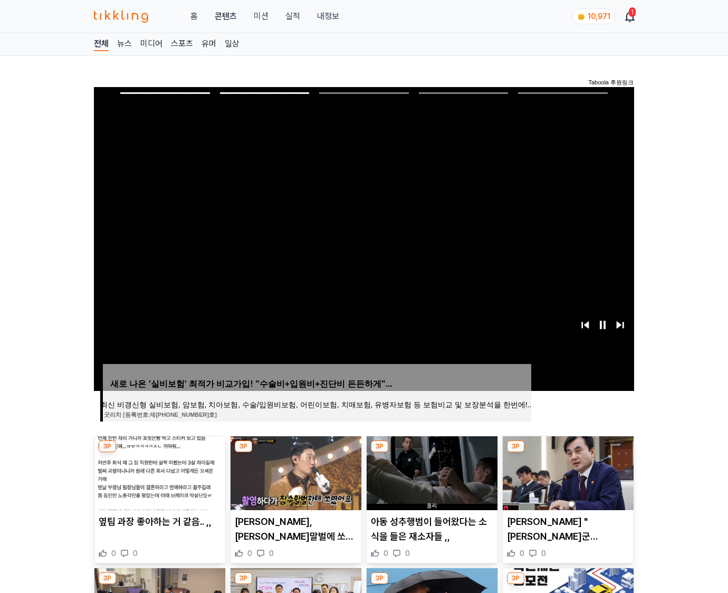
click at [566, 471] on img at bounding box center [567, 473] width 131 height 74
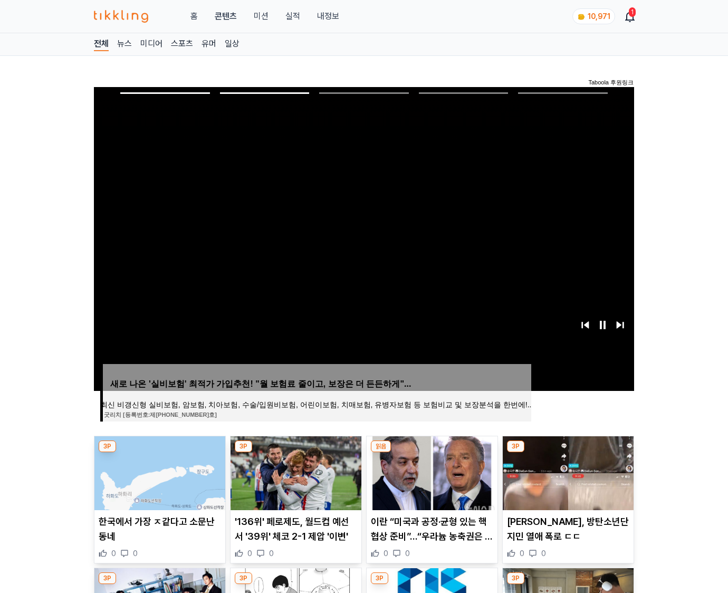
click at [566, 471] on img at bounding box center [567, 473] width 131 height 74
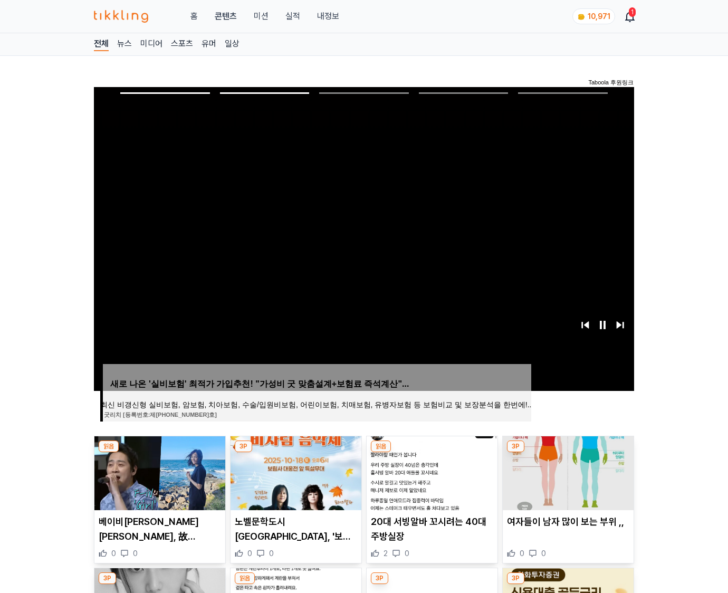
click at [566, 471] on img at bounding box center [567, 473] width 131 height 74
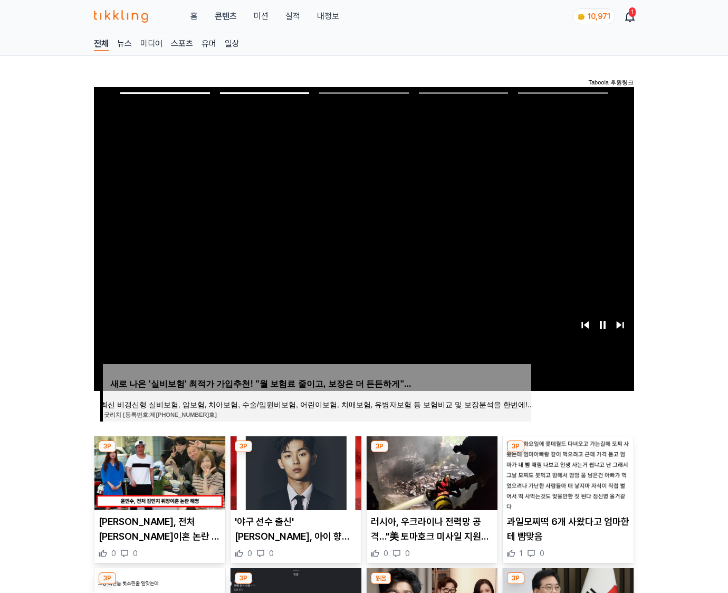
click at [566, 471] on img at bounding box center [567, 473] width 131 height 74
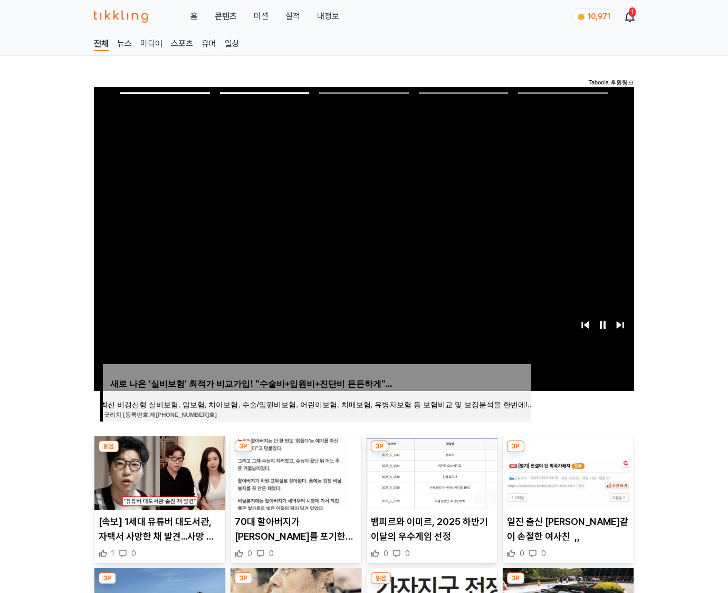
click at [566, 471] on img at bounding box center [567, 473] width 131 height 74
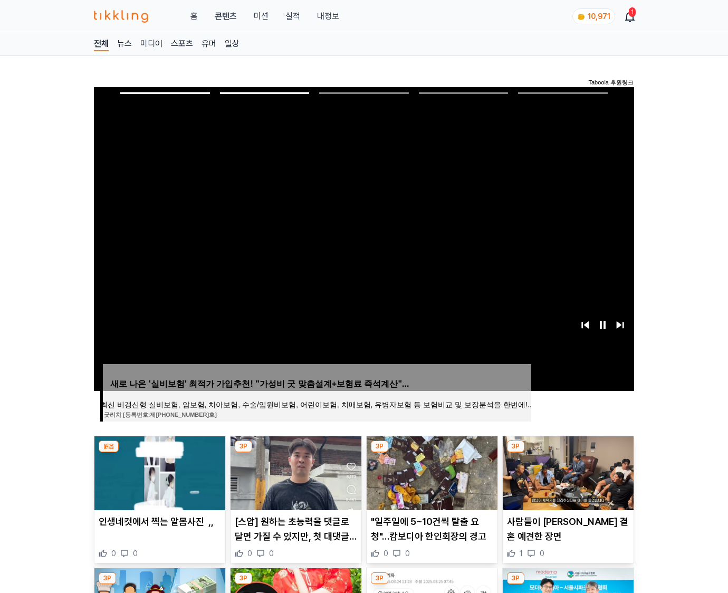
click at [566, 471] on img at bounding box center [567, 473] width 131 height 74
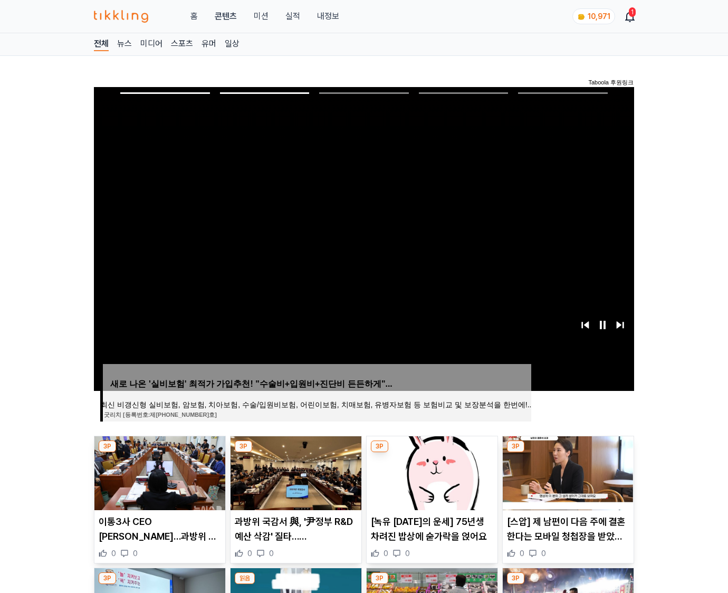
click at [566, 471] on img at bounding box center [567, 473] width 131 height 74
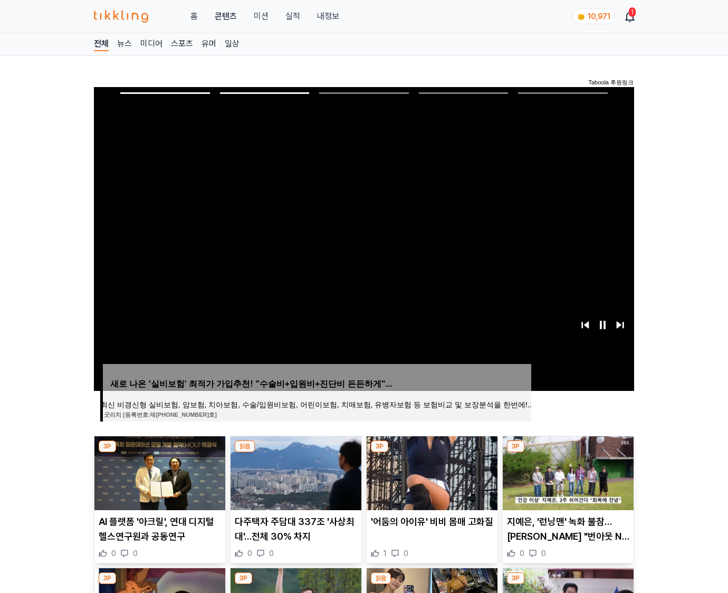
click at [566, 471] on img at bounding box center [567, 473] width 131 height 74
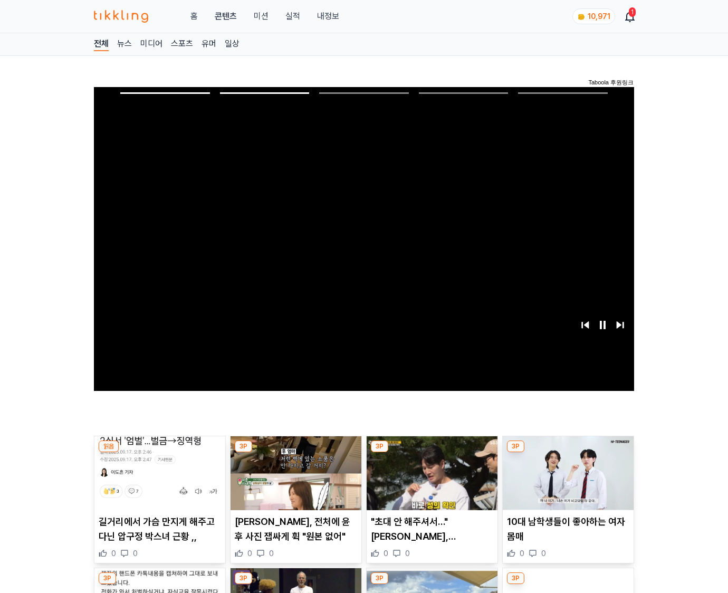
click at [566, 471] on img at bounding box center [567, 473] width 131 height 74
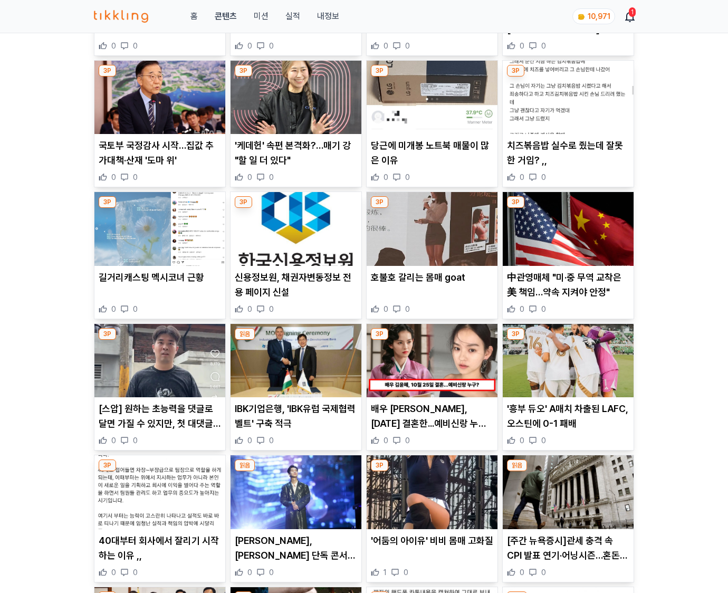
scroll to position [7948, 0]
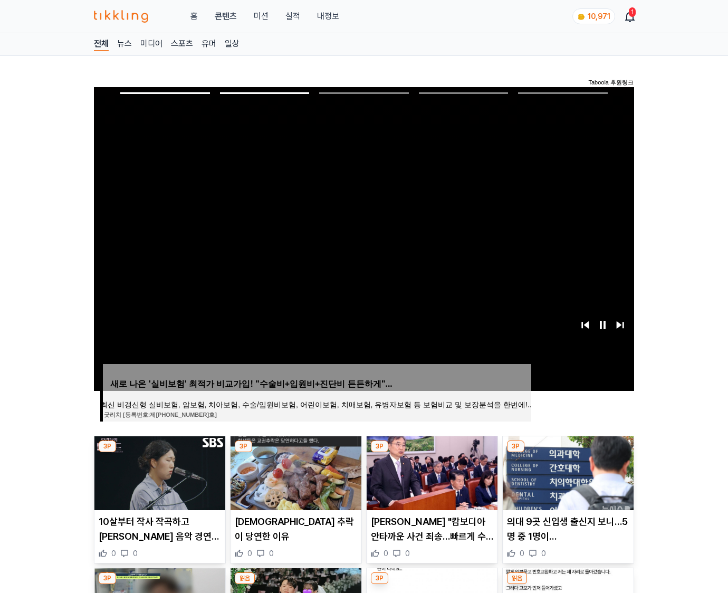
click at [566, 471] on img at bounding box center [567, 473] width 131 height 74
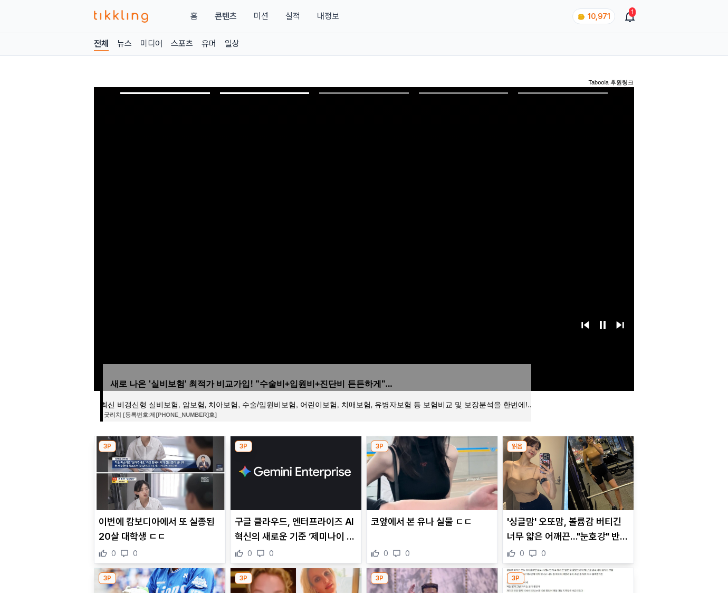
click at [566, 471] on img at bounding box center [567, 473] width 131 height 74
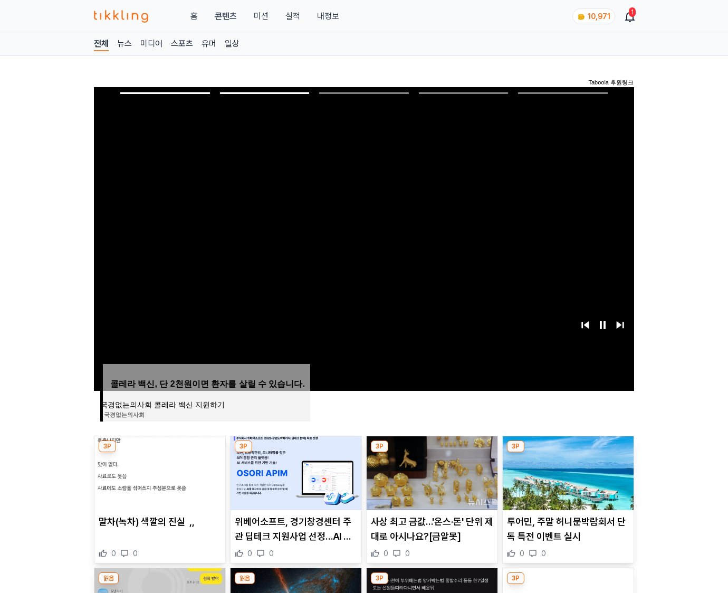
click at [566, 471] on img at bounding box center [567, 473] width 131 height 74
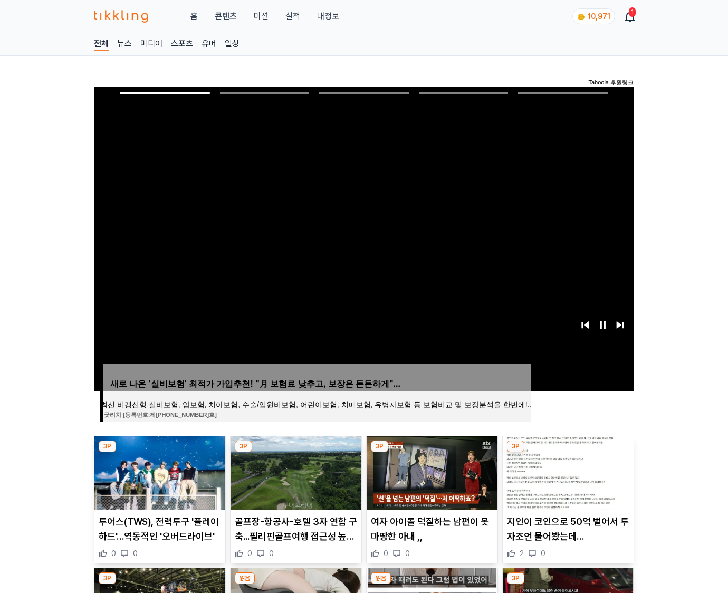
click at [566, 471] on img at bounding box center [567, 473] width 131 height 74
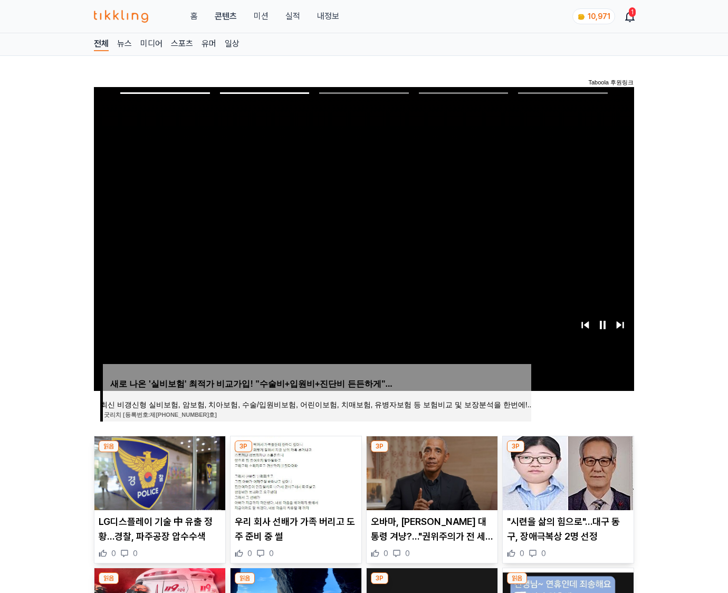
click at [566, 471] on img at bounding box center [567, 473] width 131 height 74
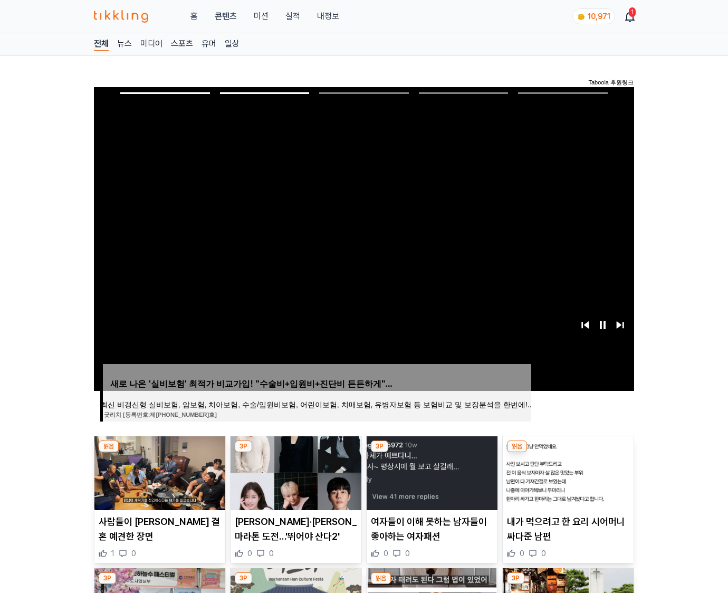
click at [566, 471] on img at bounding box center [567, 473] width 131 height 74
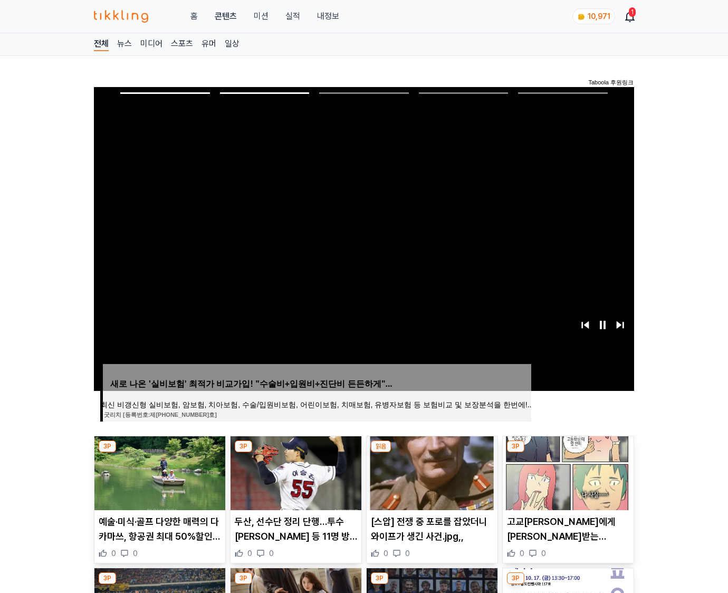
click at [566, 471] on img at bounding box center [567, 473] width 131 height 74
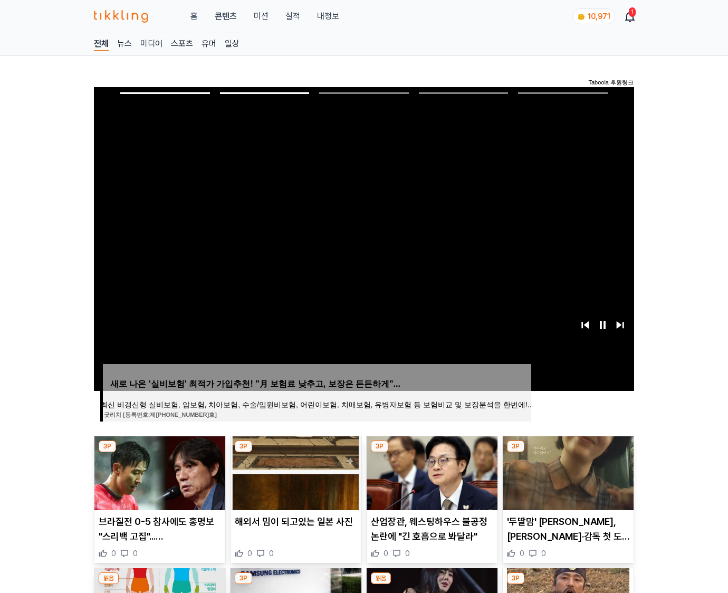
click at [566, 471] on img at bounding box center [567, 473] width 131 height 74
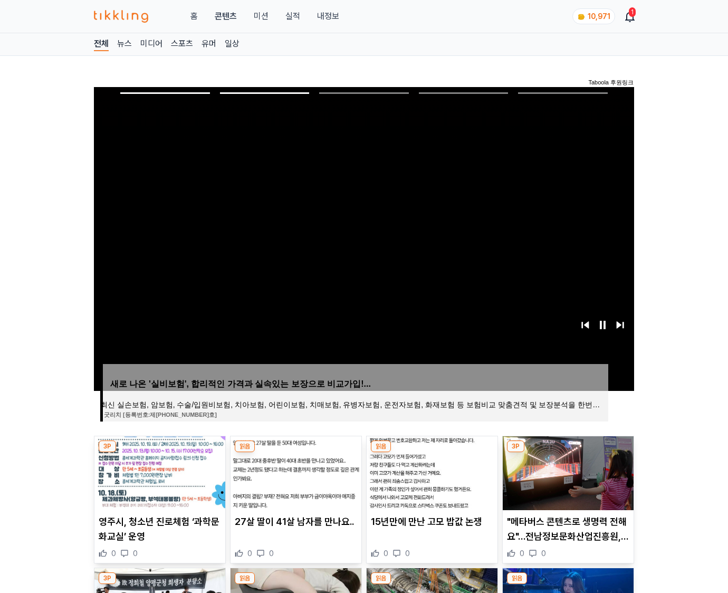
click at [566, 471] on img at bounding box center [567, 473] width 131 height 74
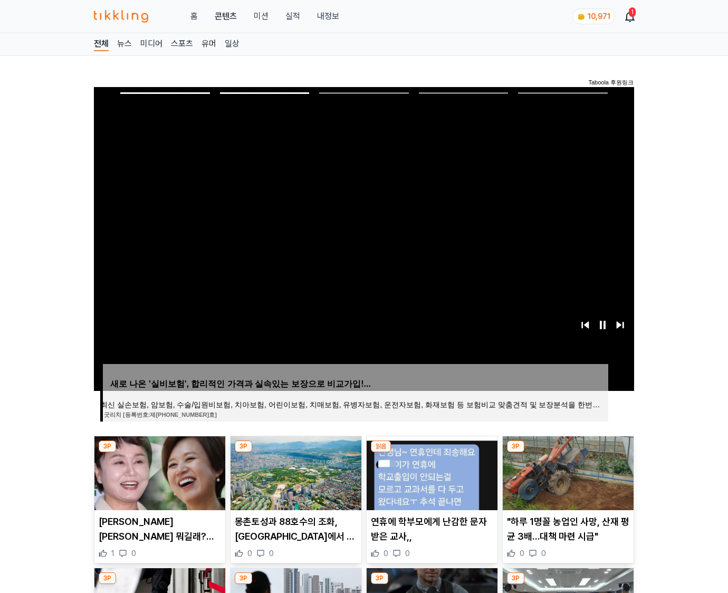
click at [566, 471] on img at bounding box center [567, 473] width 131 height 74
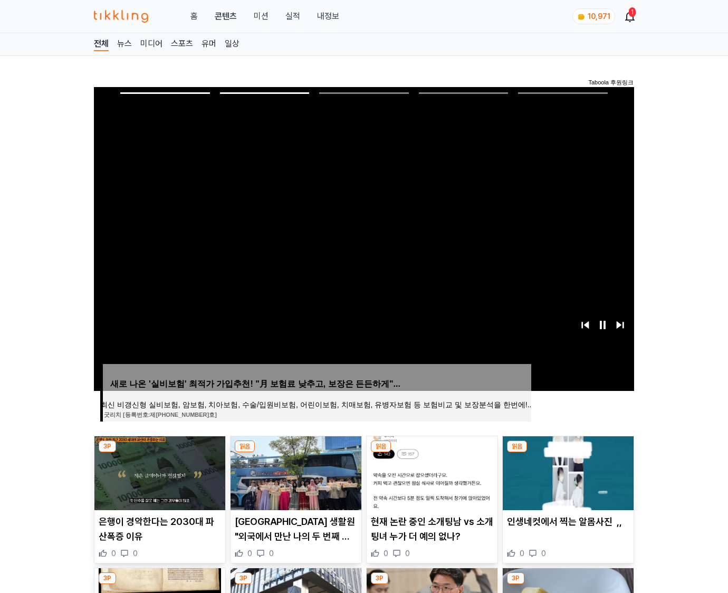
click at [566, 471] on img at bounding box center [567, 473] width 131 height 74
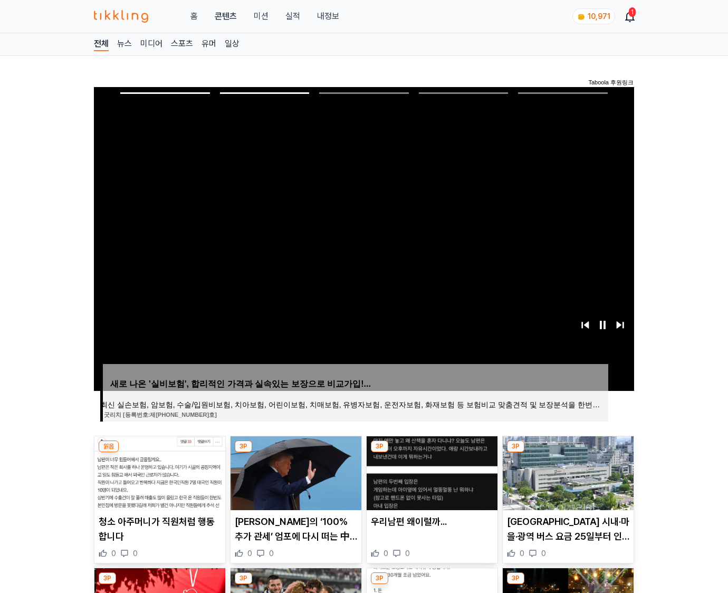
click at [566, 471] on img at bounding box center [567, 473] width 131 height 74
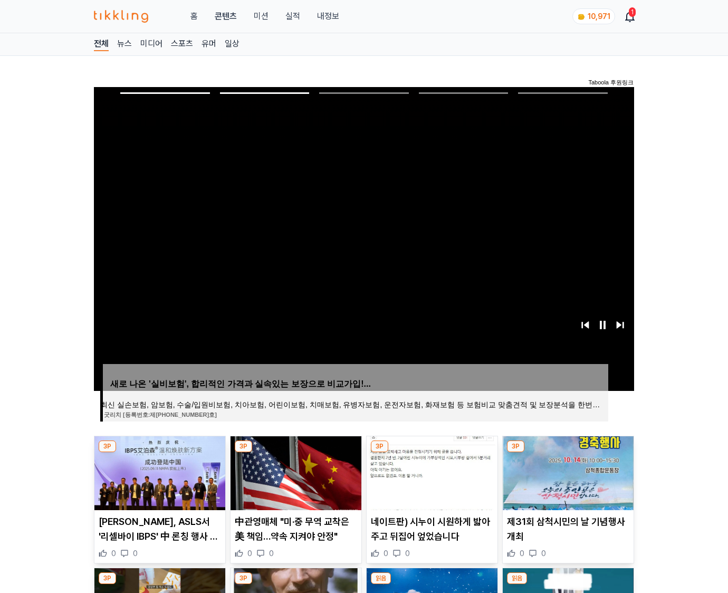
click at [566, 471] on img at bounding box center [567, 473] width 131 height 74
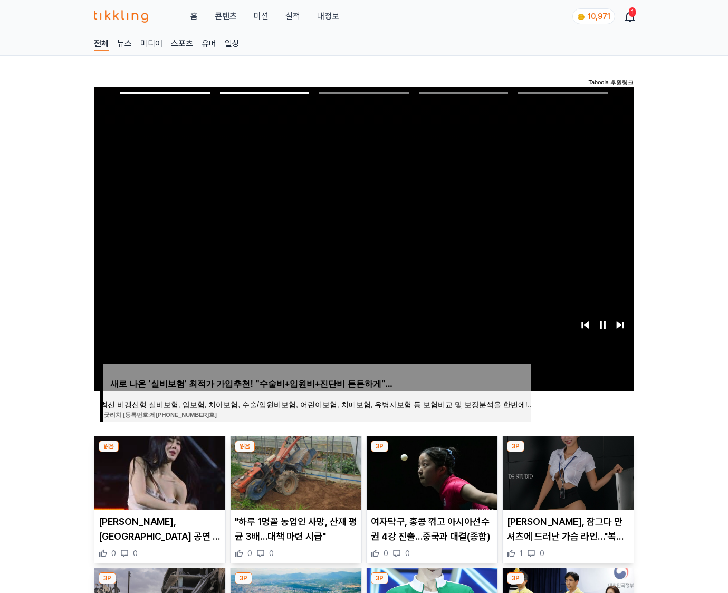
click at [566, 471] on img at bounding box center [567, 473] width 131 height 74
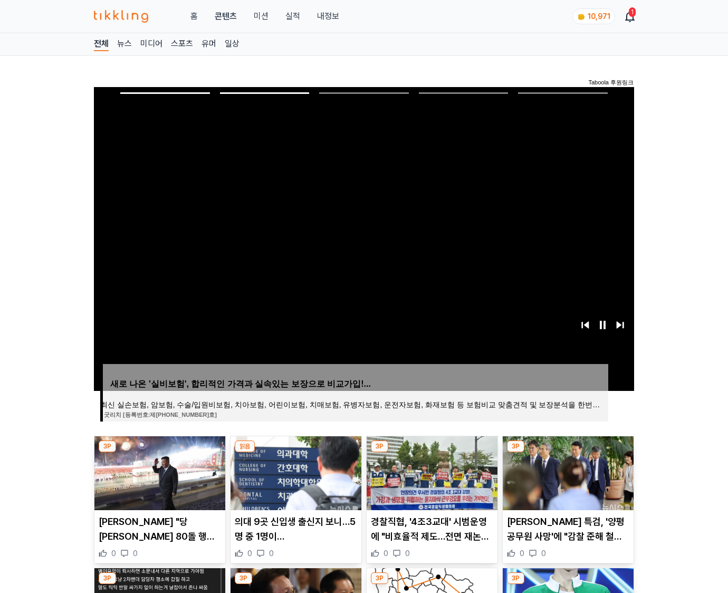
click at [566, 471] on img at bounding box center [567, 473] width 131 height 74
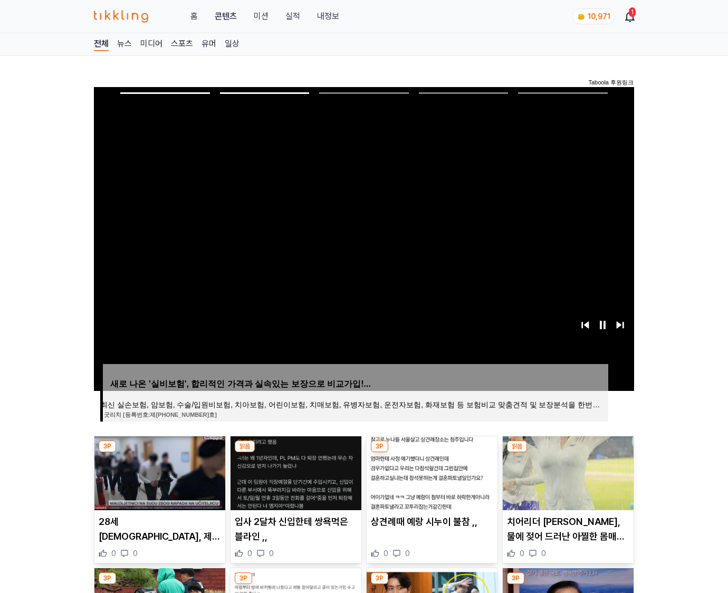
click at [566, 471] on img at bounding box center [567, 473] width 131 height 74
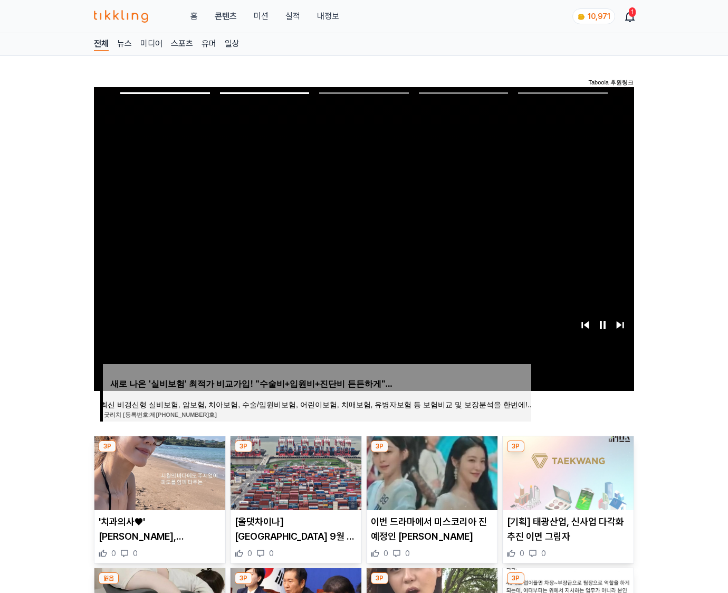
click at [566, 471] on img at bounding box center [567, 473] width 131 height 74
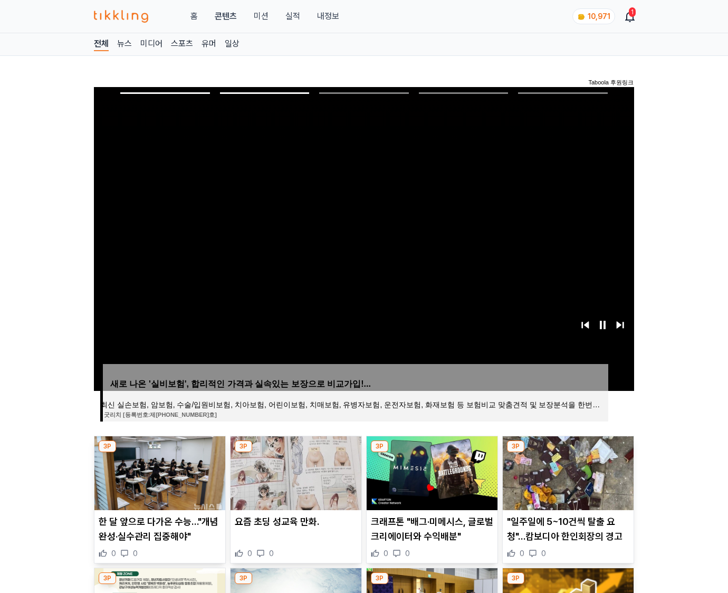
click at [566, 471] on img at bounding box center [567, 473] width 131 height 74
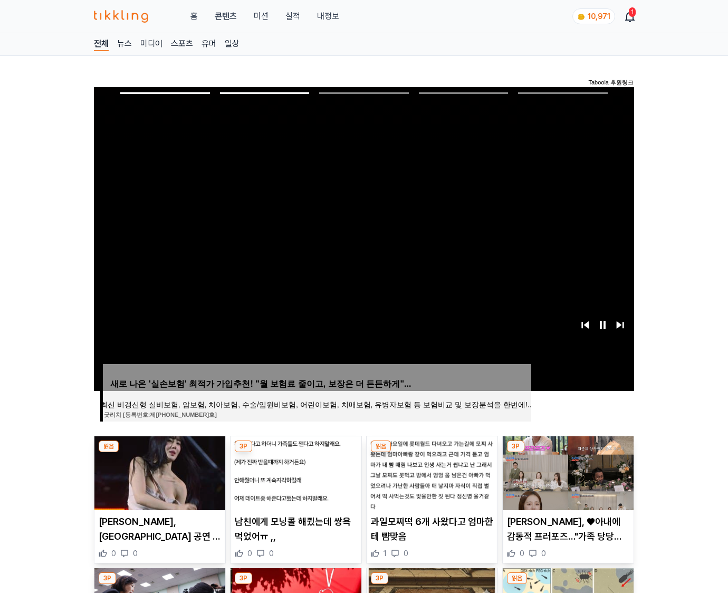
click at [566, 471] on img at bounding box center [567, 473] width 131 height 74
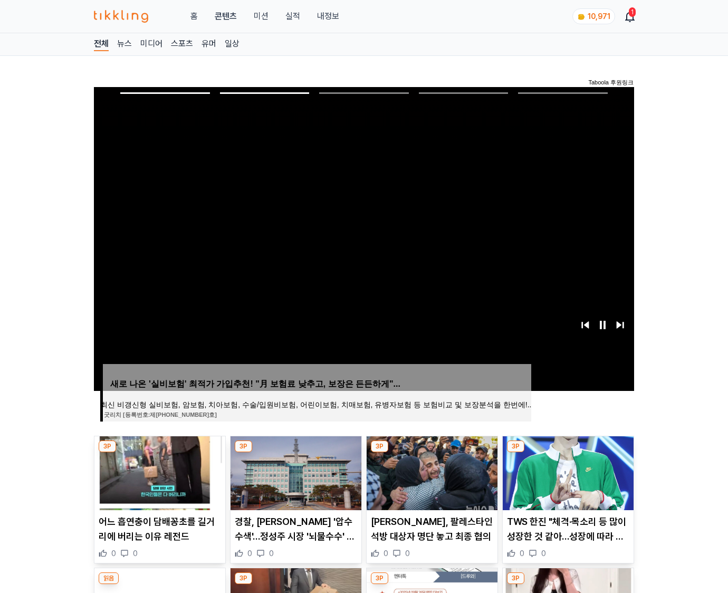
click at [566, 471] on img at bounding box center [567, 473] width 131 height 74
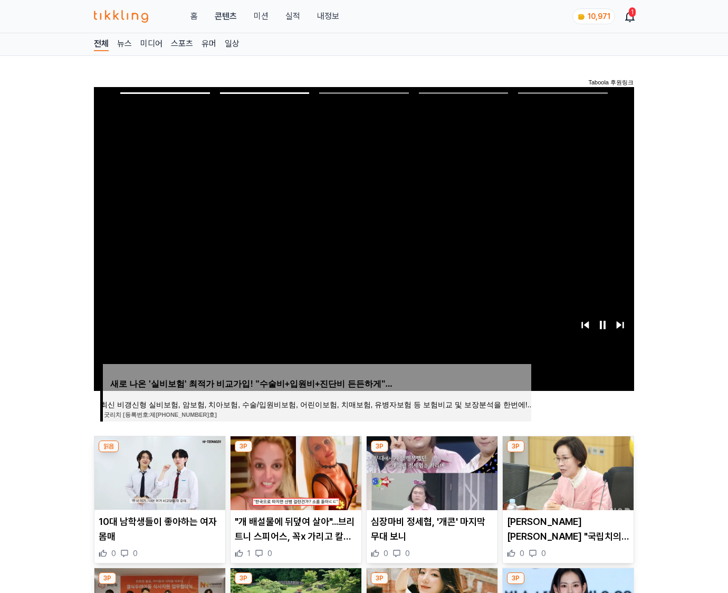
click at [566, 471] on img at bounding box center [567, 473] width 131 height 74
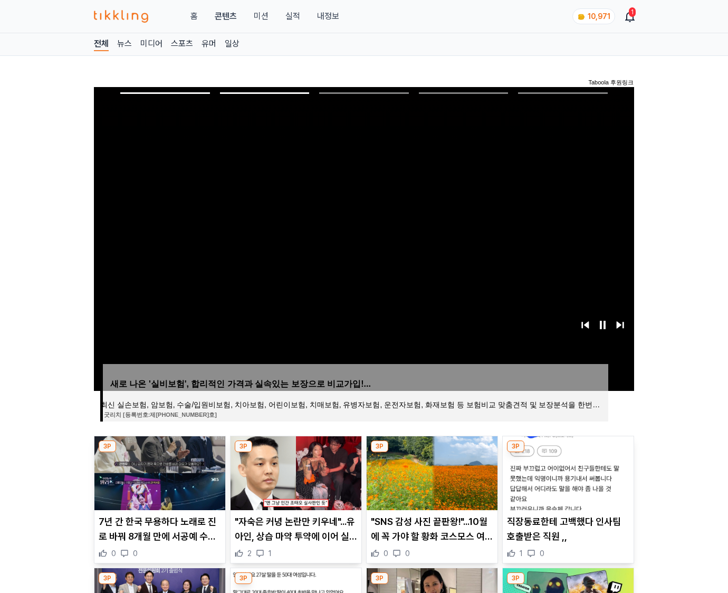
click at [566, 471] on img at bounding box center [567, 473] width 131 height 74
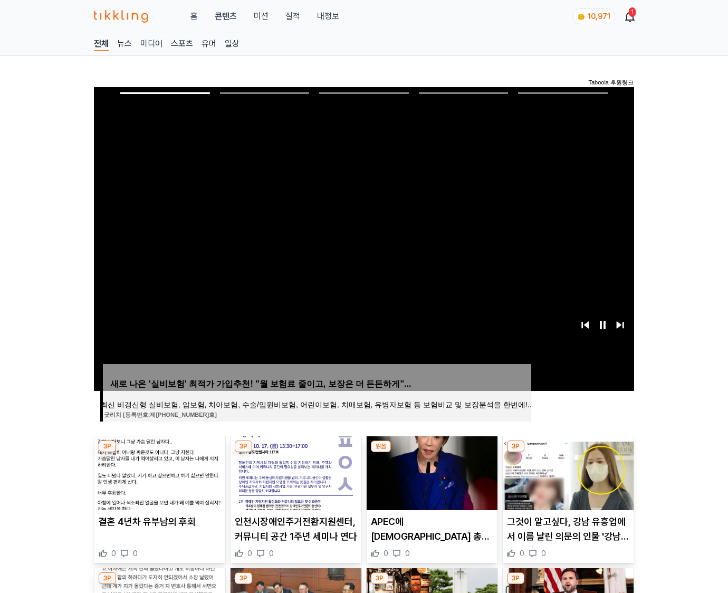
click at [566, 471] on img at bounding box center [567, 473] width 131 height 74
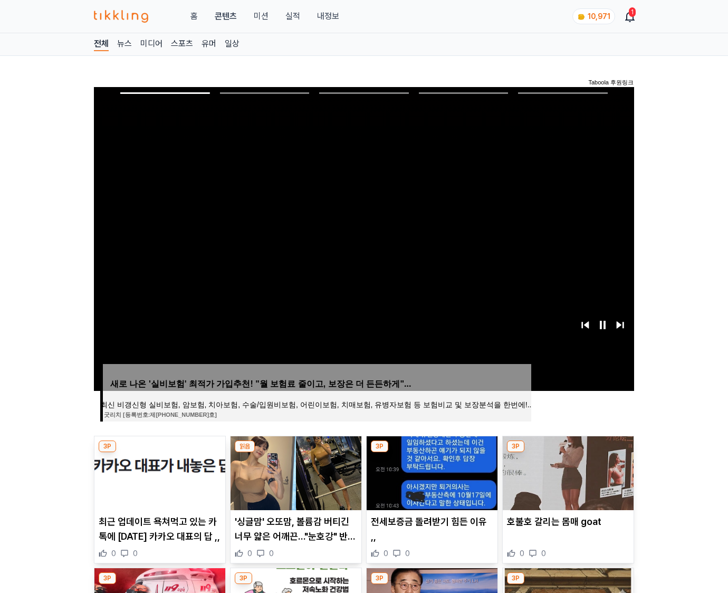
click at [566, 471] on img at bounding box center [567, 473] width 131 height 74
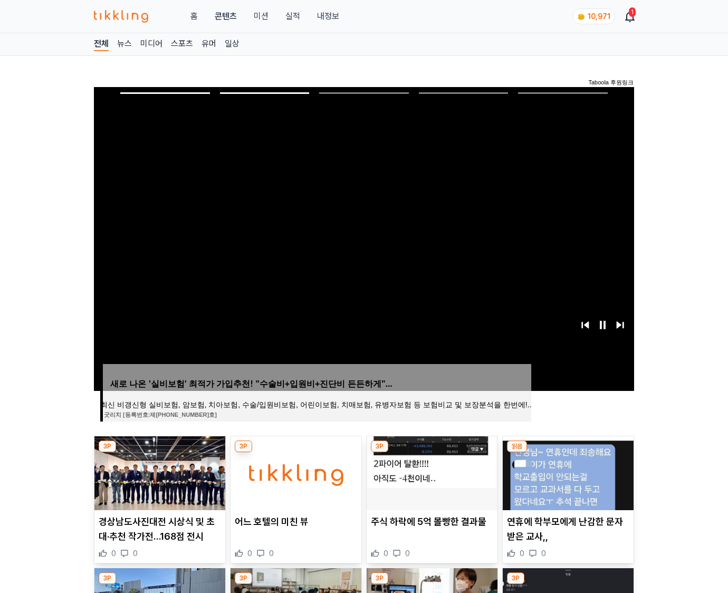
click at [566, 471] on img at bounding box center [567, 473] width 131 height 74
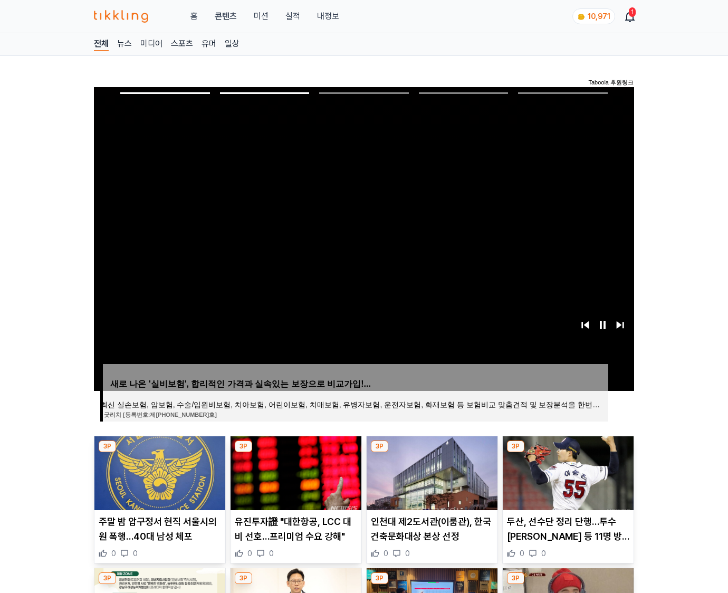
click at [566, 471] on img at bounding box center [567, 473] width 131 height 74
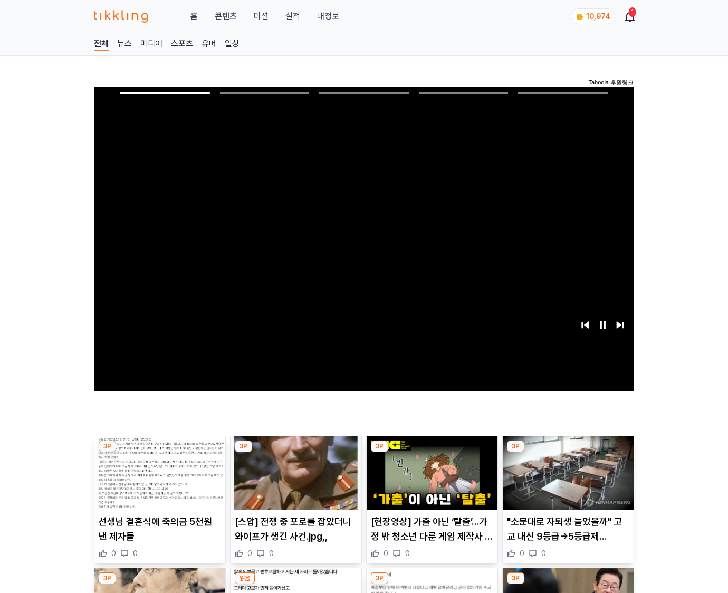
click at [566, 471] on img at bounding box center [567, 473] width 131 height 74
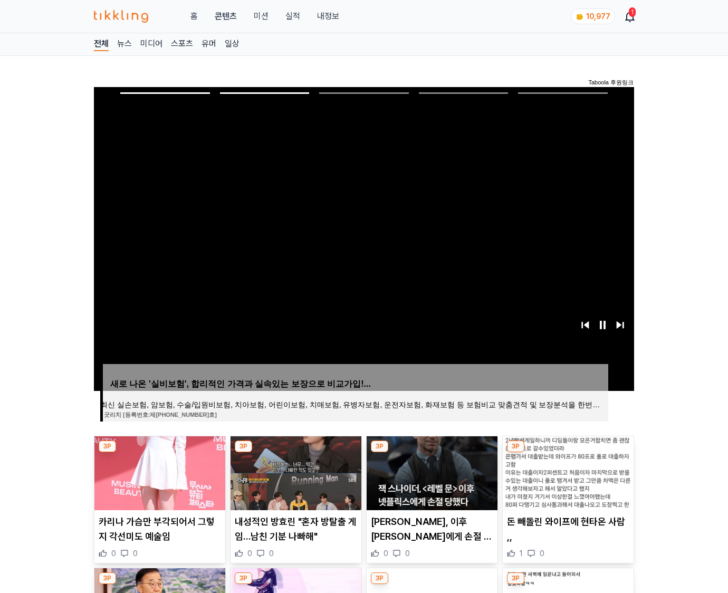
click at [566, 471] on img at bounding box center [567, 473] width 131 height 74
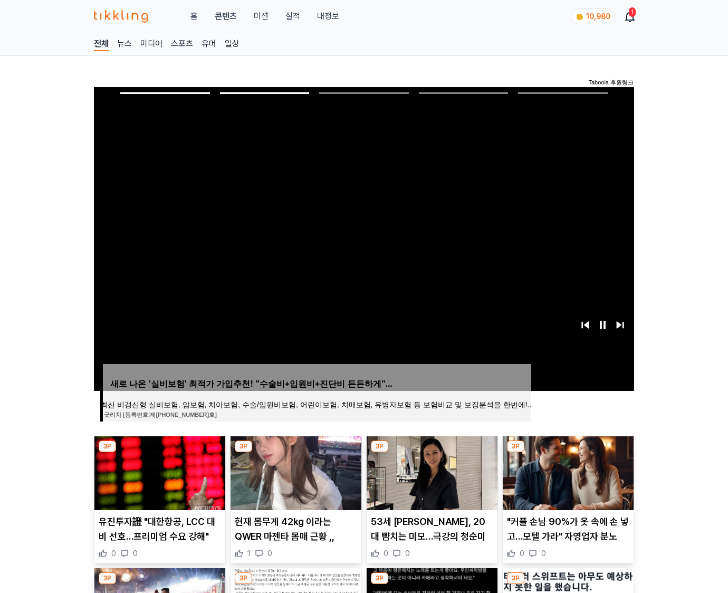
click at [566, 471] on img at bounding box center [567, 473] width 131 height 74
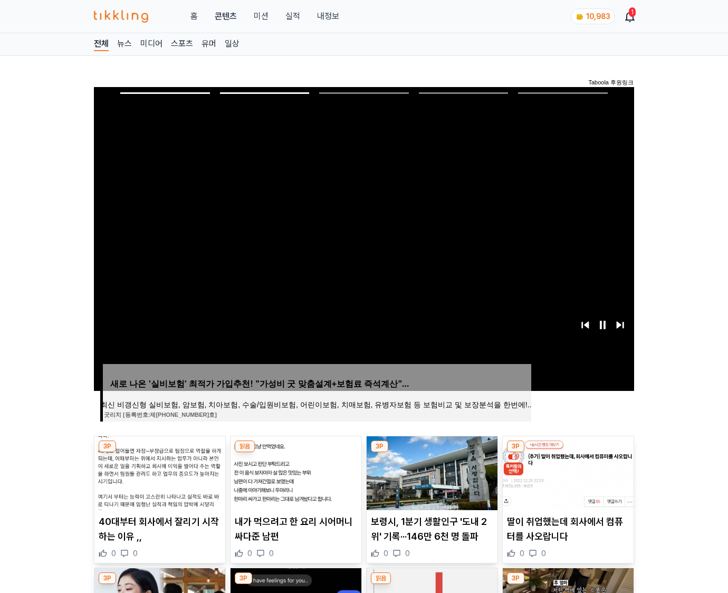
click at [566, 471] on img at bounding box center [567, 473] width 131 height 74
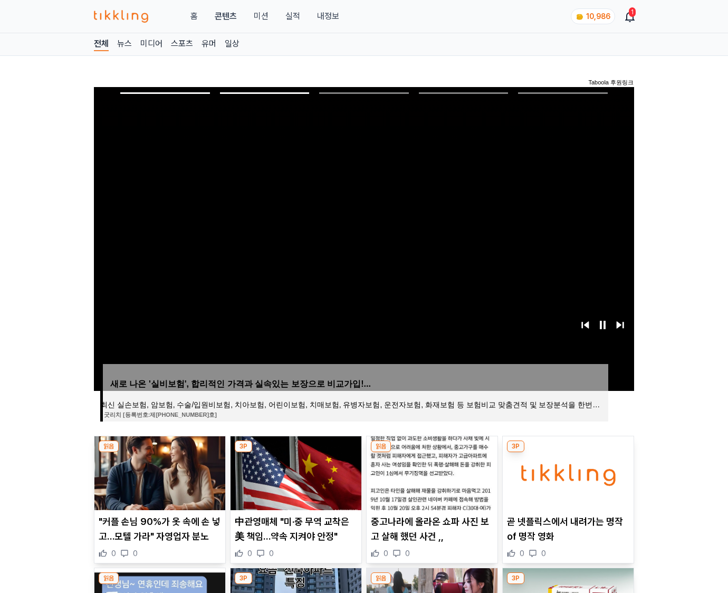
click at [566, 471] on img at bounding box center [567, 473] width 131 height 74
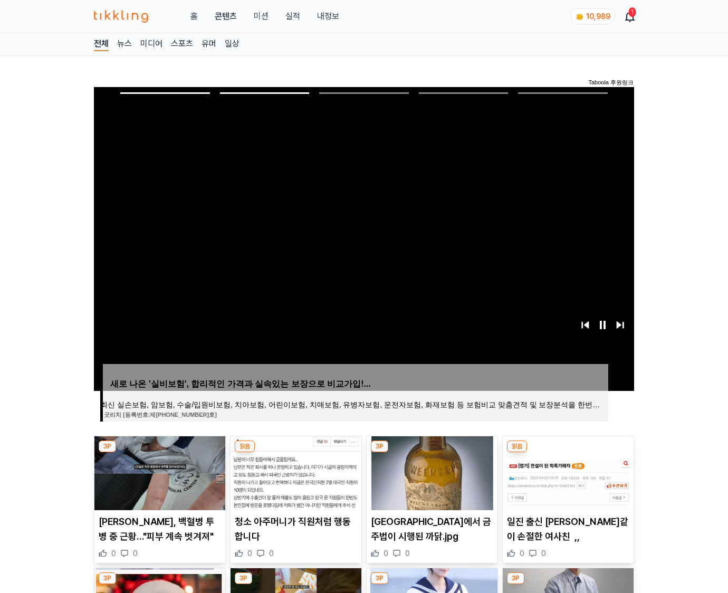
click at [566, 471] on img at bounding box center [567, 473] width 131 height 74
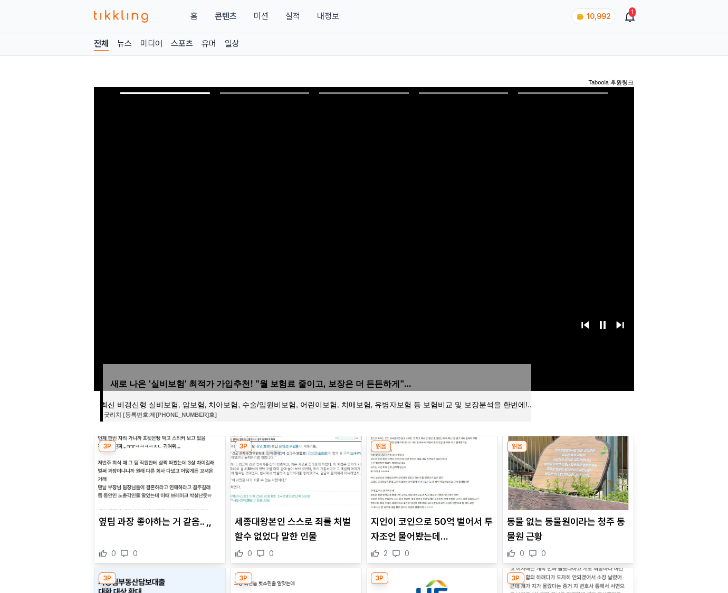
click at [566, 471] on img at bounding box center [567, 473] width 131 height 74
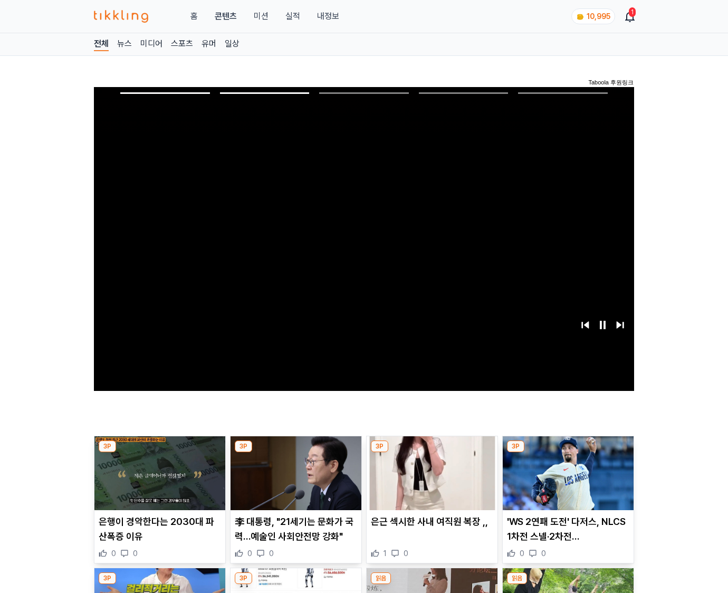
click at [566, 471] on img at bounding box center [567, 473] width 131 height 74
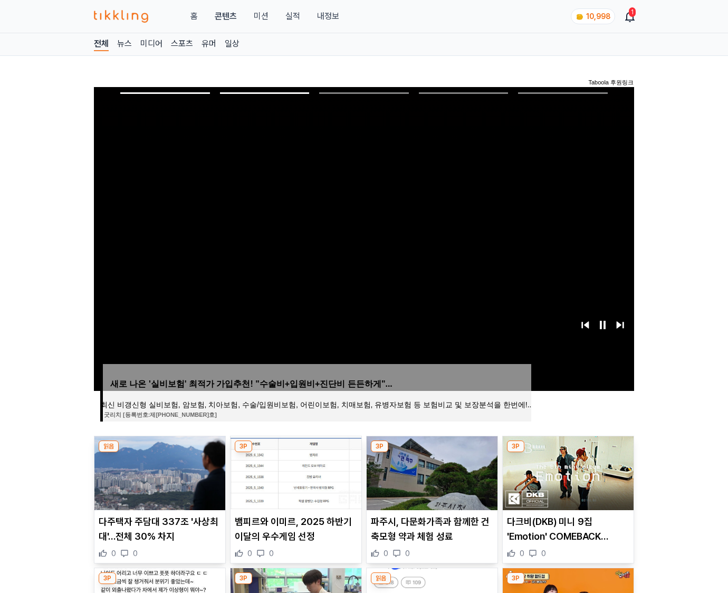
click at [566, 471] on img at bounding box center [567, 473] width 131 height 74
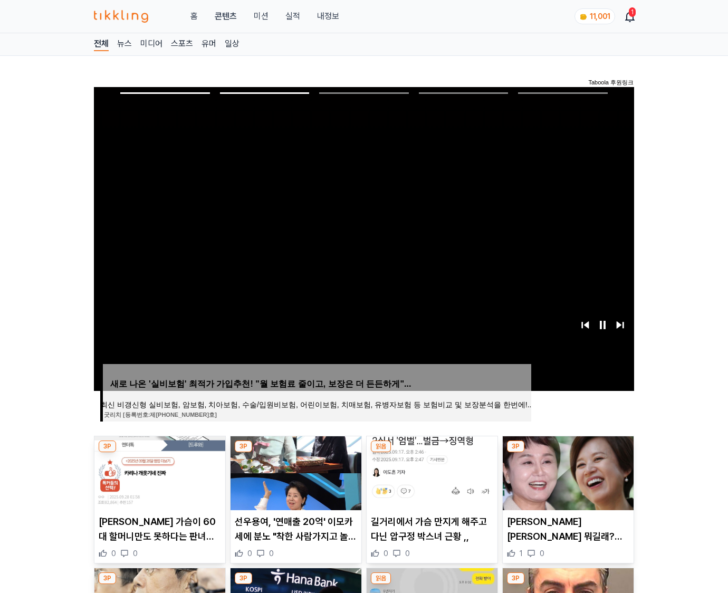
click at [566, 471] on img at bounding box center [567, 473] width 131 height 74
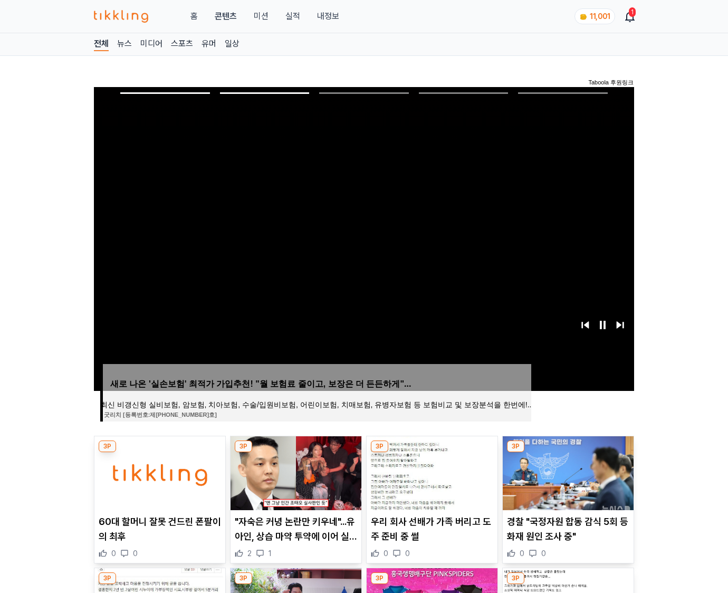
click at [566, 471] on img at bounding box center [567, 473] width 131 height 74
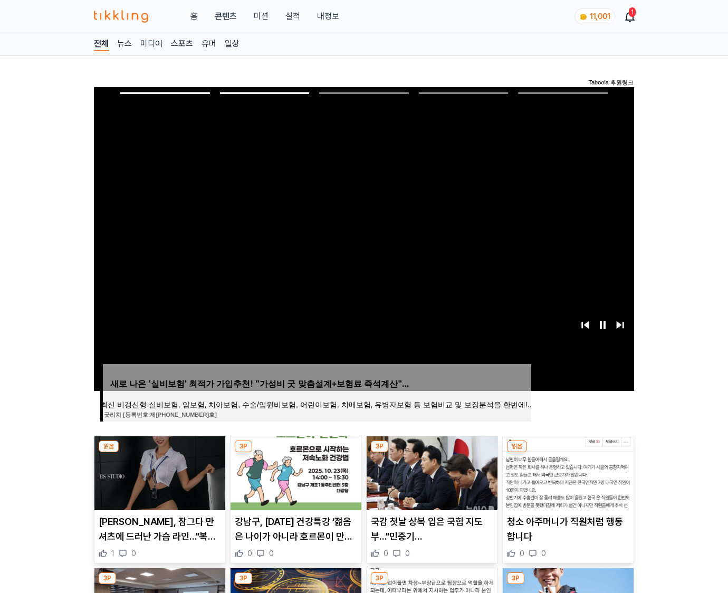
click at [566, 471] on img at bounding box center [567, 473] width 131 height 74
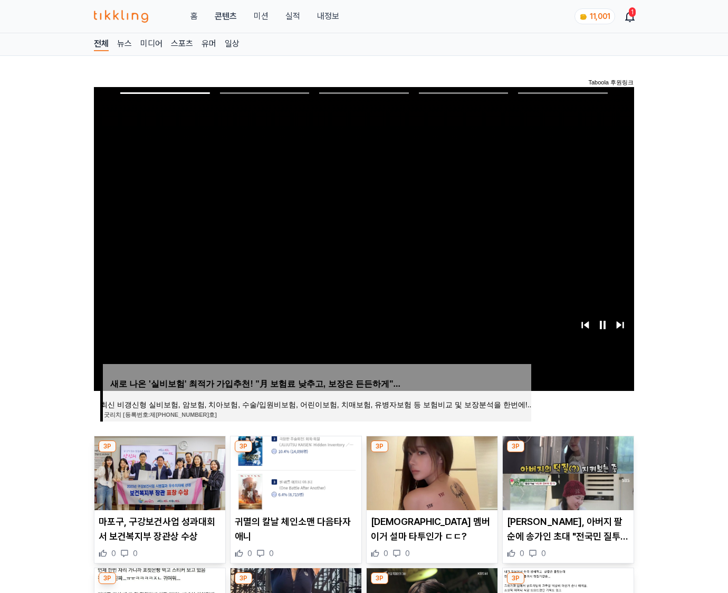
click at [566, 471] on img at bounding box center [567, 473] width 131 height 74
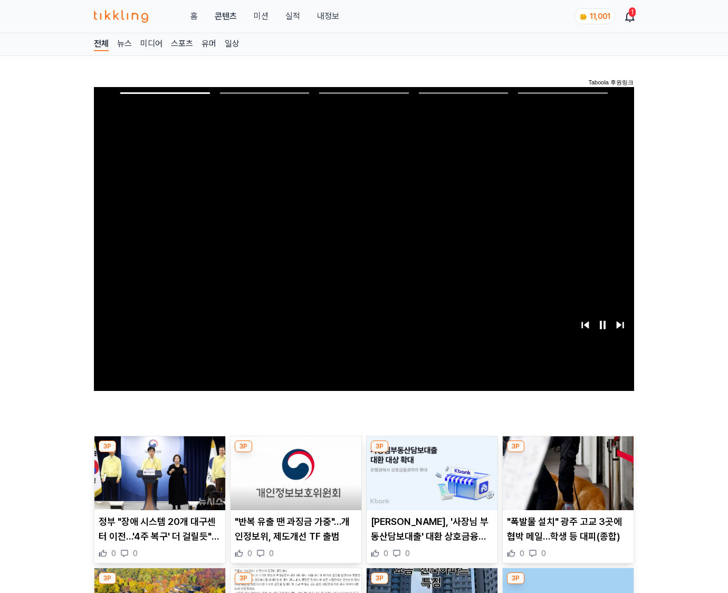
click at [566, 471] on img at bounding box center [567, 473] width 131 height 74
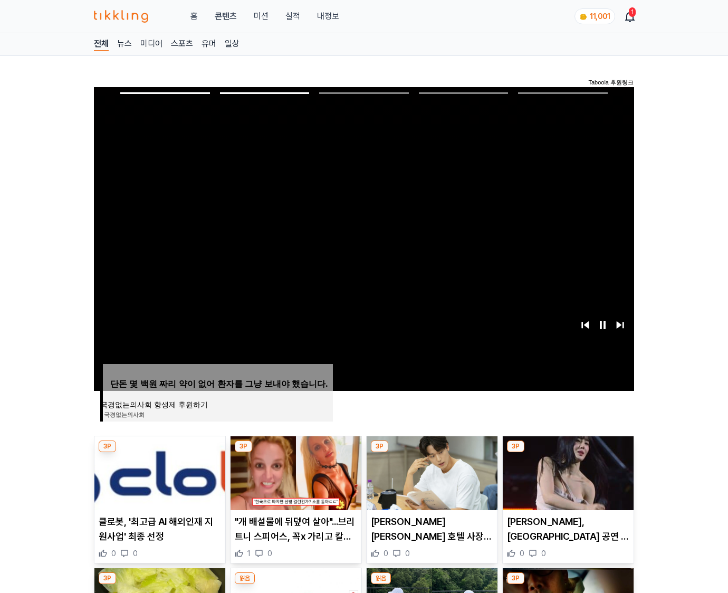
click at [566, 471] on img at bounding box center [567, 473] width 131 height 74
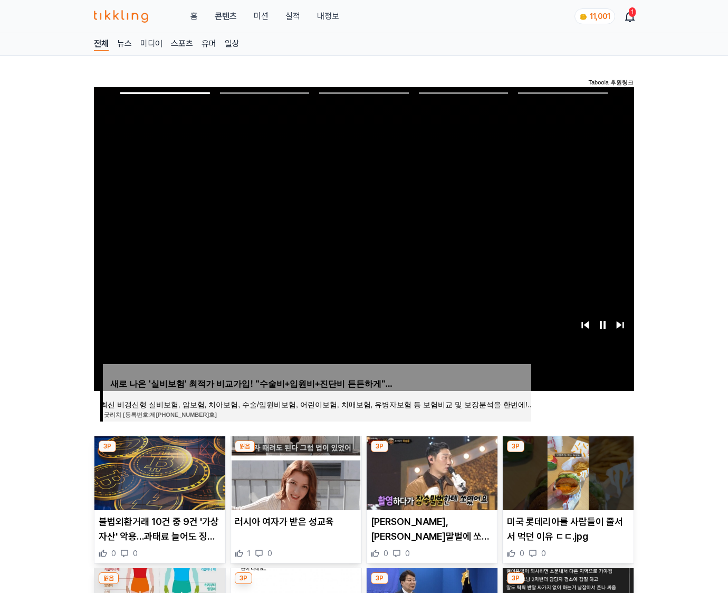
click at [566, 471] on img at bounding box center [567, 473] width 131 height 74
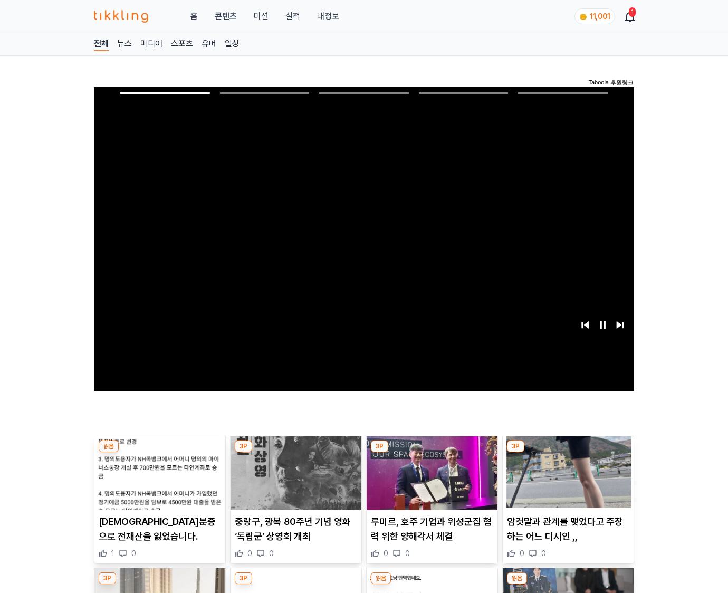
click at [566, 471] on img at bounding box center [567, 473] width 131 height 74
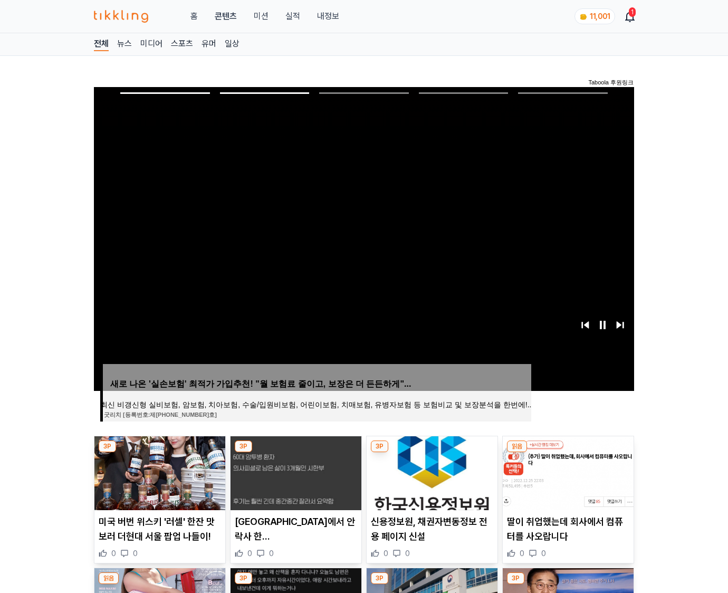
click at [566, 471] on img at bounding box center [567, 473] width 131 height 74
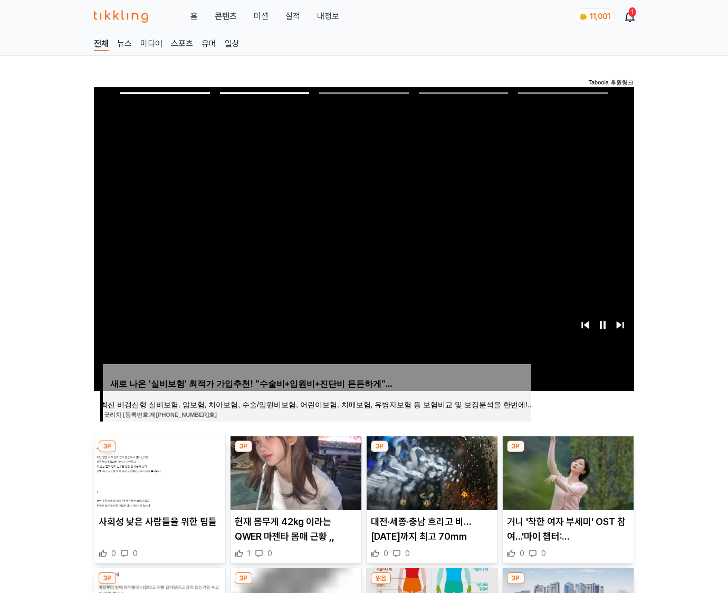
click at [566, 471] on img at bounding box center [567, 473] width 131 height 74
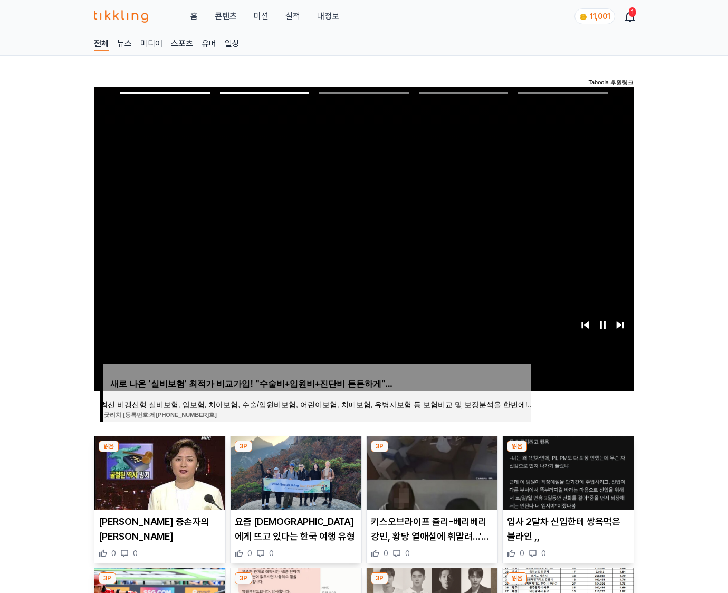
click at [566, 471] on img at bounding box center [567, 473] width 131 height 74
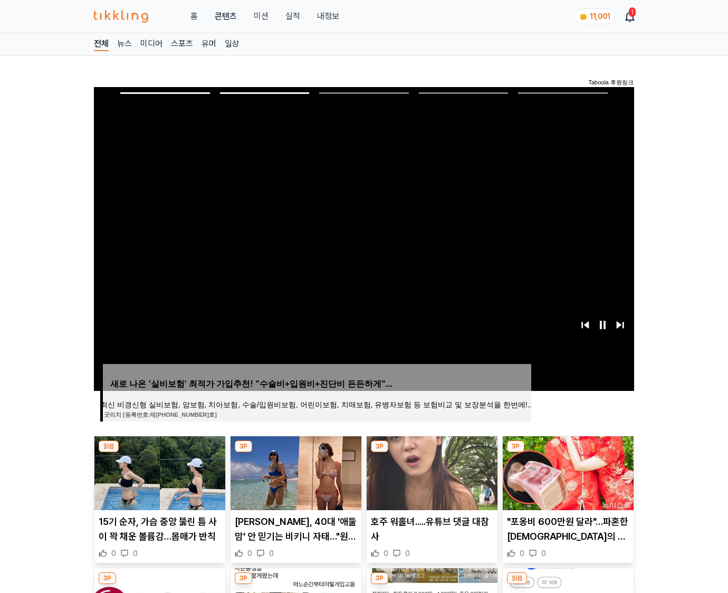
click at [566, 471] on img at bounding box center [567, 473] width 131 height 74
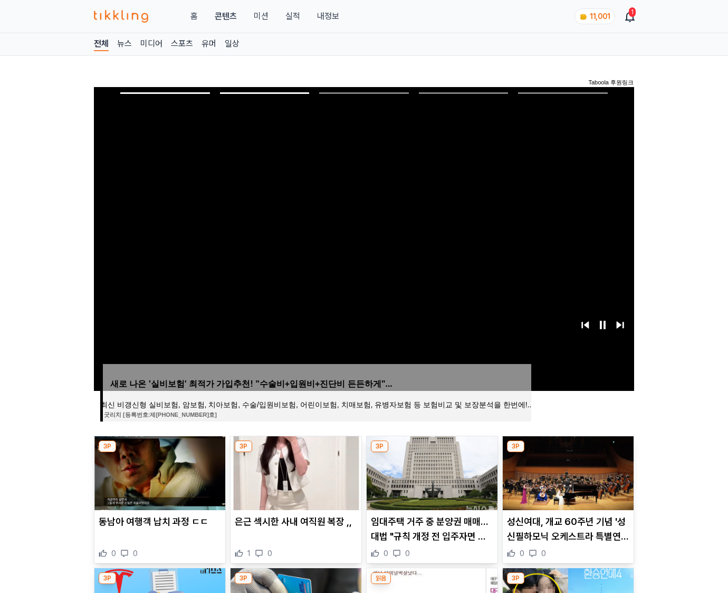
click at [566, 471] on img at bounding box center [567, 473] width 131 height 74
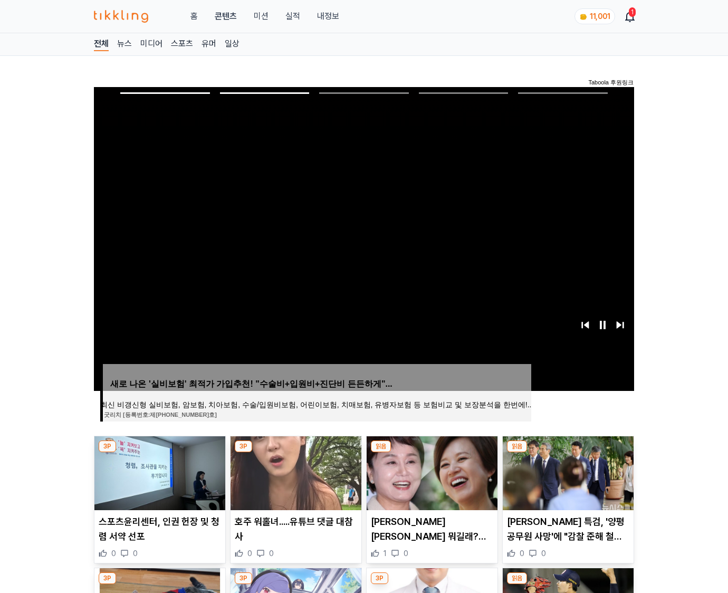
click at [566, 471] on img at bounding box center [567, 473] width 131 height 74
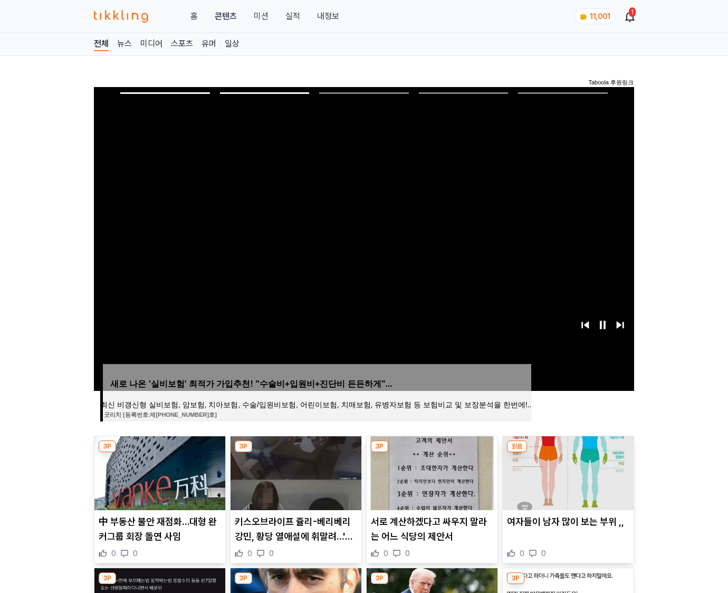
click at [566, 471] on img at bounding box center [567, 473] width 131 height 74
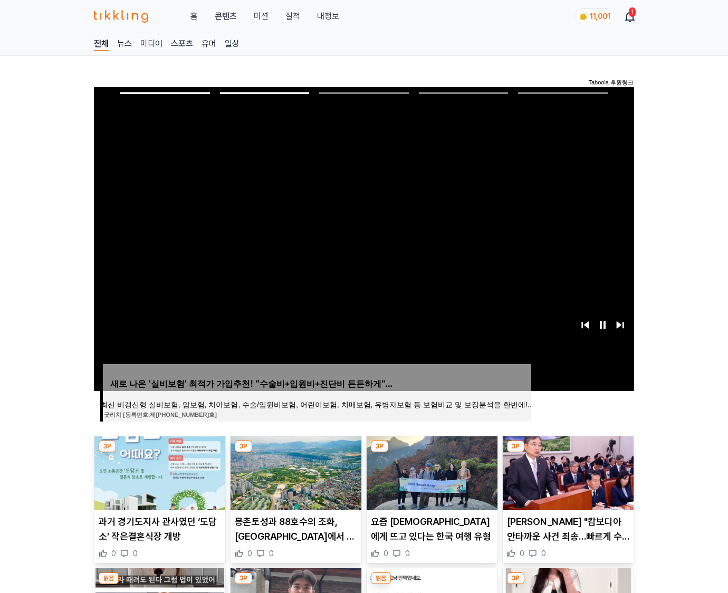
click at [566, 471] on img at bounding box center [567, 473] width 131 height 74
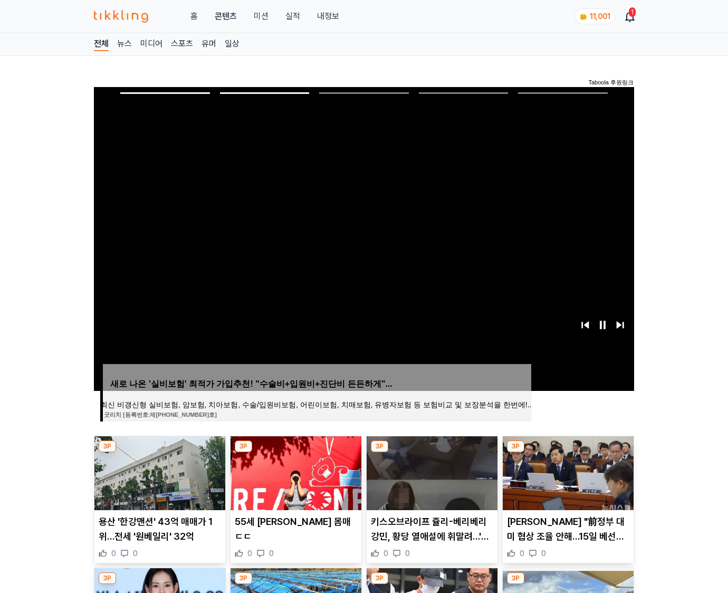
click at [566, 471] on img at bounding box center [567, 473] width 131 height 74
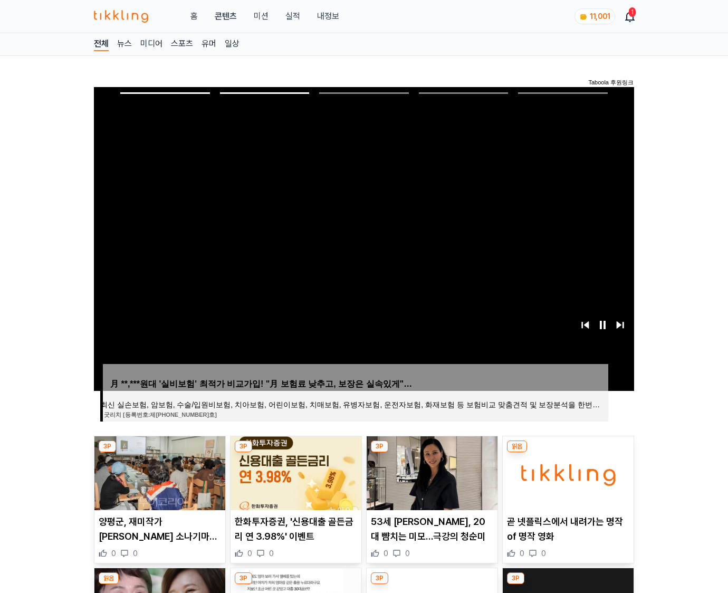
click at [566, 471] on img at bounding box center [567, 473] width 131 height 74
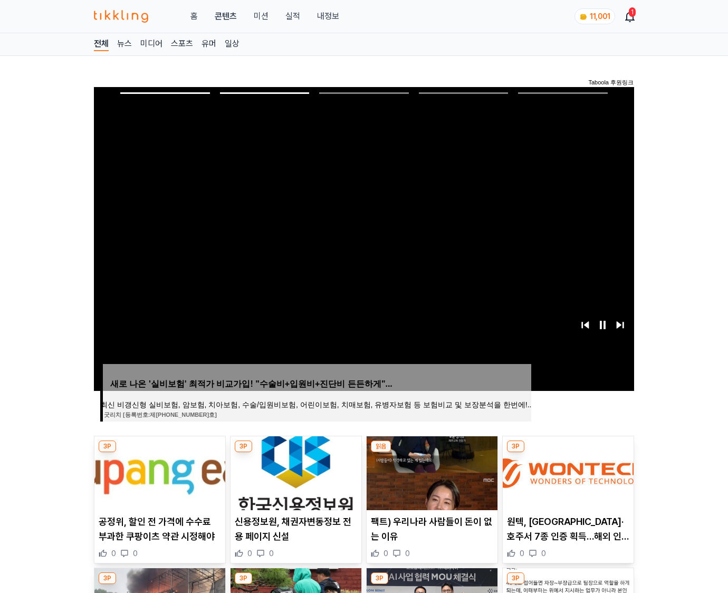
click at [566, 471] on img at bounding box center [567, 473] width 131 height 74
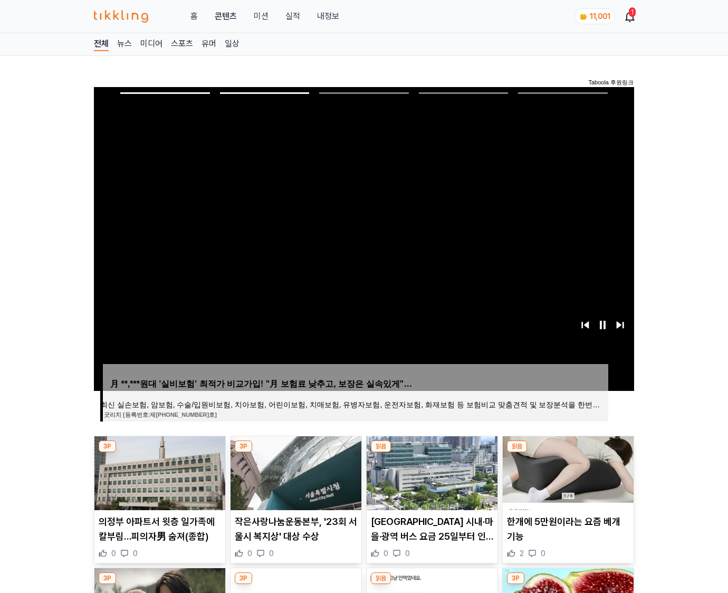
click at [566, 471] on img at bounding box center [567, 473] width 131 height 74
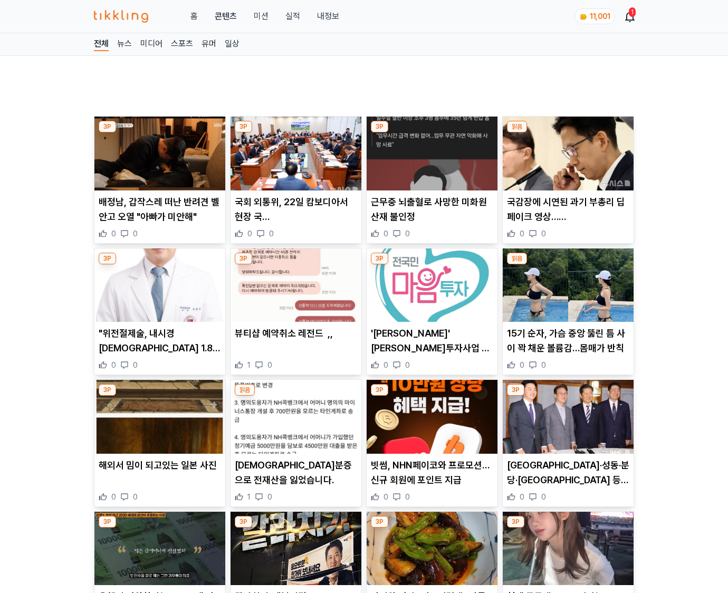
click at [566, 471] on p "마포·성동·분당·과천 등 부동산 규제지역 추가 가능성" at bounding box center [568, 473] width 122 height 30
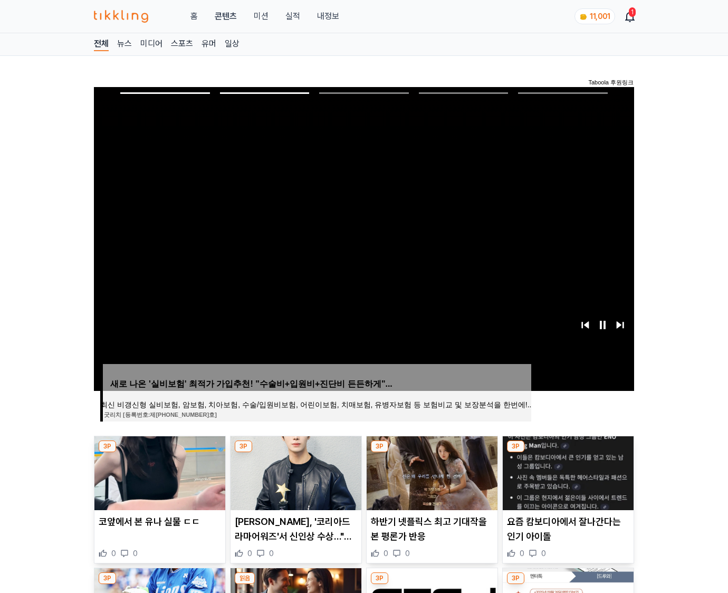
click at [566, 471] on img at bounding box center [567, 473] width 131 height 74
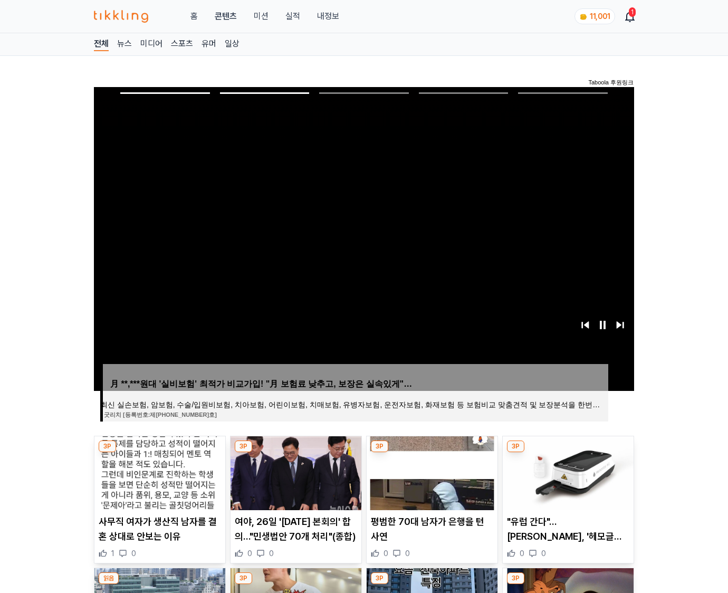
click at [566, 471] on img at bounding box center [567, 473] width 131 height 74
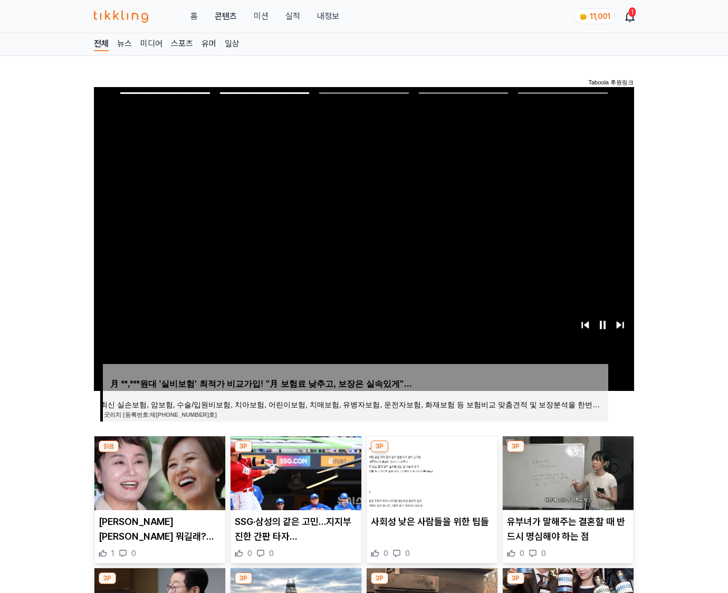
click at [566, 471] on img at bounding box center [567, 473] width 131 height 74
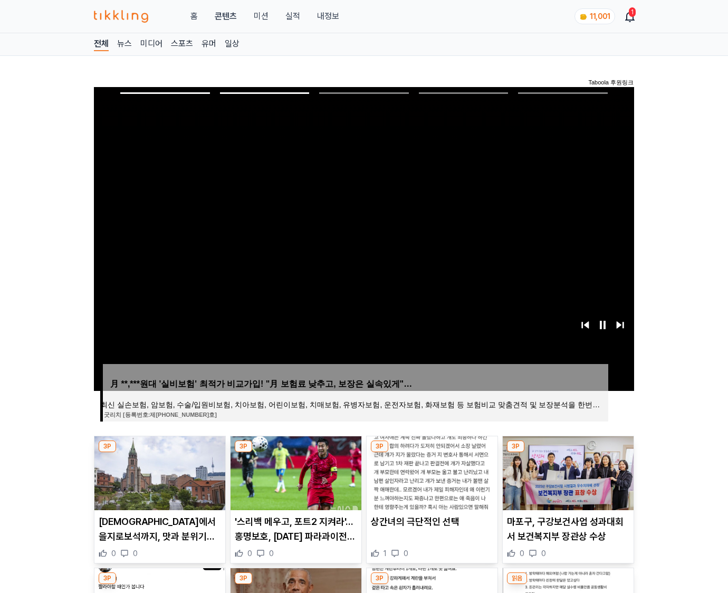
click at [566, 471] on img at bounding box center [567, 473] width 131 height 74
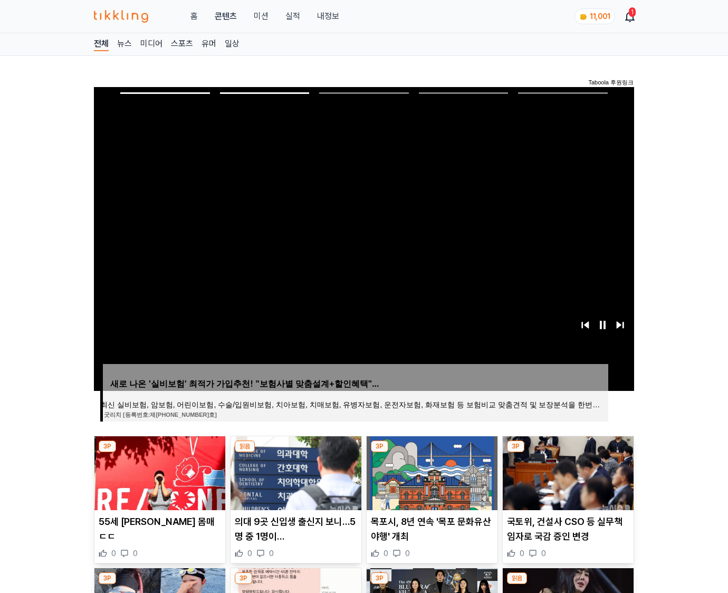
click at [566, 471] on img at bounding box center [567, 473] width 131 height 74
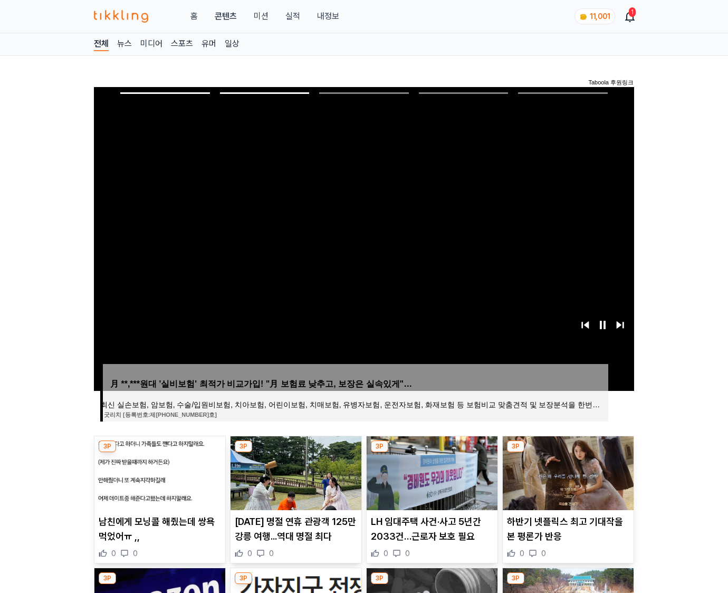
click at [566, 471] on img at bounding box center [567, 473] width 131 height 74
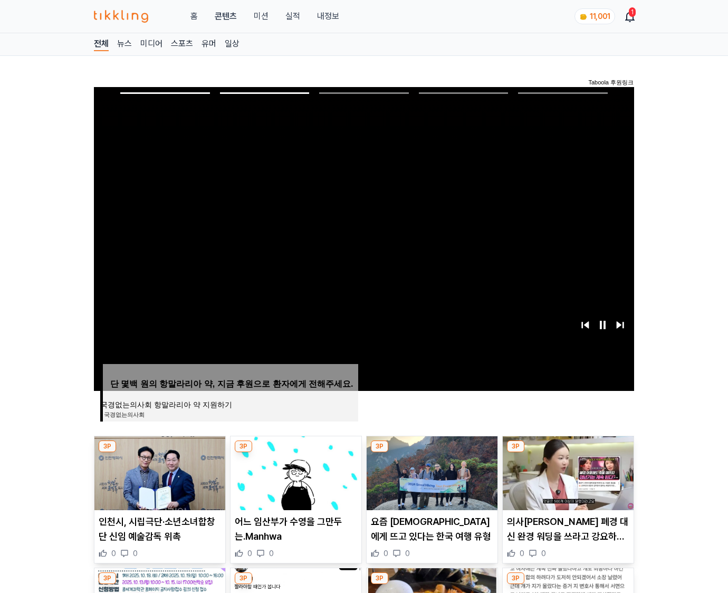
click at [566, 471] on img at bounding box center [567, 473] width 131 height 74
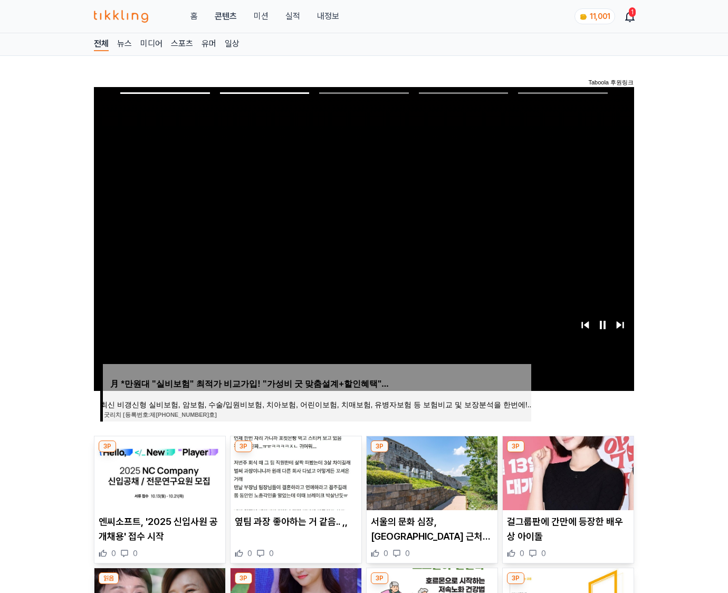
click at [566, 471] on img at bounding box center [567, 473] width 131 height 74
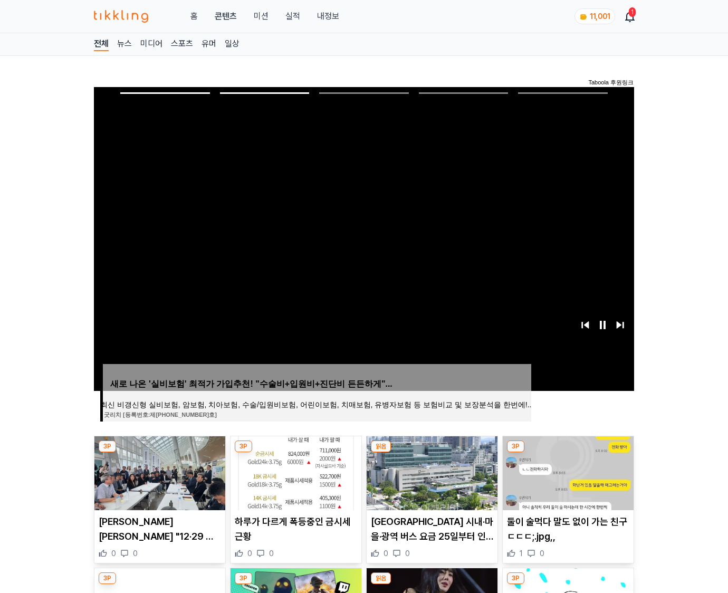
click at [566, 471] on img at bounding box center [567, 473] width 131 height 74
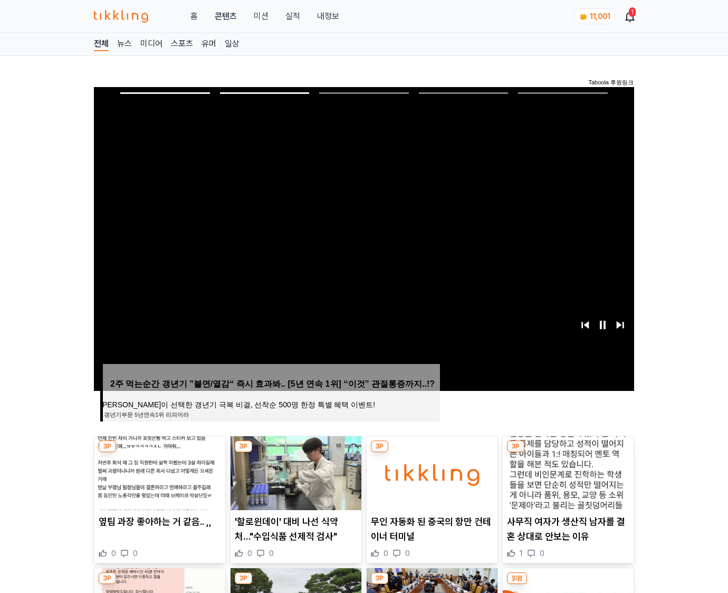
click at [566, 471] on img at bounding box center [567, 473] width 131 height 74
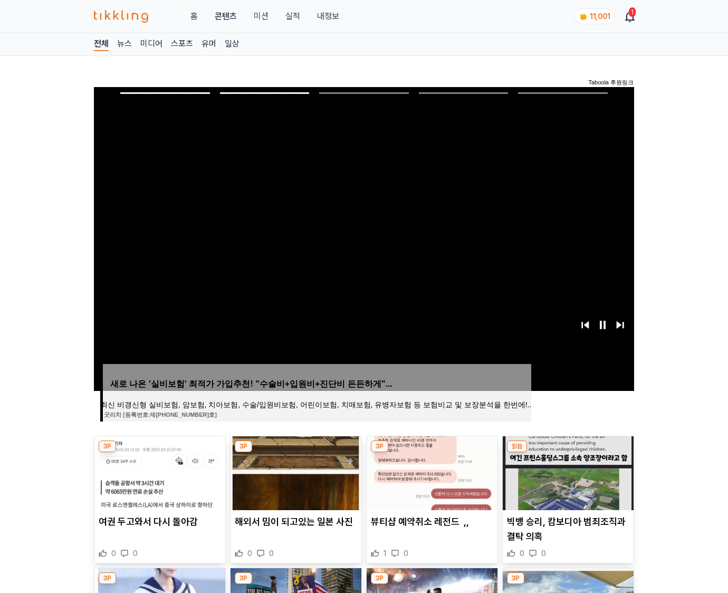
click at [566, 471] on img at bounding box center [567, 473] width 131 height 74
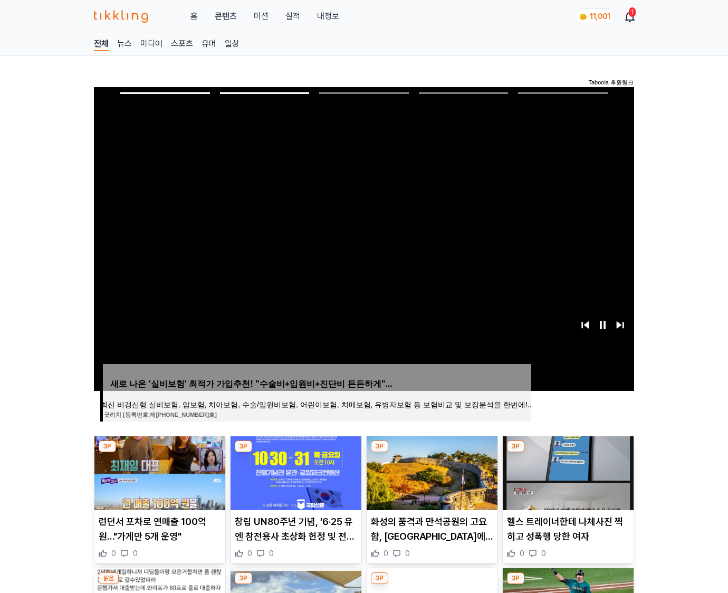
click at [566, 471] on img at bounding box center [567, 473] width 131 height 74
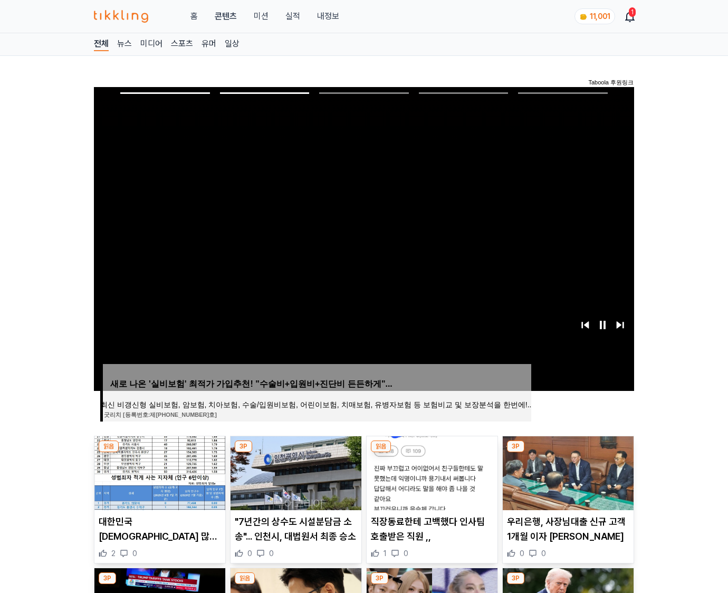
click at [566, 471] on img at bounding box center [567, 473] width 131 height 74
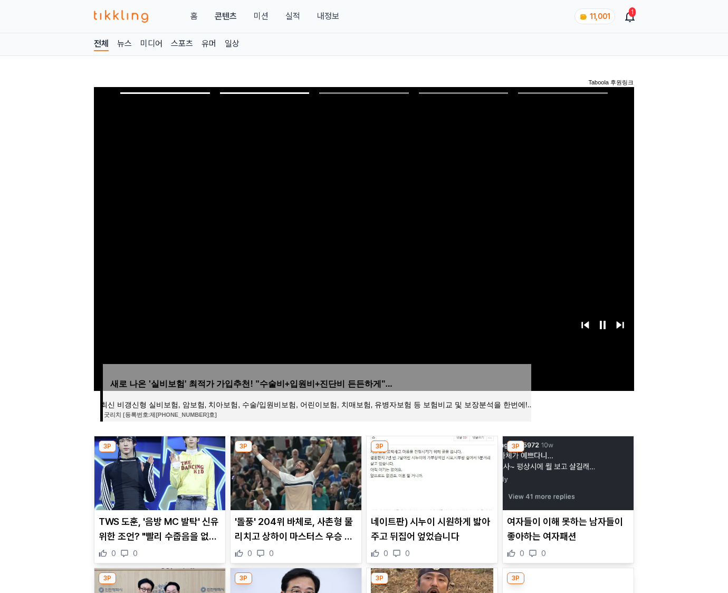
click at [566, 471] on img at bounding box center [567, 473] width 131 height 74
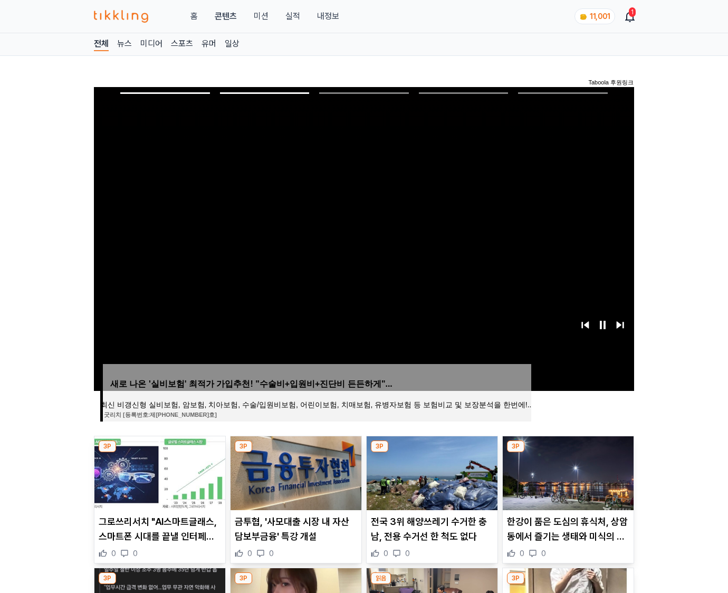
click at [566, 471] on img at bounding box center [567, 473] width 131 height 74
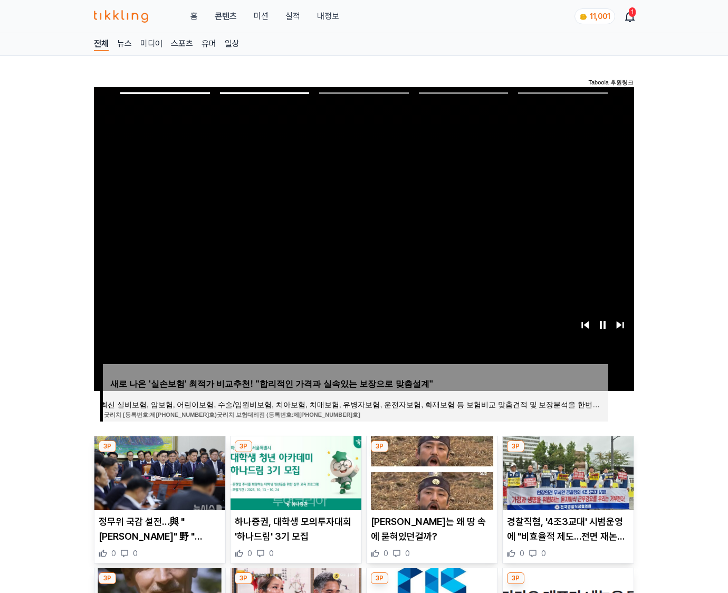
click at [566, 471] on img at bounding box center [567, 473] width 131 height 74
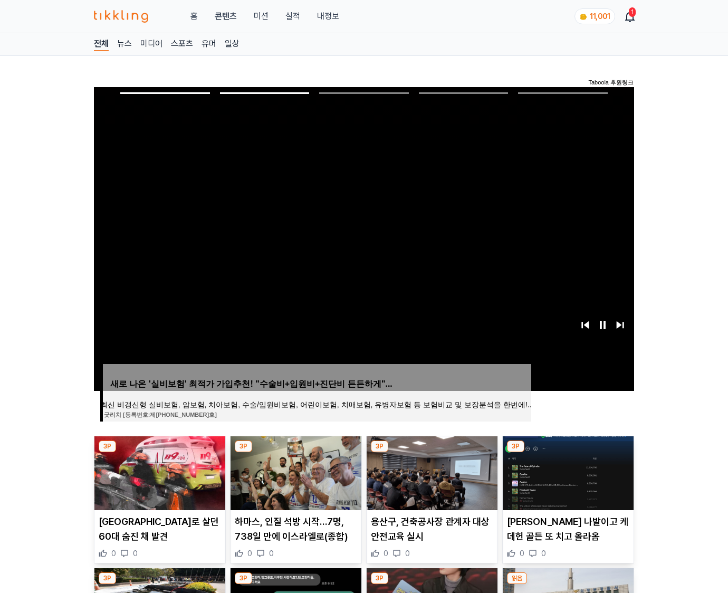
click at [566, 471] on img at bounding box center [567, 473] width 131 height 74
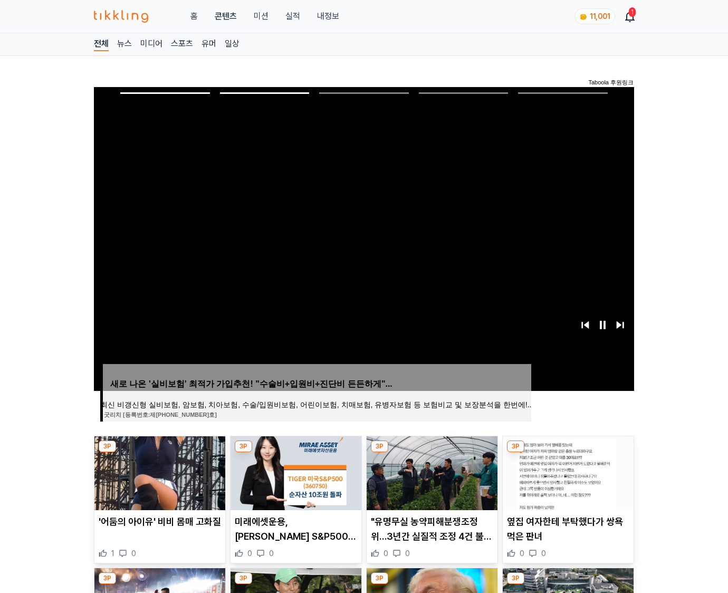
click at [566, 471] on img at bounding box center [567, 473] width 131 height 74
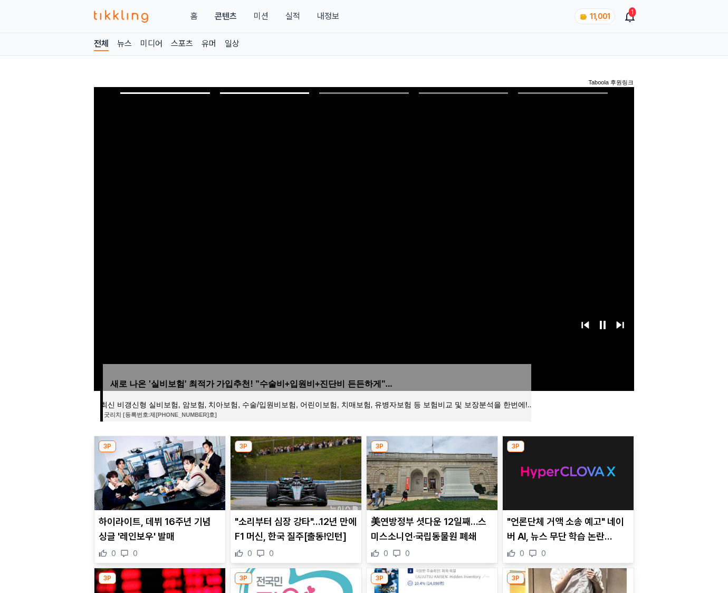
click at [566, 471] on img at bounding box center [567, 473] width 131 height 74
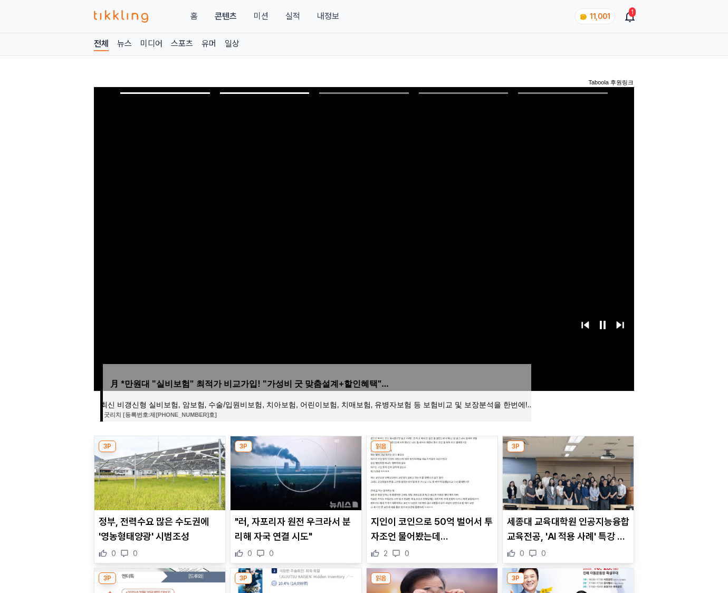
click at [566, 471] on img at bounding box center [567, 473] width 131 height 74
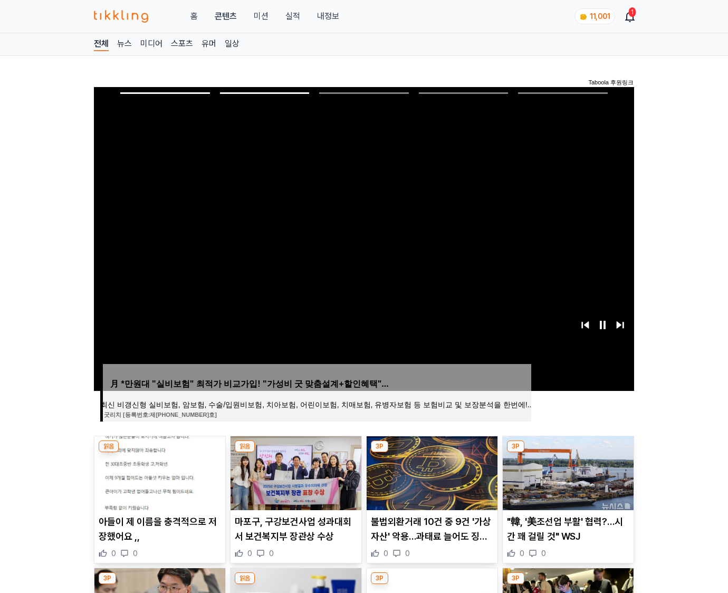
click at [566, 471] on img at bounding box center [567, 473] width 131 height 74
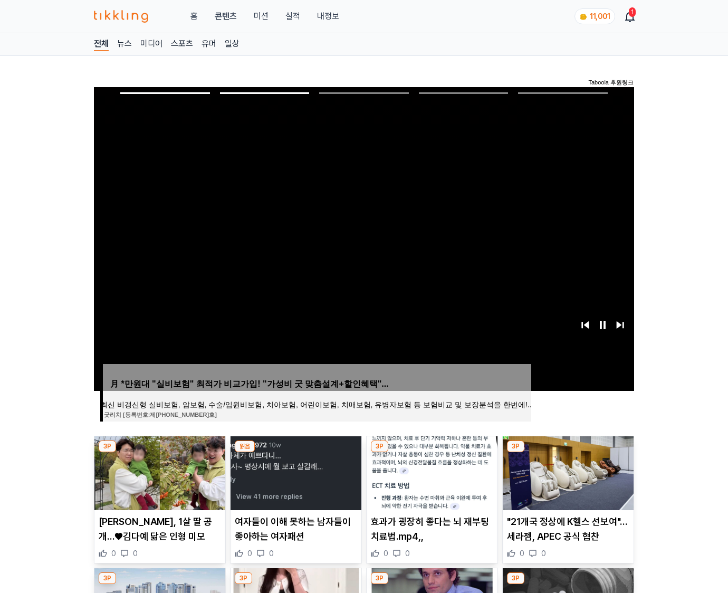
click at [566, 471] on img at bounding box center [567, 473] width 131 height 74
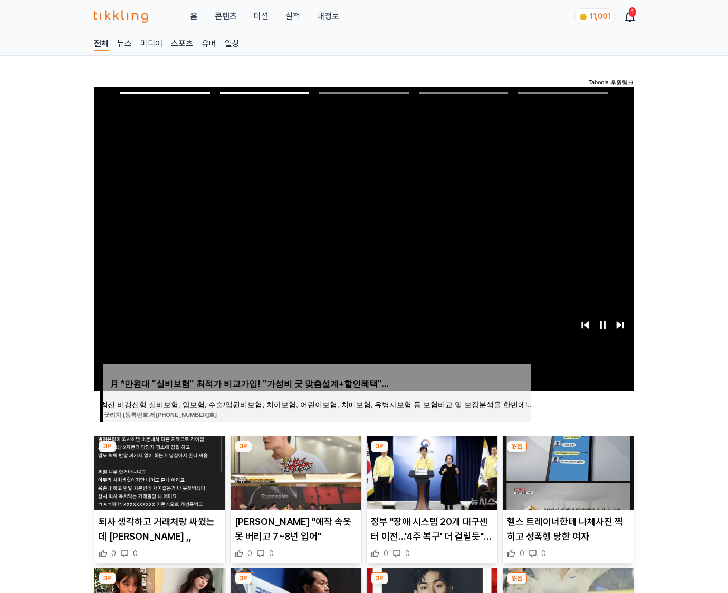
click at [566, 471] on img at bounding box center [567, 473] width 131 height 74
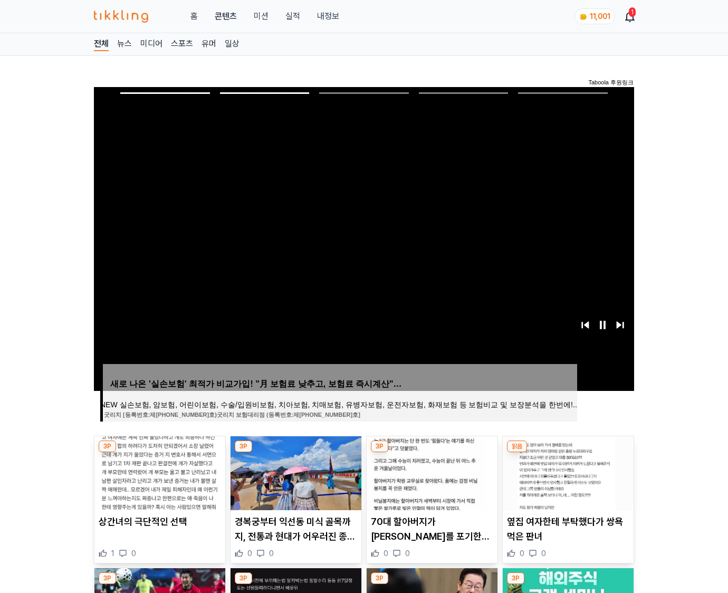
click at [566, 471] on img at bounding box center [567, 473] width 131 height 74
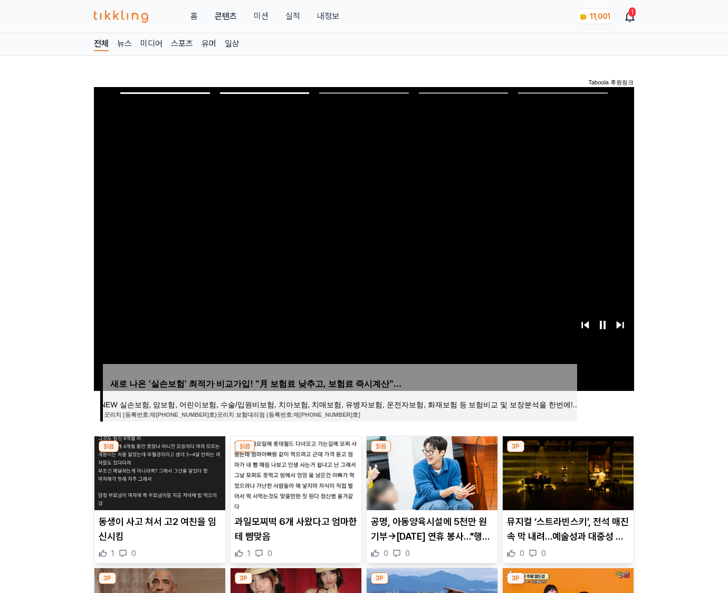
click at [566, 471] on img at bounding box center [567, 473] width 131 height 74
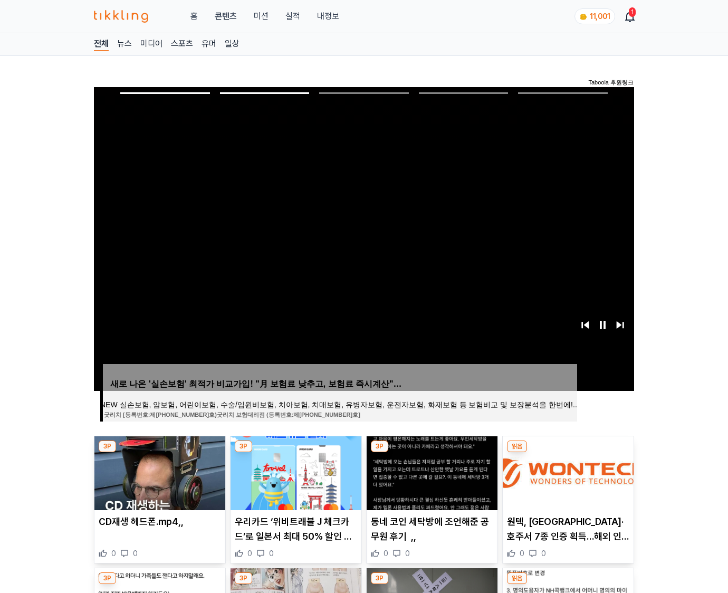
click at [566, 471] on img at bounding box center [567, 473] width 131 height 74
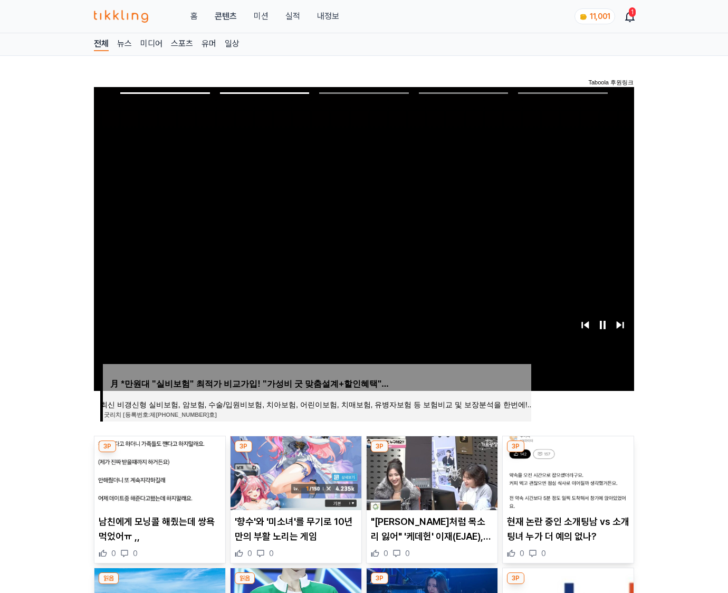
click at [566, 471] on img at bounding box center [567, 473] width 131 height 74
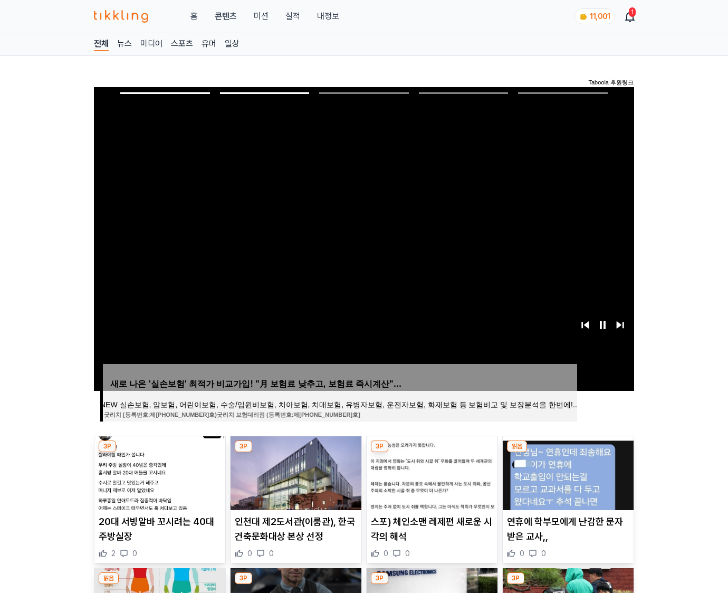
click at [566, 471] on img at bounding box center [567, 473] width 131 height 74
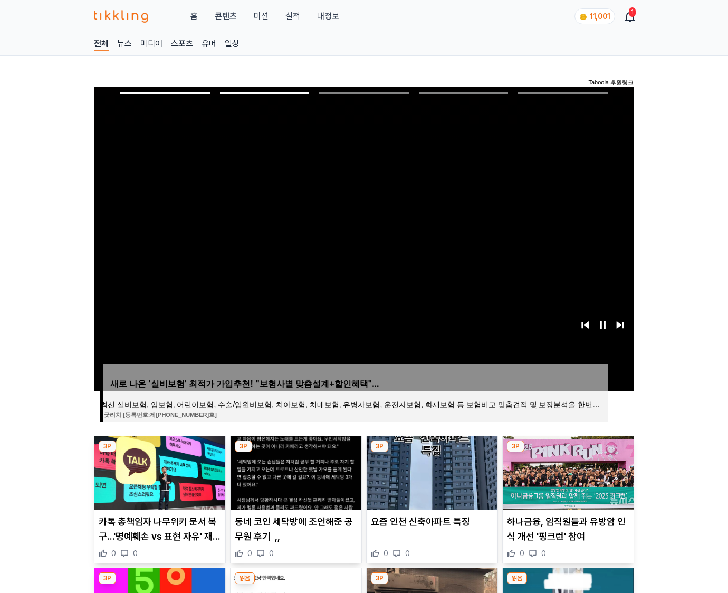
click at [566, 471] on img at bounding box center [567, 473] width 131 height 74
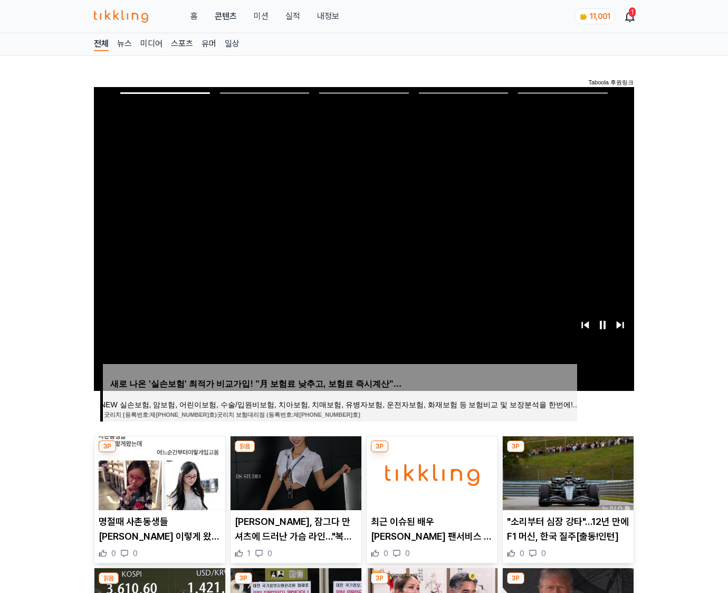
click at [566, 471] on img at bounding box center [567, 473] width 131 height 74
